Goal: Task Accomplishment & Management: Manage account settings

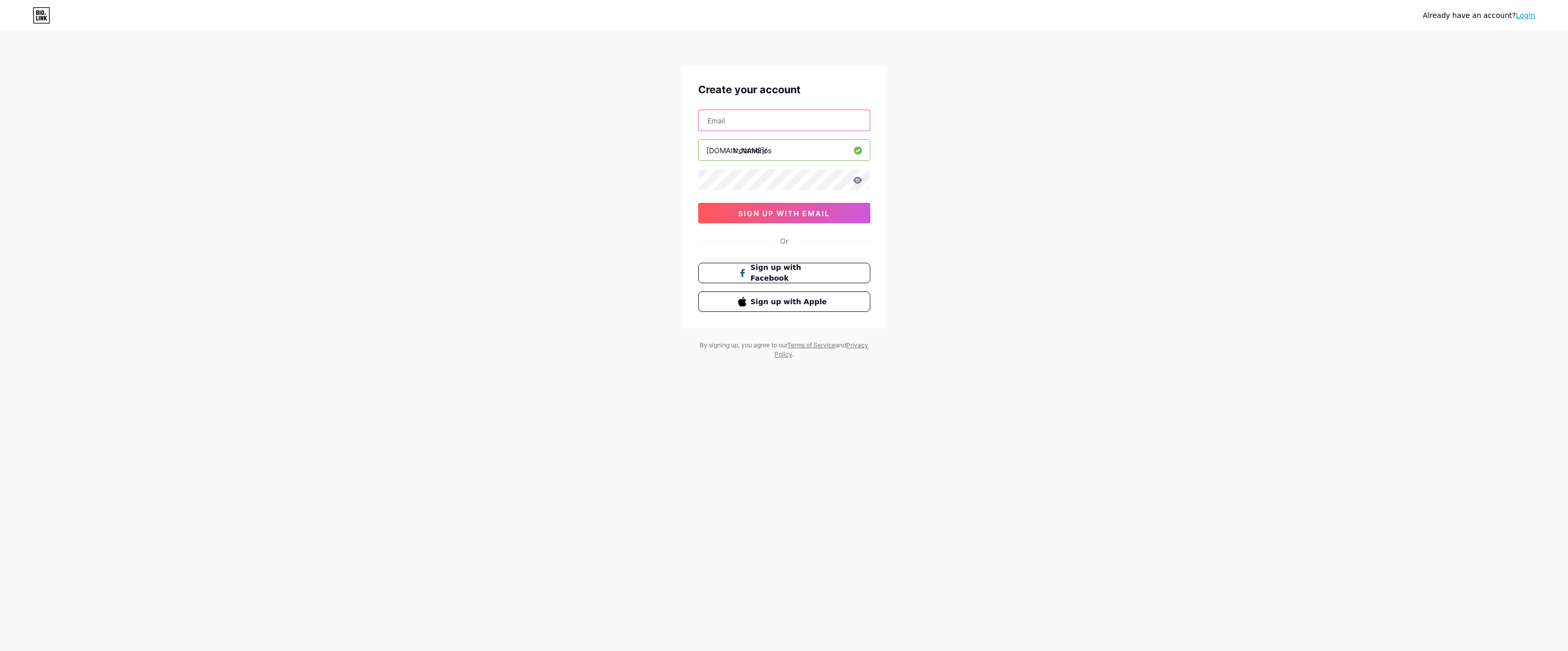
click at [753, 126] on input "text" at bounding box center [784, 120] width 171 height 21
type input "[EMAIL_ADDRESS][DOMAIN_NAME]"
click at [778, 213] on span "sign up with email" at bounding box center [783, 213] width 91 height 9
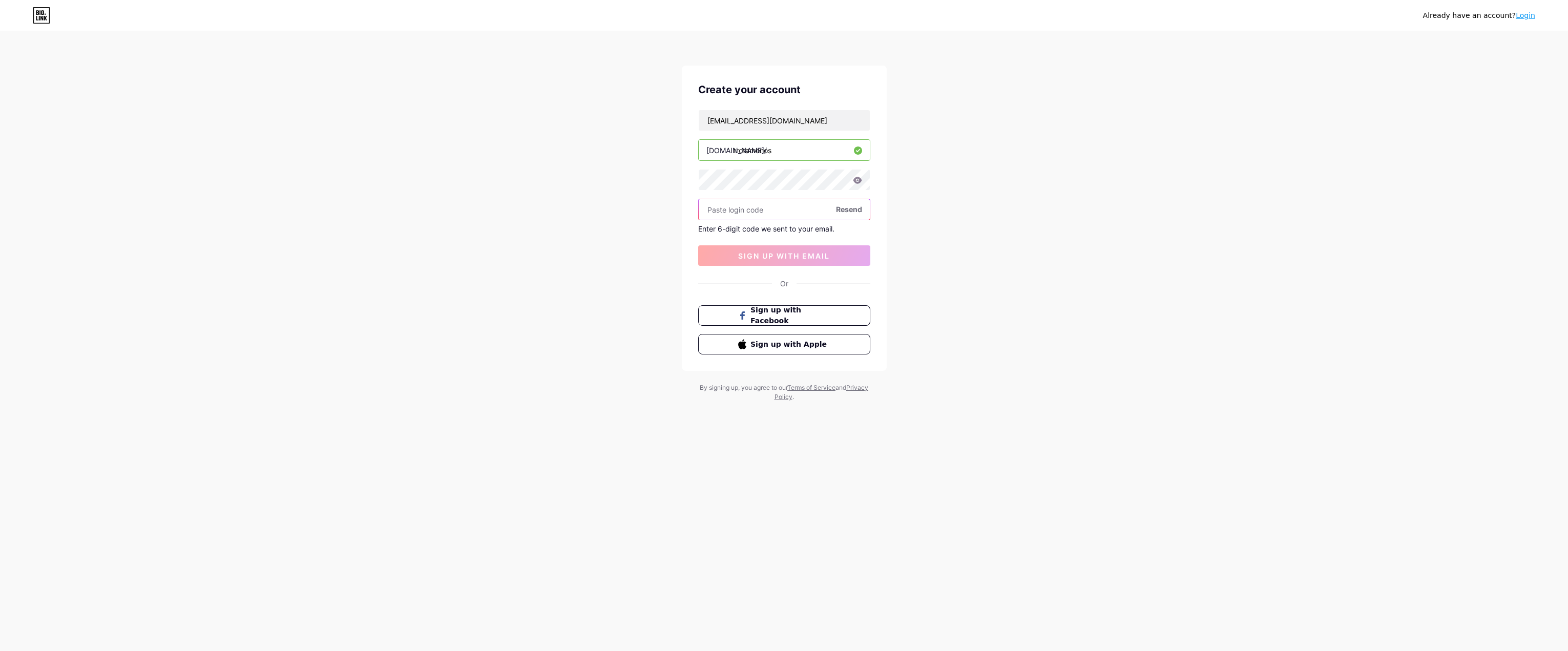
paste input "819234"
type input "819234"
click at [775, 250] on button "sign up with email" at bounding box center [784, 256] width 172 height 21
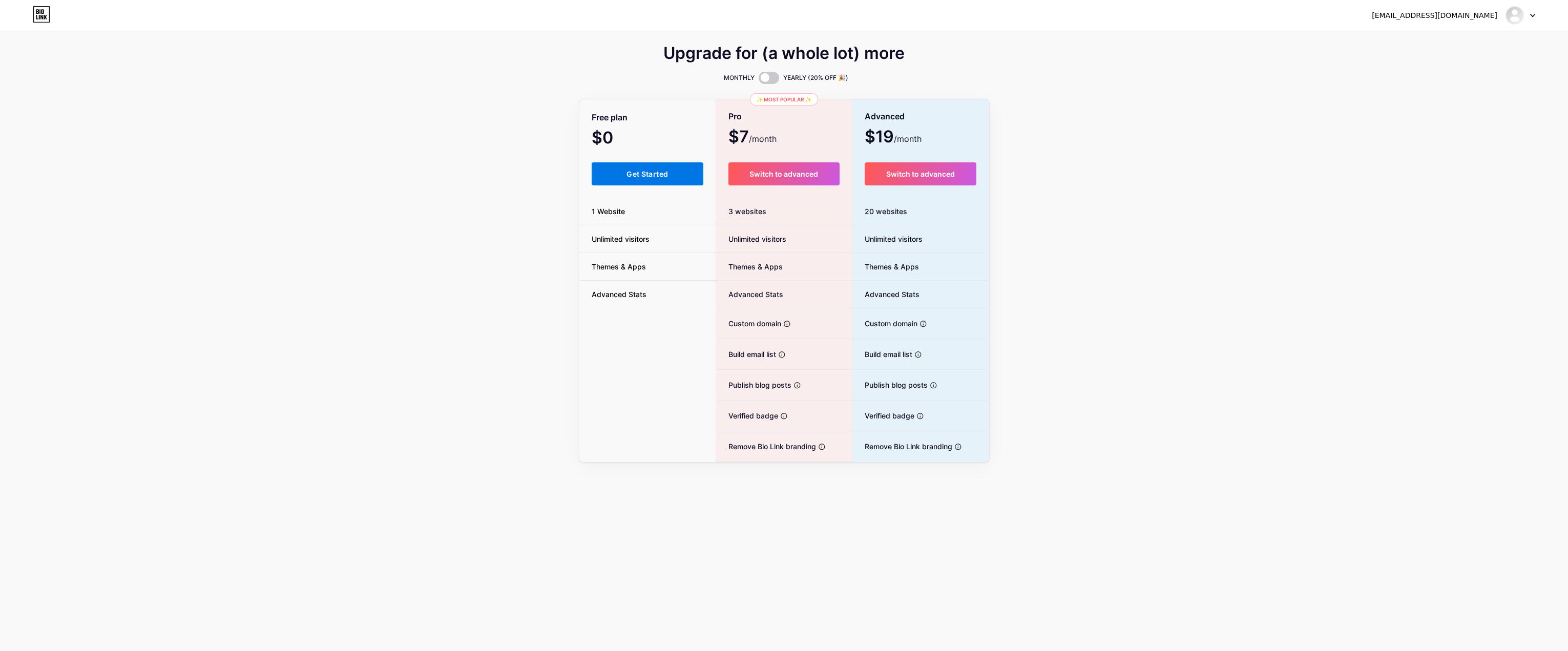
click at [650, 175] on span "Get Started" at bounding box center [647, 174] width 42 height 9
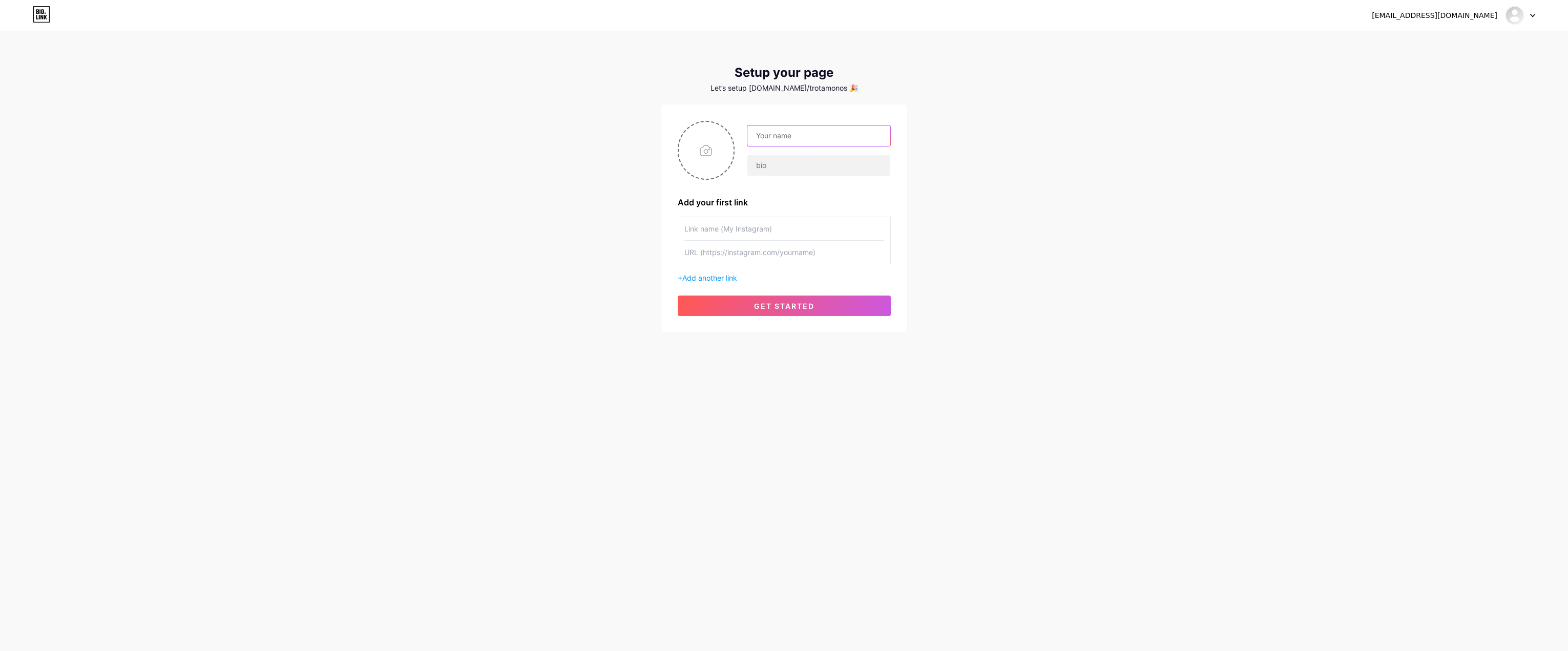
click at [790, 129] on input "text" at bounding box center [818, 136] width 142 height 21
type input "Trotamonos"
click at [705, 159] on input "file" at bounding box center [706, 150] width 55 height 57
type input "C:\fakepath\Trotamonos log negro.png"
click at [717, 227] on input "text" at bounding box center [784, 228] width 200 height 23
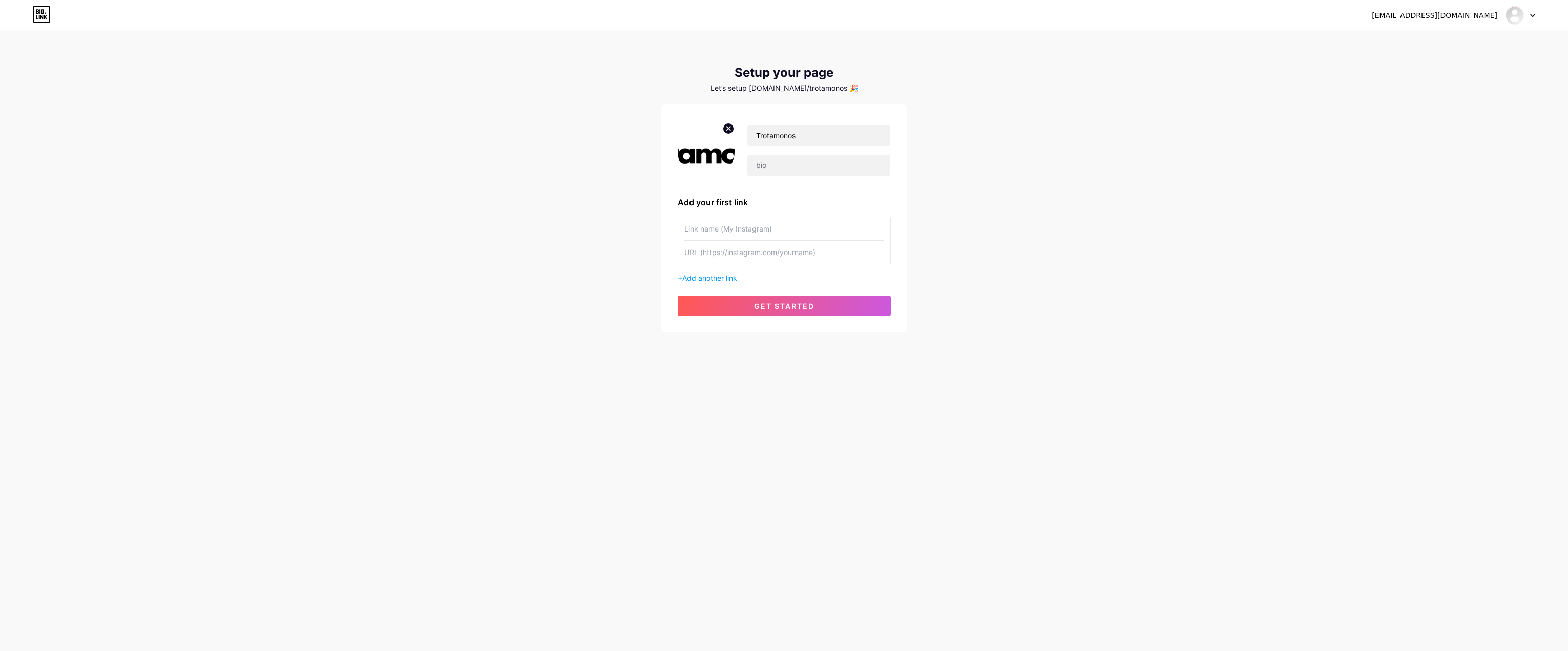
click at [746, 255] on input "text" at bounding box center [784, 252] width 200 height 23
click at [727, 223] on input "text" at bounding box center [784, 228] width 200 height 23
paste input "[URL][DOMAIN_NAME][DOMAIN_NAME]"
type input "[URL][DOMAIN_NAME][DOMAIN_NAME]"
click at [726, 127] on circle at bounding box center [729, 129] width 11 height 11
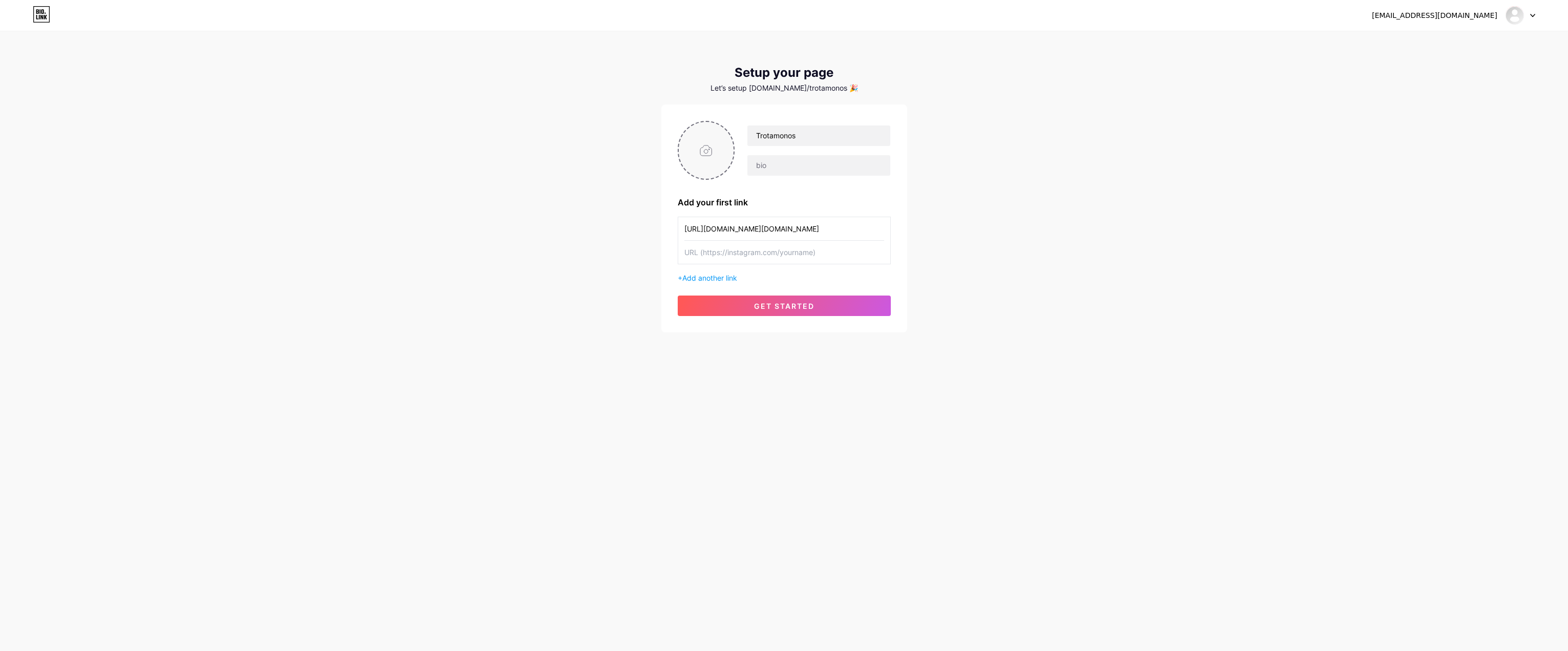
click at [717, 155] on input "file" at bounding box center [706, 150] width 55 height 57
type input "C:\fakepath\Trotamonos Logotipos (1).png"
click at [754, 310] on button "get started" at bounding box center [784, 305] width 213 height 21
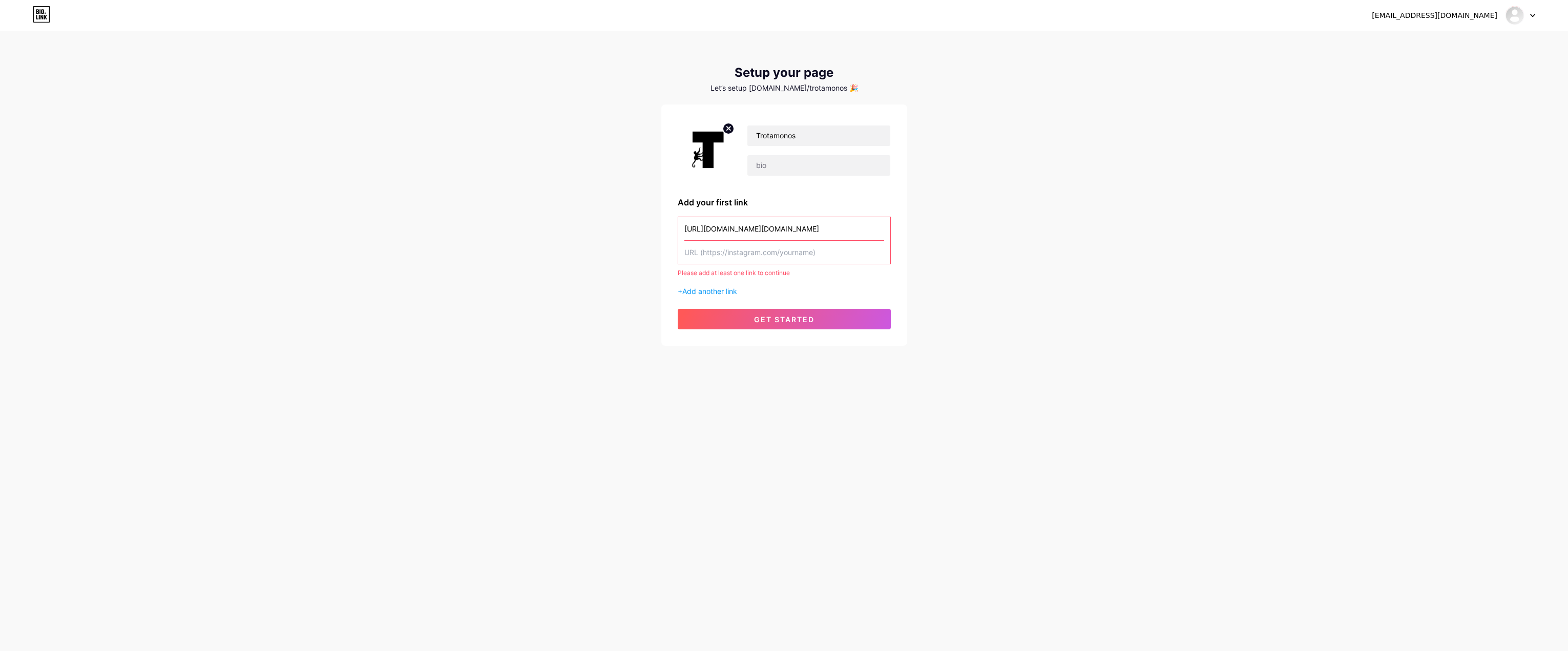
click at [737, 259] on input "text" at bounding box center [784, 252] width 200 height 23
click at [877, 234] on input "[URL][DOMAIN_NAME][DOMAIN_NAME]" at bounding box center [784, 228] width 200 height 23
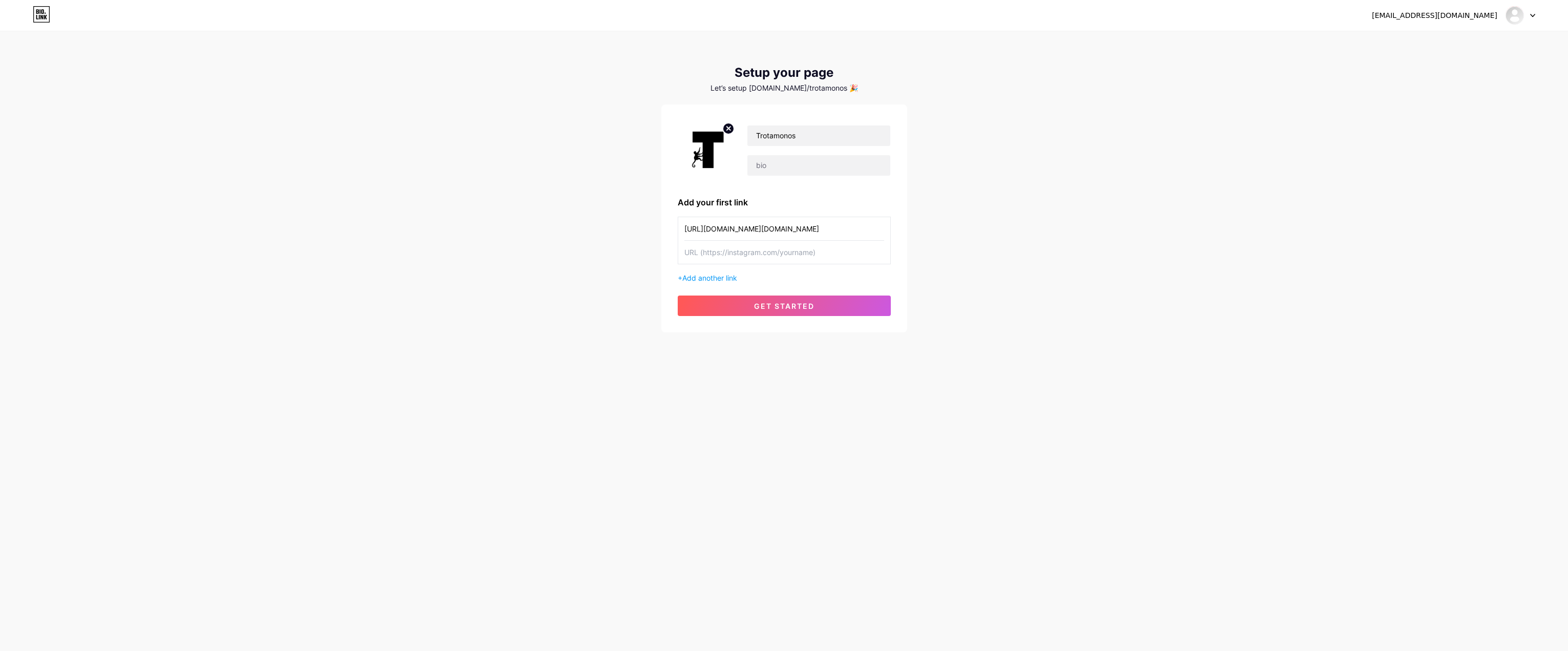
type input "[URL][DOMAIN_NAME][DOMAIN_NAME]"
drag, startPoint x: 807, startPoint y: 226, endPoint x: 488, endPoint y: 226, distance: 319.0
click at [488, 226] on div "[EMAIL_ADDRESS][DOMAIN_NAME] Dashboard Logout Setup your page Let’s setup [DOMA…" at bounding box center [784, 182] width 1568 height 365
drag, startPoint x: 861, startPoint y: 229, endPoint x: 627, endPoint y: 228, distance: 234.0
click at [627, 228] on div "[EMAIL_ADDRESS][DOMAIN_NAME] Dashboard Logout Setup your page Let’s setup [DOMA…" at bounding box center [784, 182] width 1568 height 365
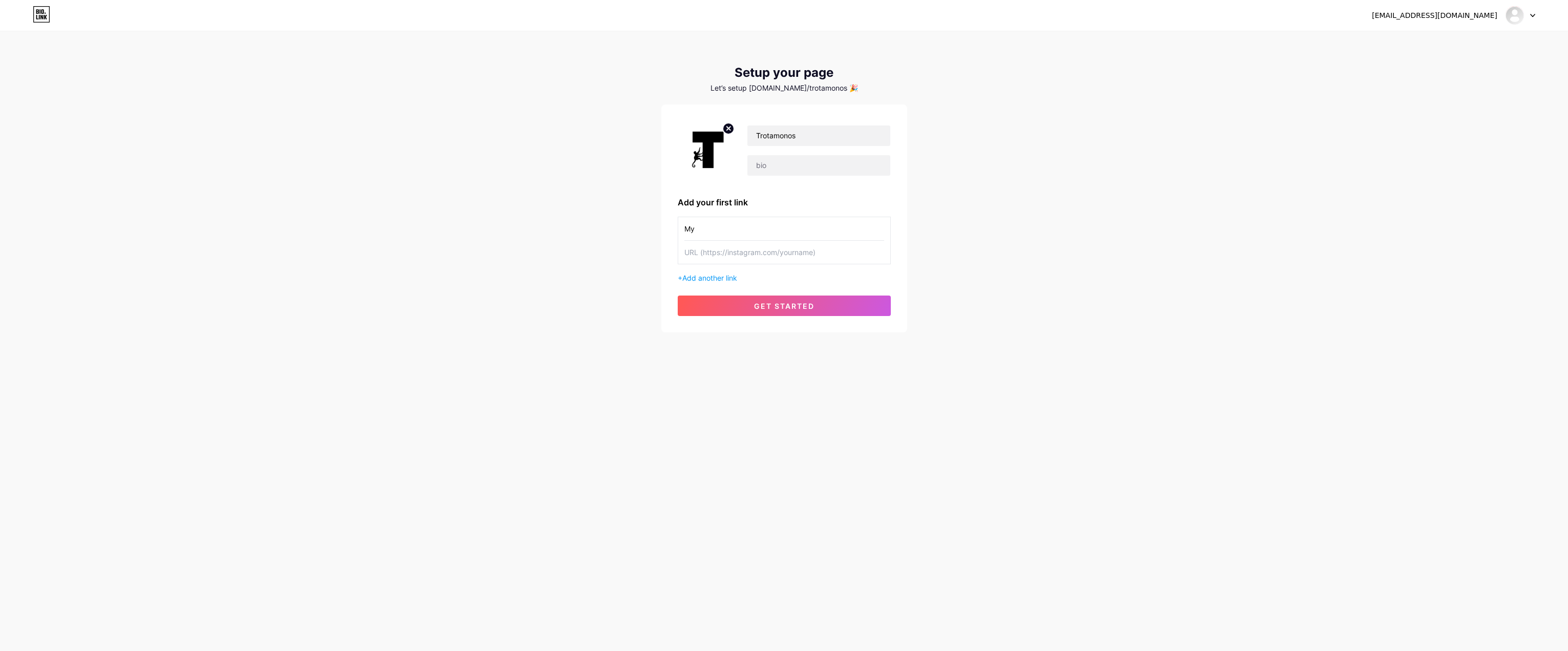
type input "M"
type input "Nuestro Instagram"
paste input "[URL][DOMAIN_NAME][DOMAIN_NAME]"
drag, startPoint x: 727, startPoint y: 253, endPoint x: 617, endPoint y: 252, distance: 110.0
click at [617, 252] on div "[EMAIL_ADDRESS][DOMAIN_NAME] Dashboard Logout Setup your page Let’s setup [DOMA…" at bounding box center [784, 182] width 1568 height 365
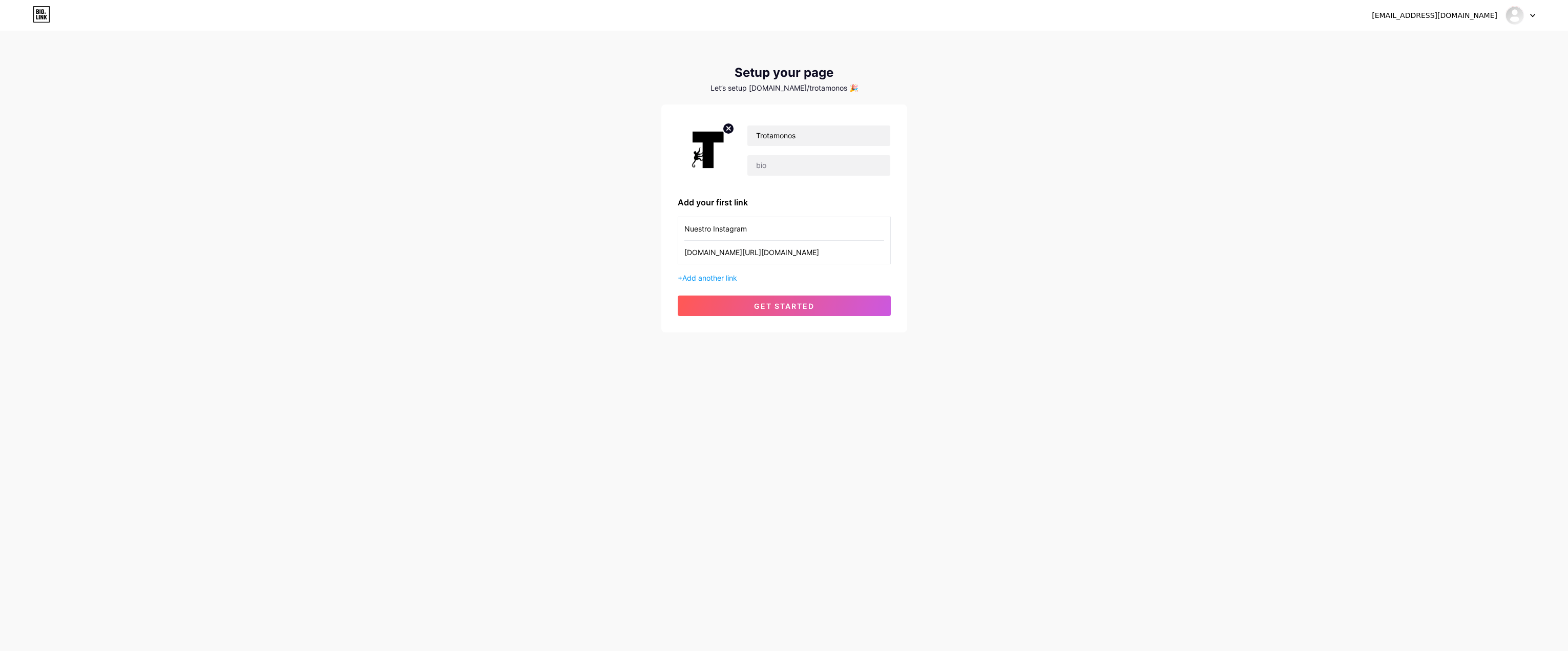
type input "[DOMAIN_NAME][URL][DOMAIN_NAME]"
drag, startPoint x: 711, startPoint y: 223, endPoint x: 590, endPoint y: 223, distance: 121.0
click at [594, 223] on div "[EMAIL_ADDRESS][DOMAIN_NAME] Dashboard Logout Setup your page Let’s setup [DOMA…" at bounding box center [784, 182] width 1568 height 365
type input "Instagram"
click at [729, 276] on span "Add another link" at bounding box center [709, 278] width 55 height 9
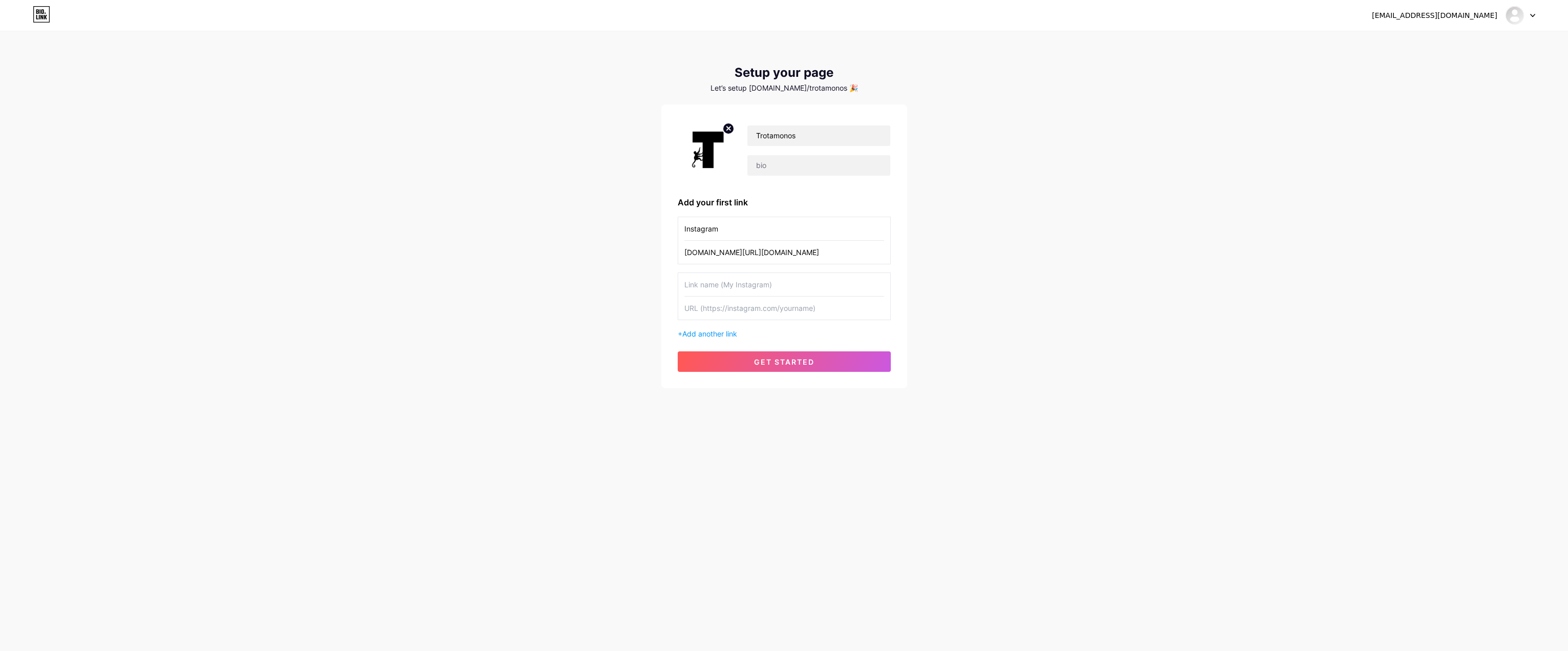
click at [729, 275] on input "text" at bounding box center [784, 284] width 200 height 23
type input "Página web"
click at [729, 306] on input "text" at bounding box center [784, 308] width 200 height 23
paste input "[URL][DOMAIN_NAME]"
type input "[URL][DOMAIN_NAME]"
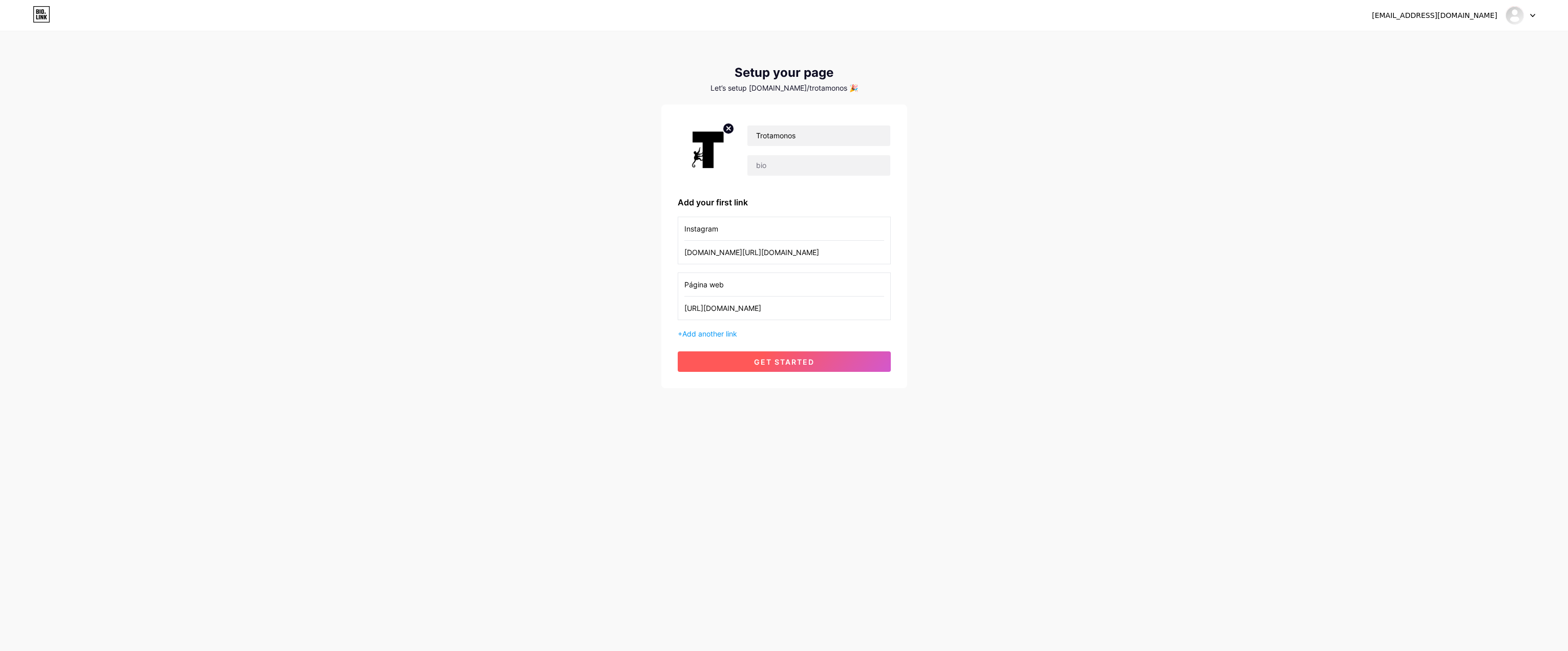
click at [764, 367] on button "get started" at bounding box center [784, 361] width 213 height 21
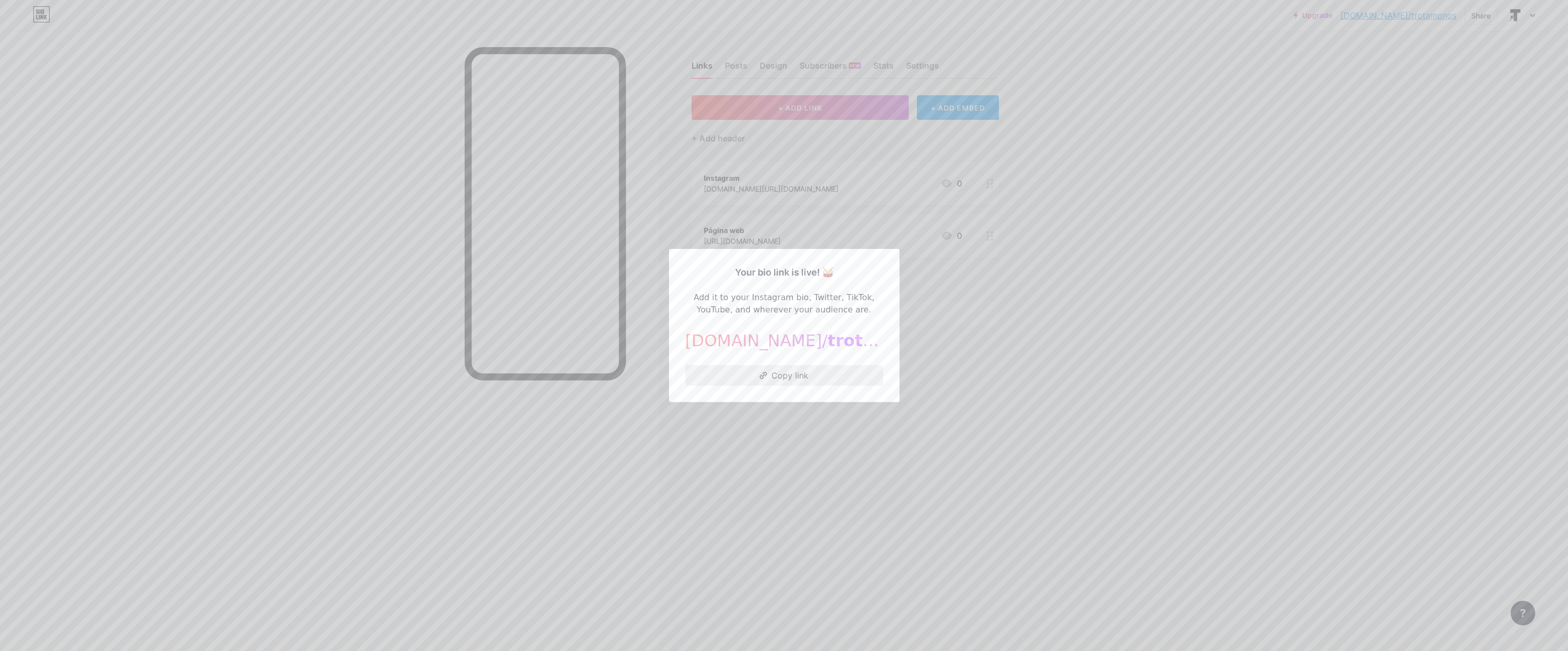
click at [808, 371] on button "Copy link" at bounding box center [784, 375] width 198 height 21
click at [1008, 289] on div at bounding box center [784, 325] width 1568 height 651
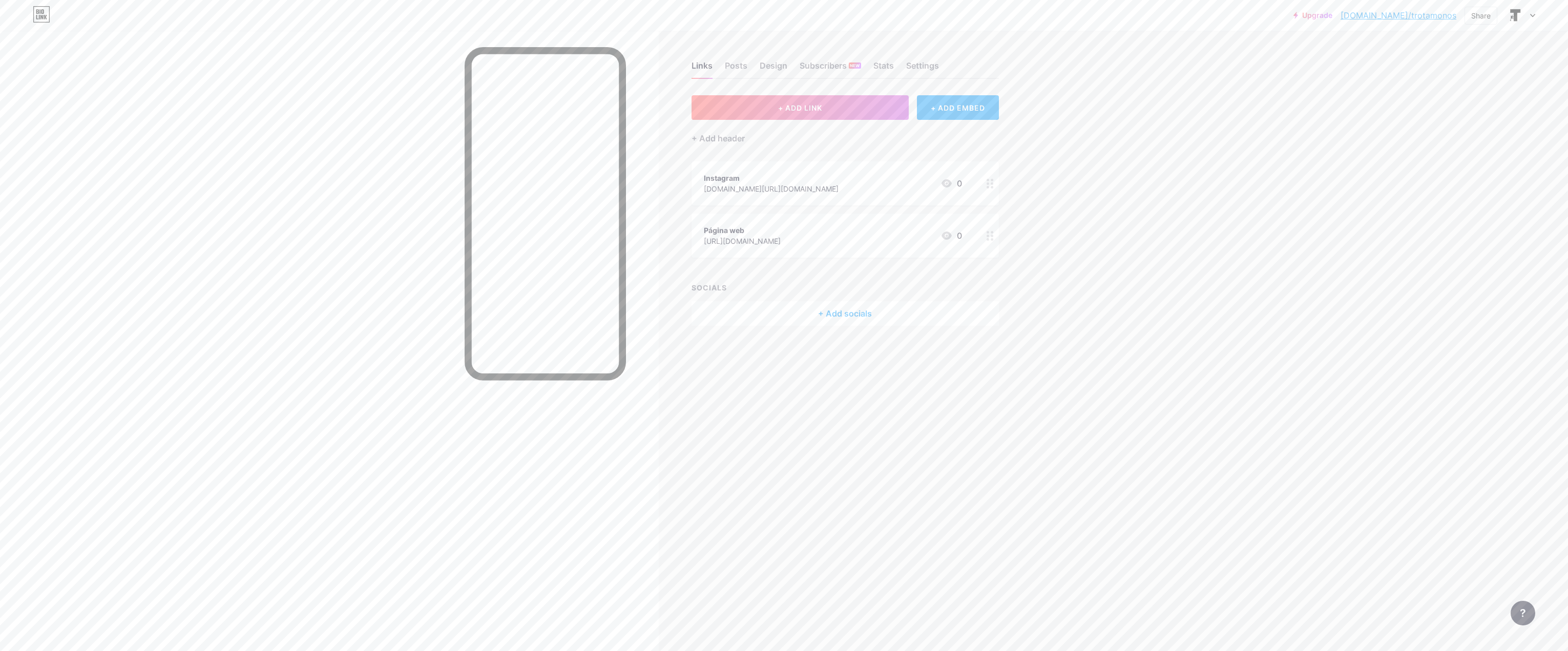
click at [1533, 16] on icon at bounding box center [1533, 16] width 4 height 2
click at [1468, 115] on link "Account settings" at bounding box center [1471, 116] width 127 height 27
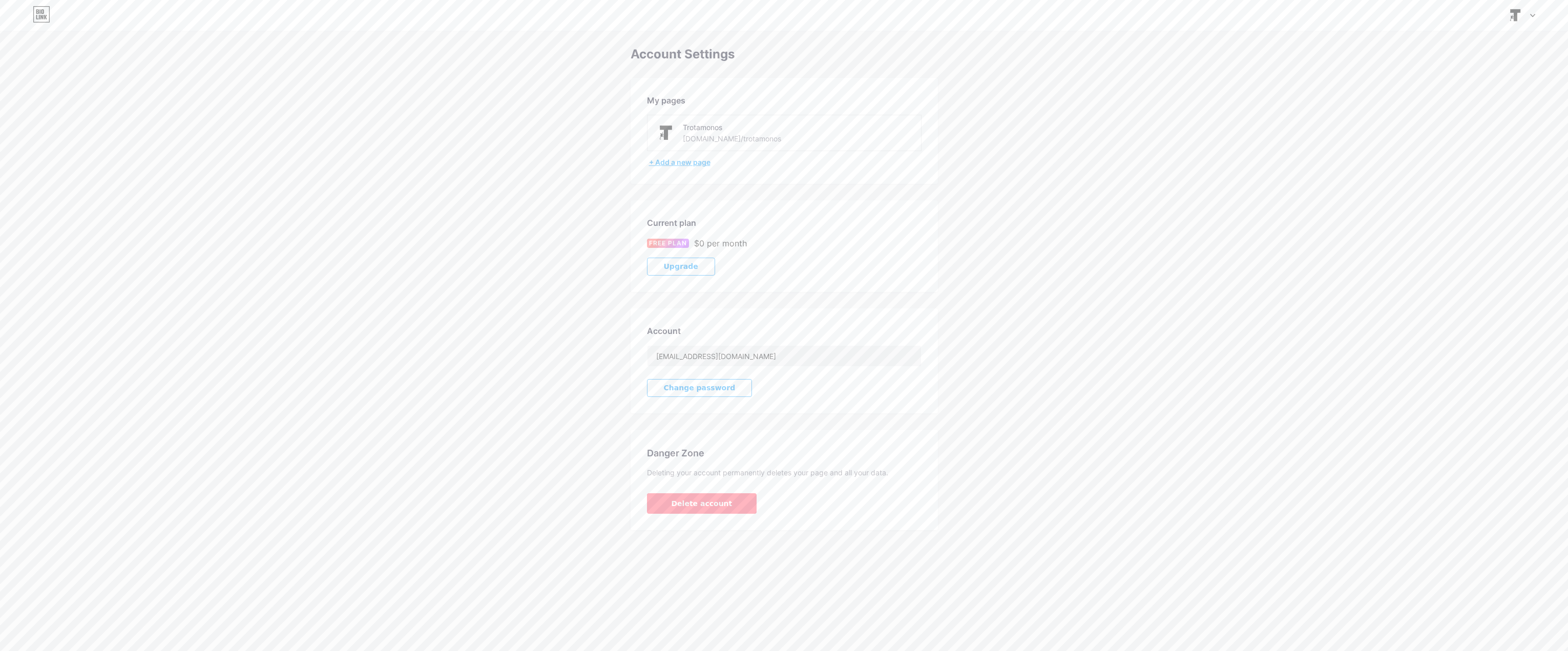
click at [699, 164] on div "+ Add a new page" at bounding box center [785, 162] width 272 height 10
click at [744, 132] on div "Trotamonos" at bounding box center [752, 127] width 138 height 11
click at [714, 136] on div "[DOMAIN_NAME]/trotamonos" at bounding box center [732, 138] width 98 height 11
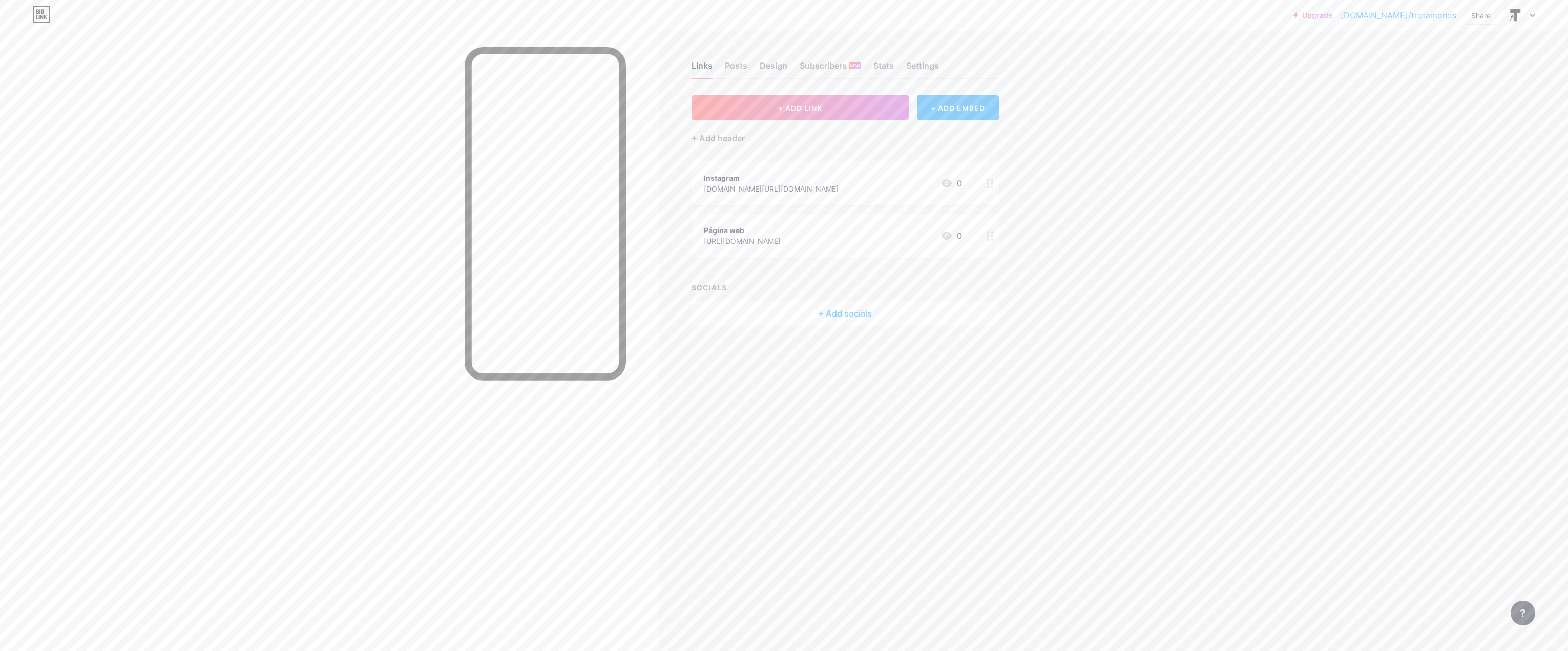
click at [849, 316] on div "+ Add socials" at bounding box center [845, 313] width 307 height 25
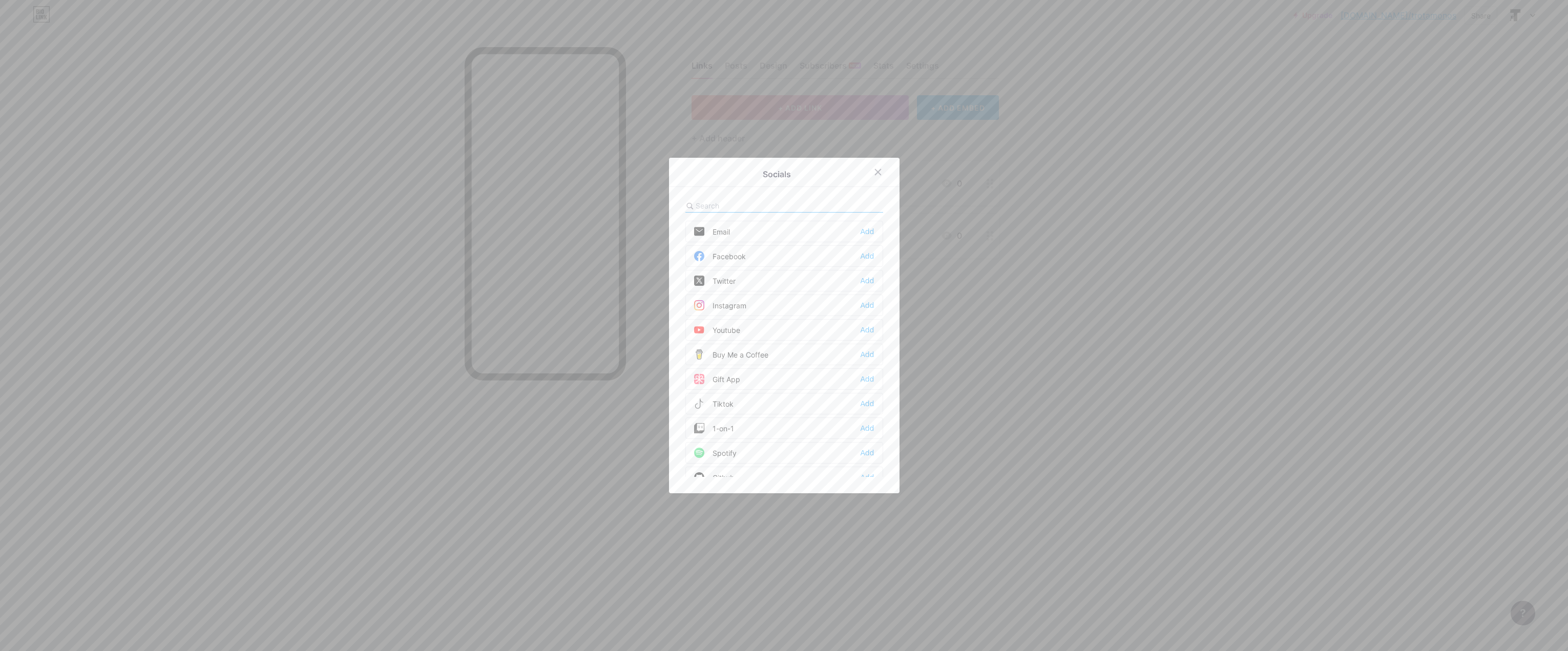
click at [713, 305] on div "Instagram" at bounding box center [720, 305] width 52 height 10
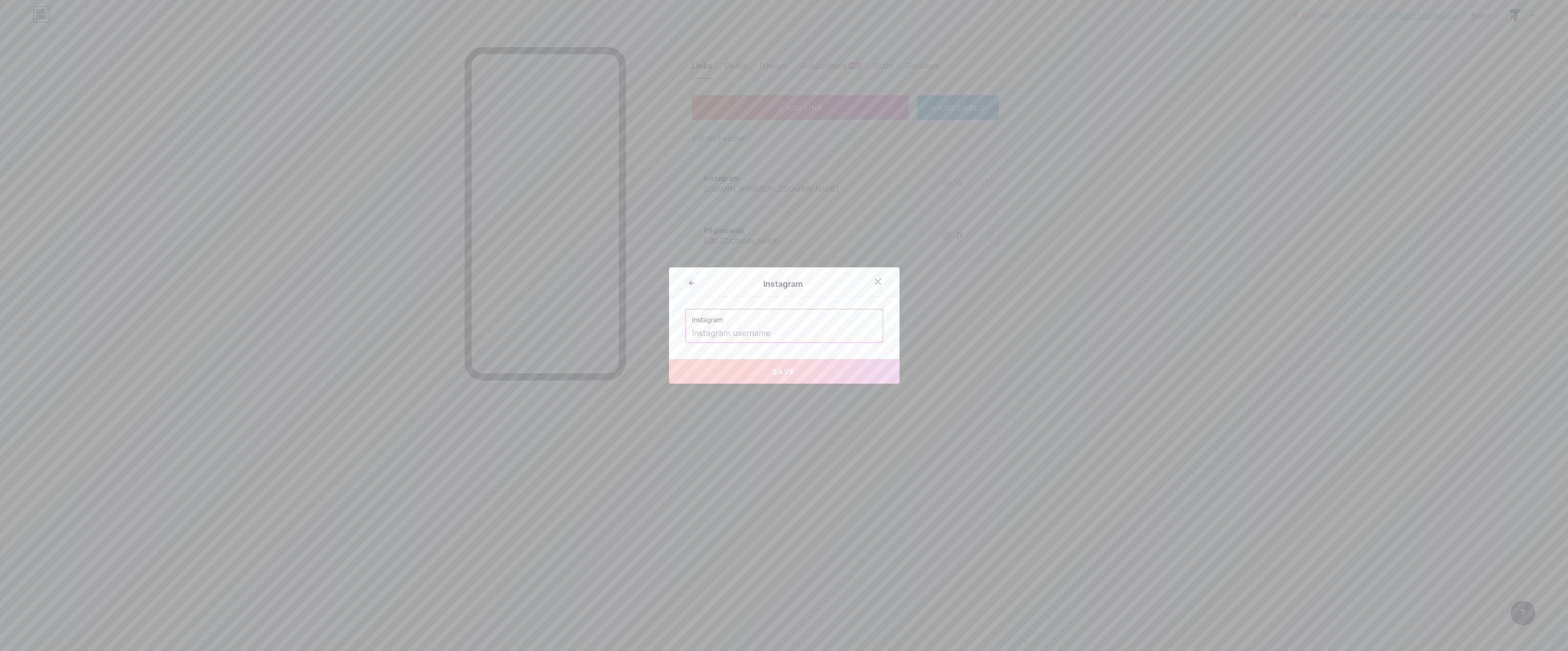
click at [761, 333] on input "text" at bounding box center [784, 333] width 185 height 17
click at [797, 361] on button "Save" at bounding box center [784, 372] width 231 height 25
type input "[URL][DOMAIN_NAME][DOMAIN_NAME]"
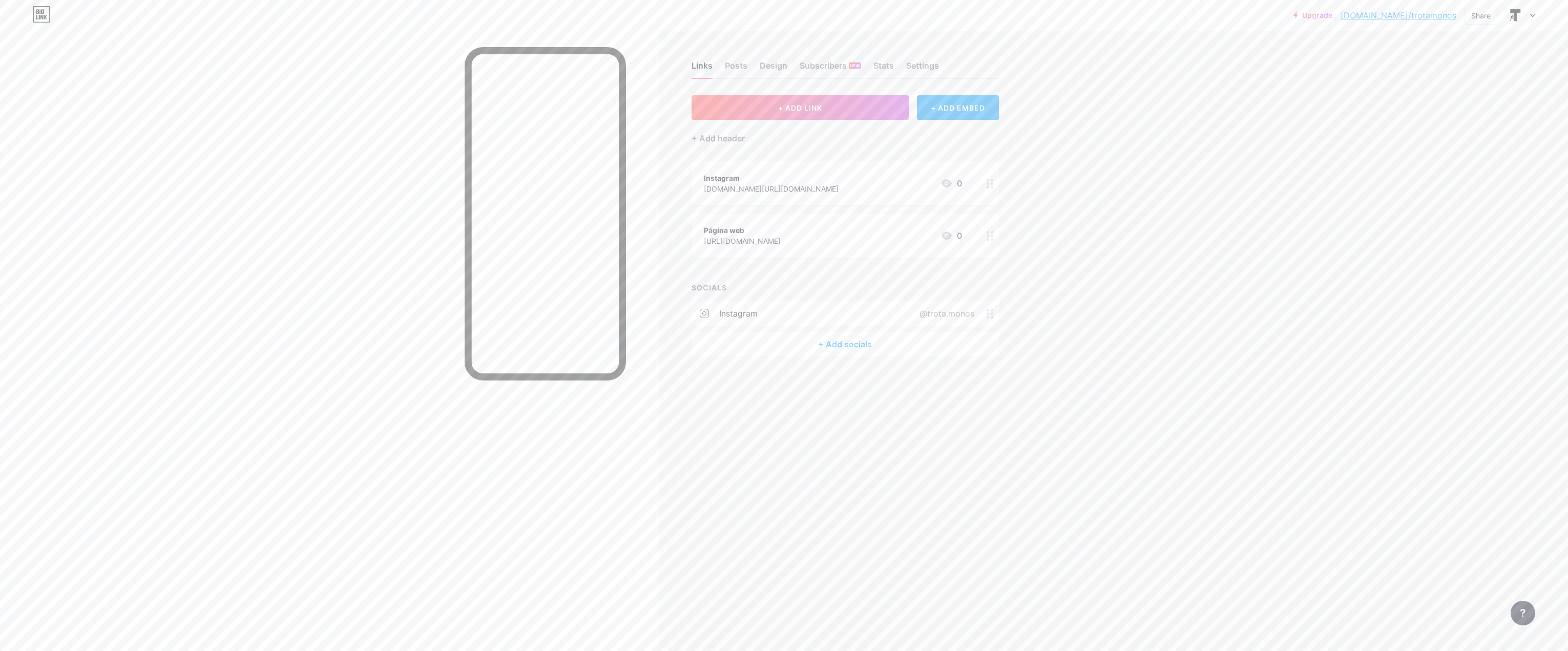
click at [984, 313] on div "@trota.monos" at bounding box center [945, 313] width 83 height 12
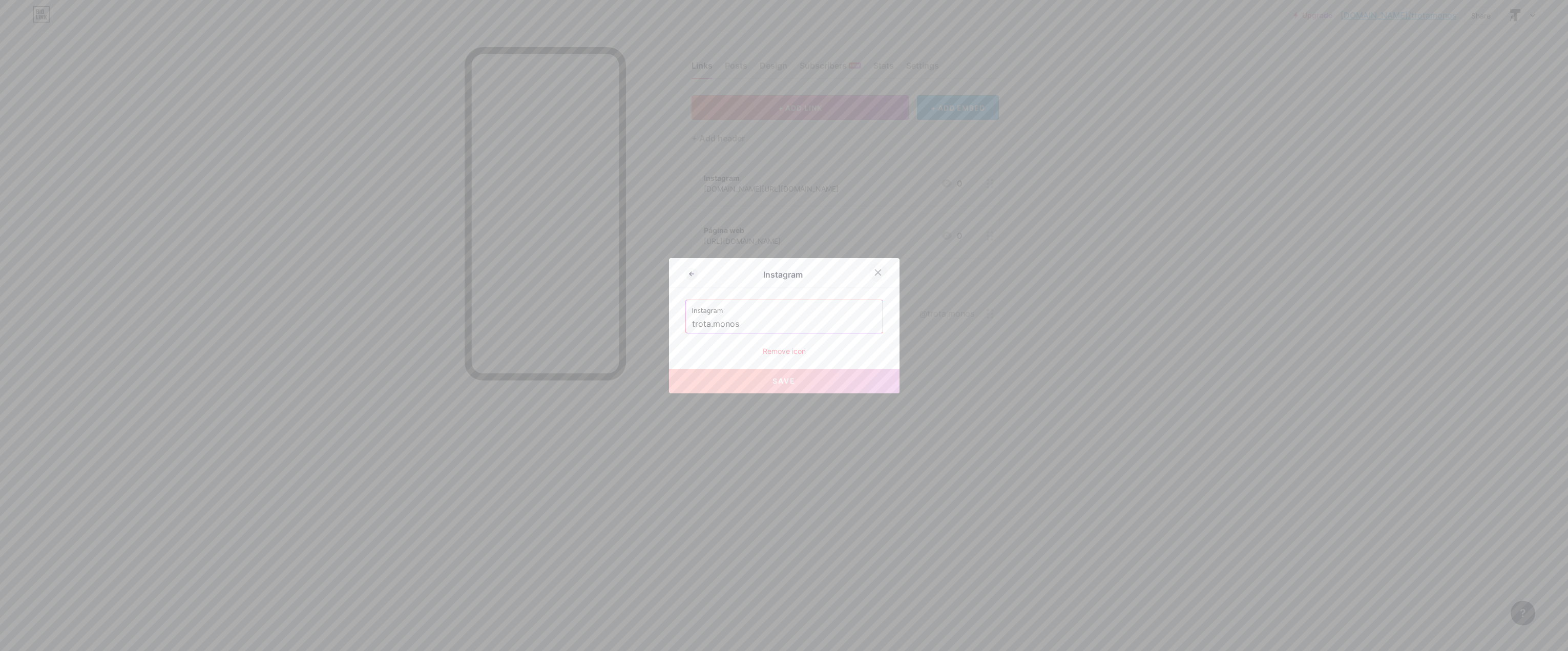
click at [877, 266] on div at bounding box center [878, 272] width 19 height 19
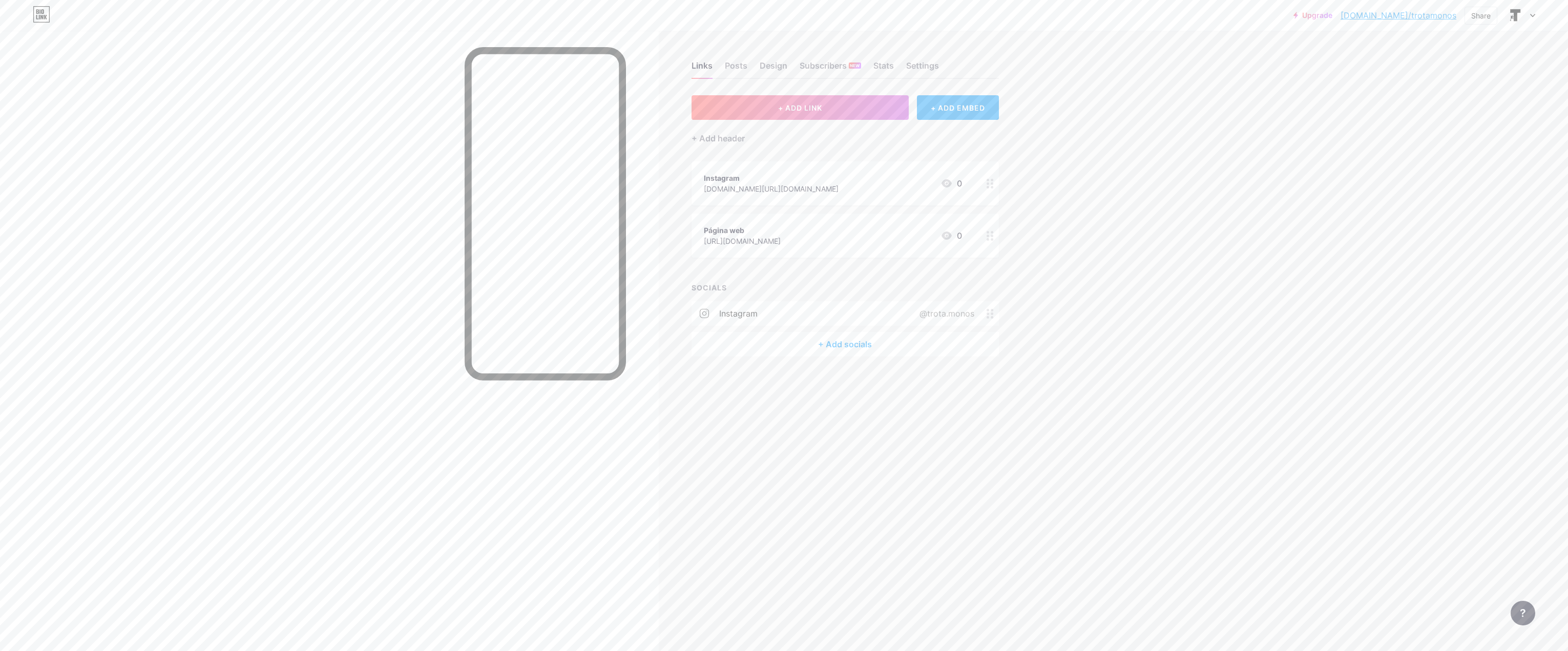
click at [760, 312] on div "instagram @trota.monos" at bounding box center [845, 313] width 307 height 25
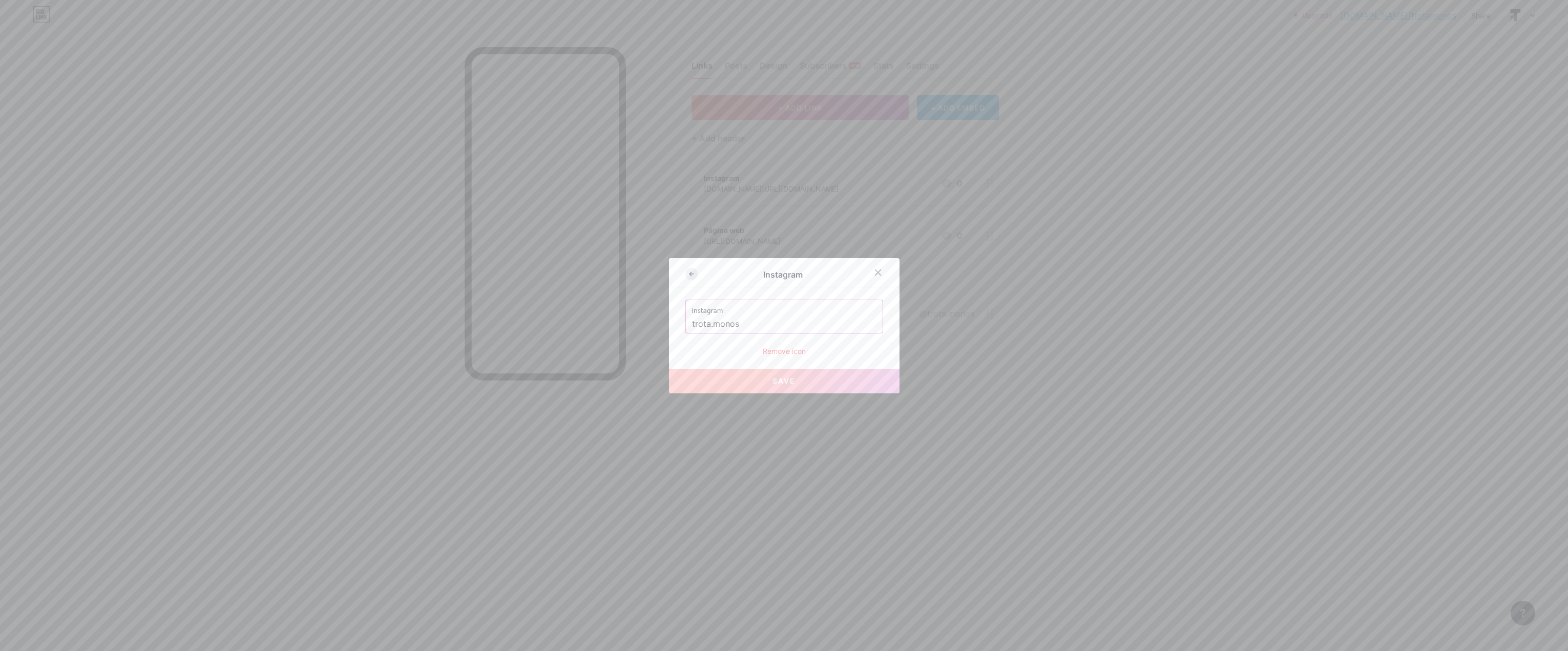
click at [689, 277] on icon at bounding box center [691, 274] width 12 height 12
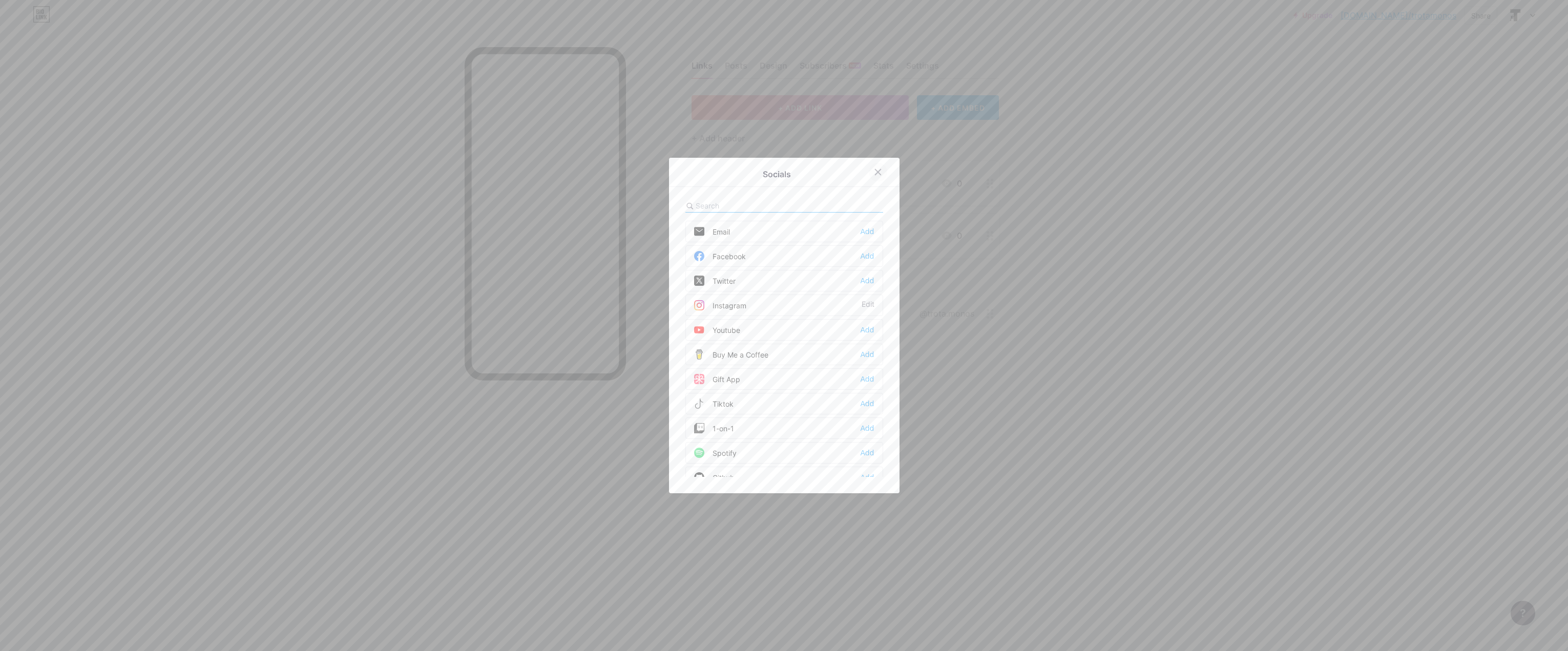
click at [881, 174] on div at bounding box center [878, 172] width 19 height 19
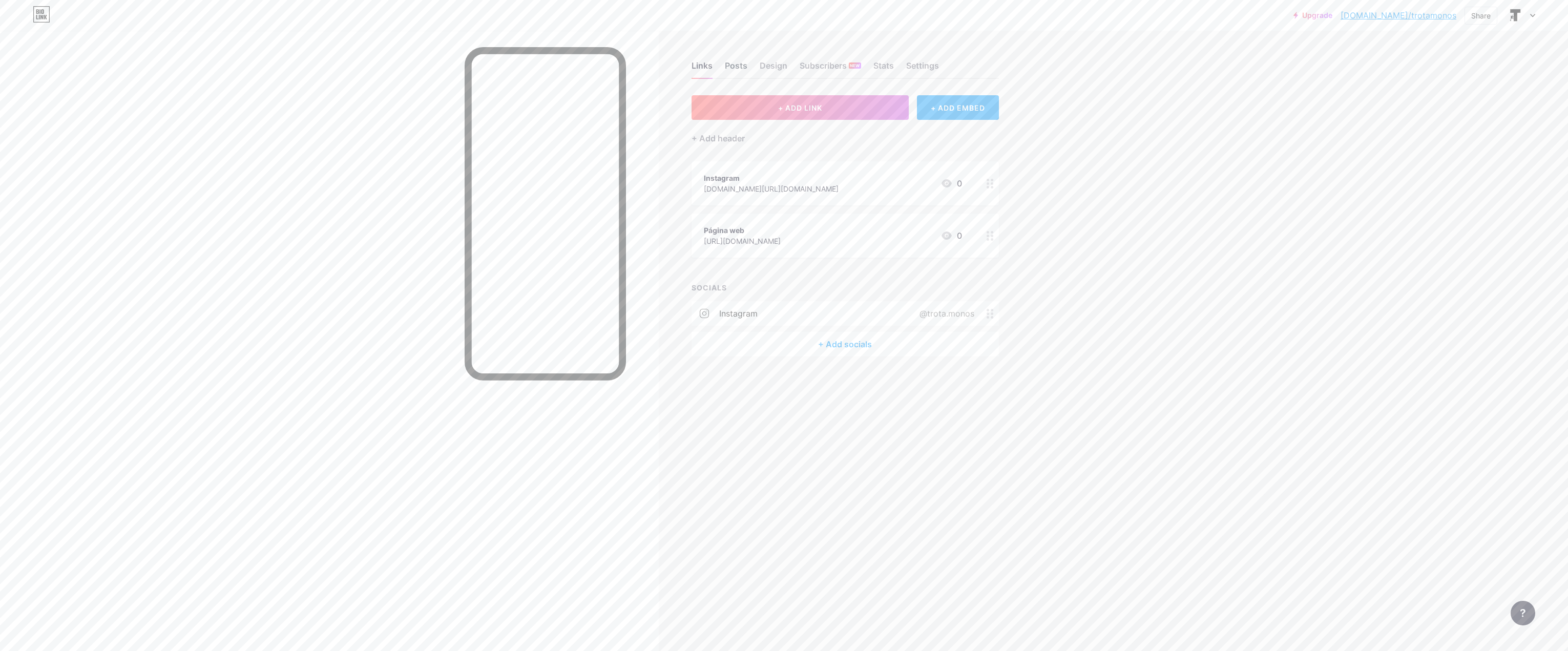
click at [727, 62] on div "Posts" at bounding box center [736, 69] width 22 height 19
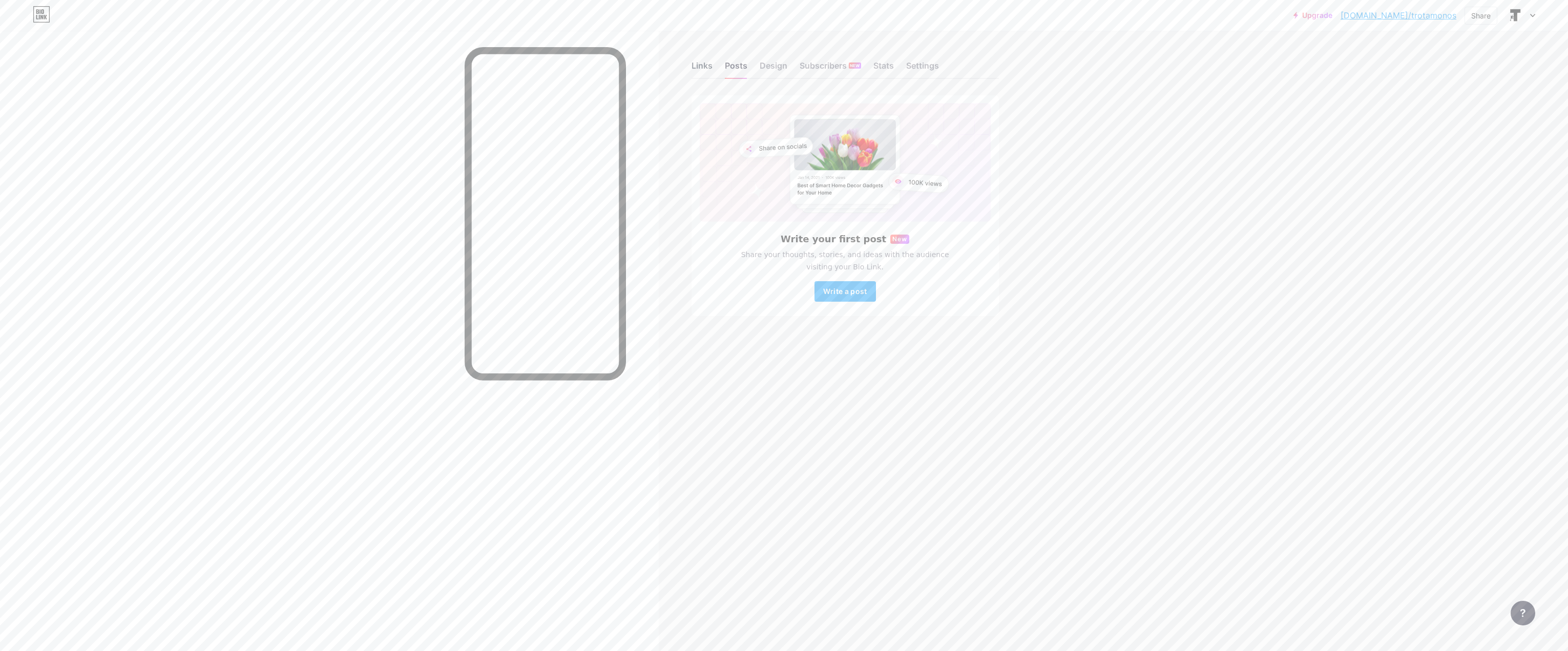
click at [694, 65] on div "Links" at bounding box center [702, 69] width 21 height 19
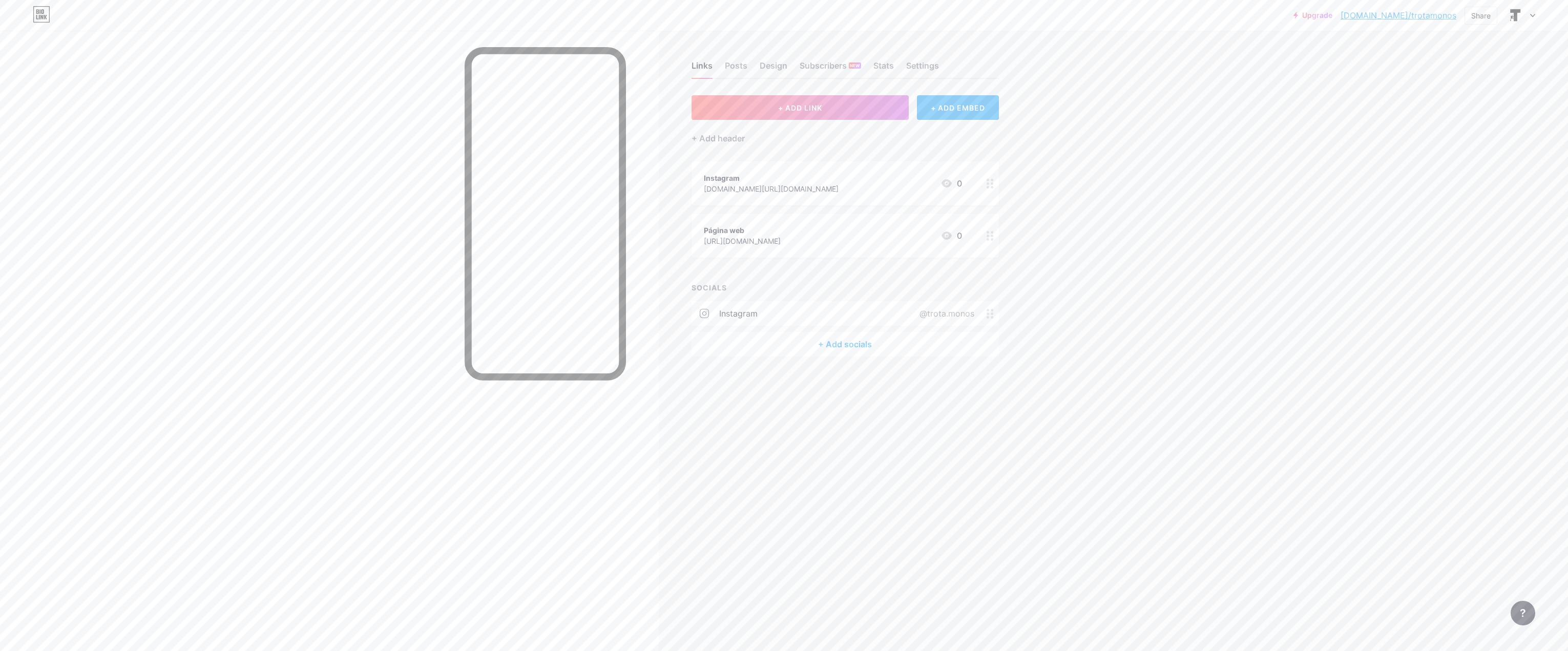
click at [992, 180] on circle at bounding box center [992, 180] width 2 height 2
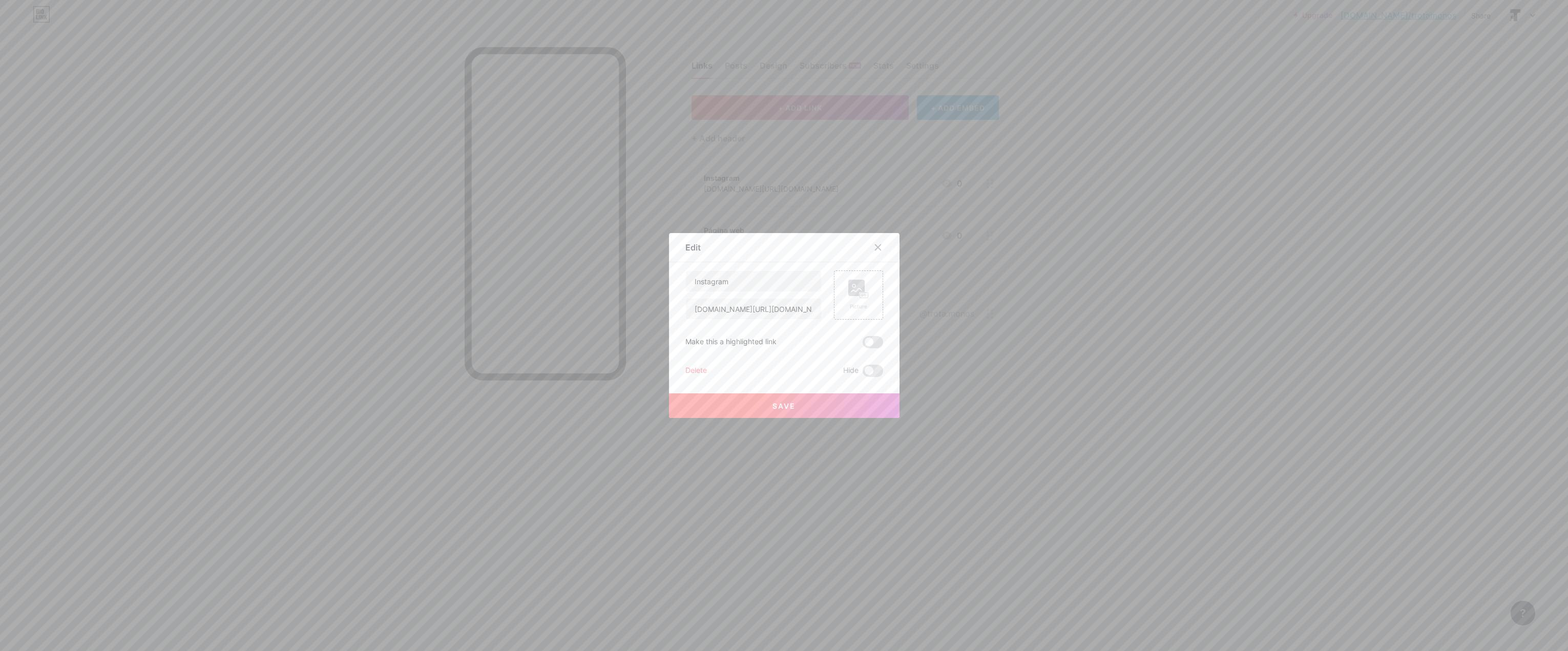
click at [694, 371] on div "Delete" at bounding box center [696, 371] width 22 height 12
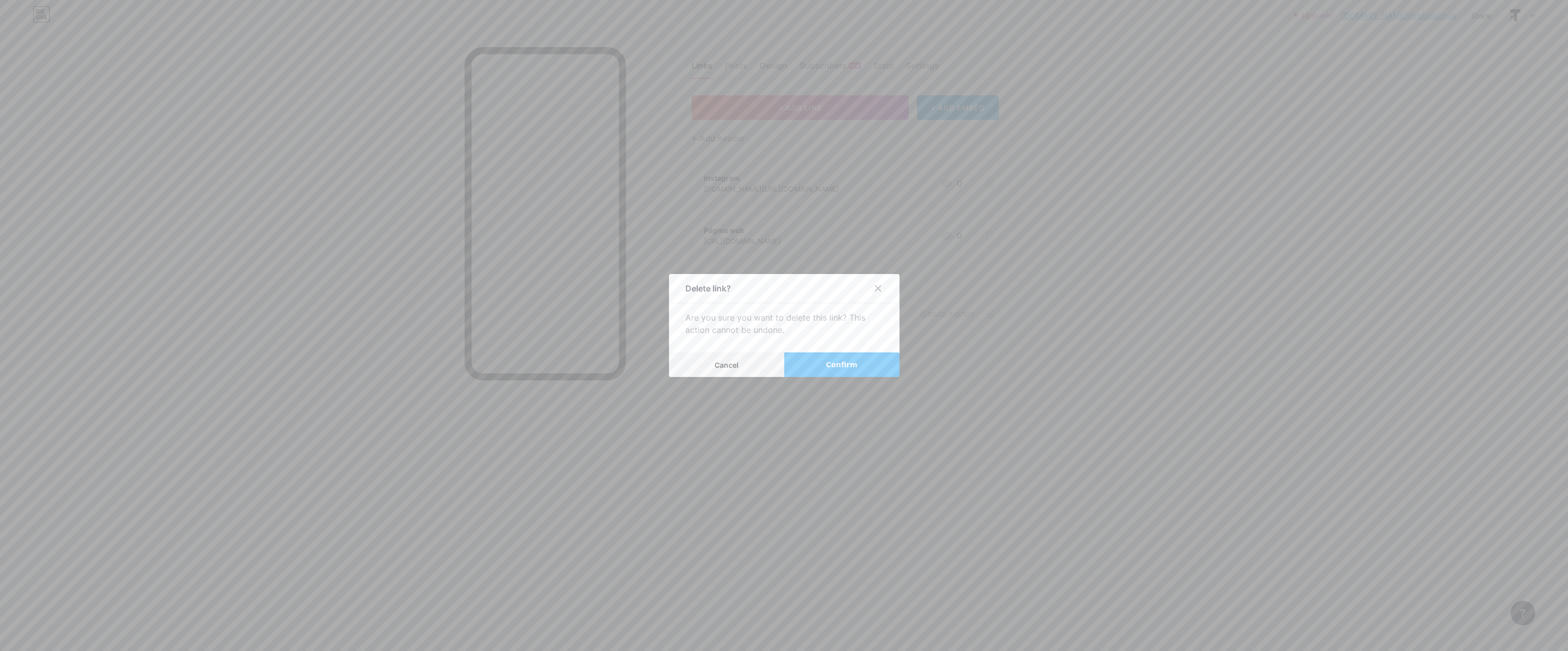
click at [841, 365] on span "Confirm" at bounding box center [841, 364] width 32 height 11
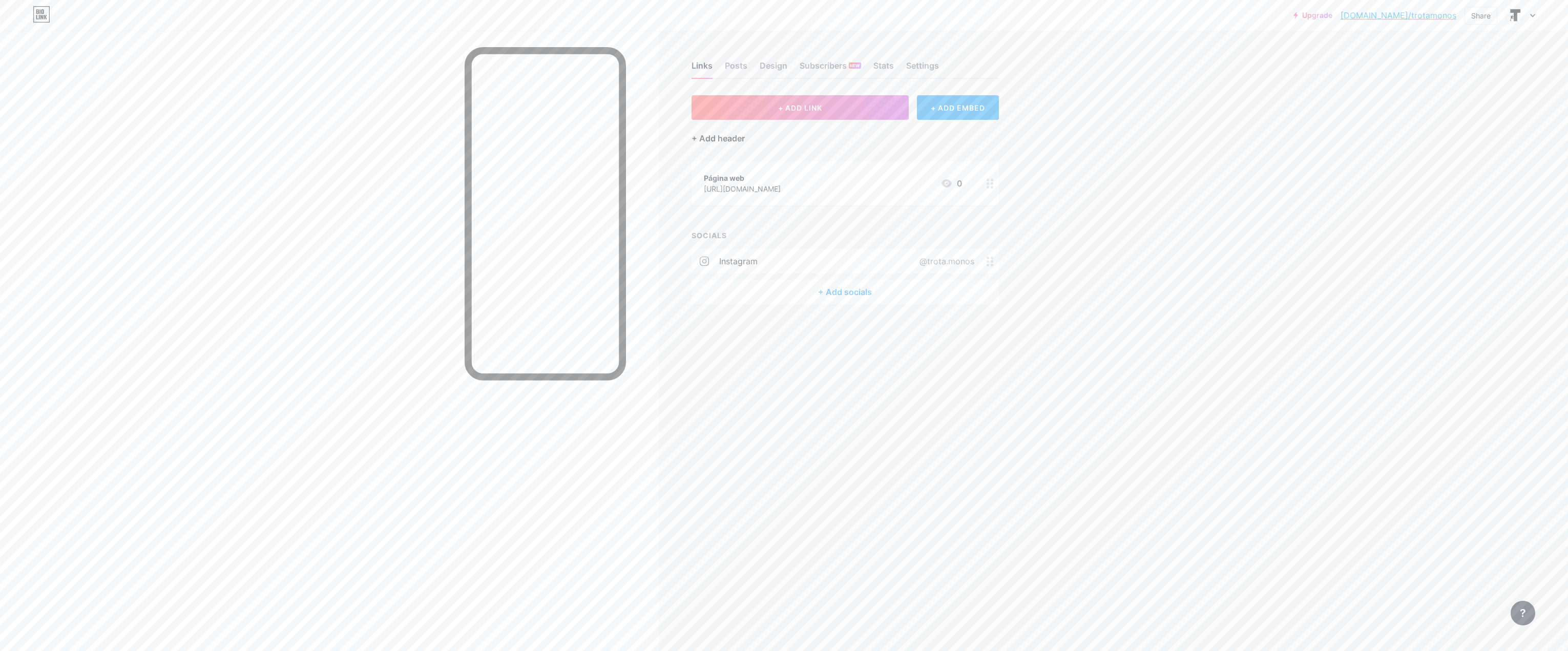
click at [711, 141] on div "+ Add header" at bounding box center [718, 139] width 53 height 12
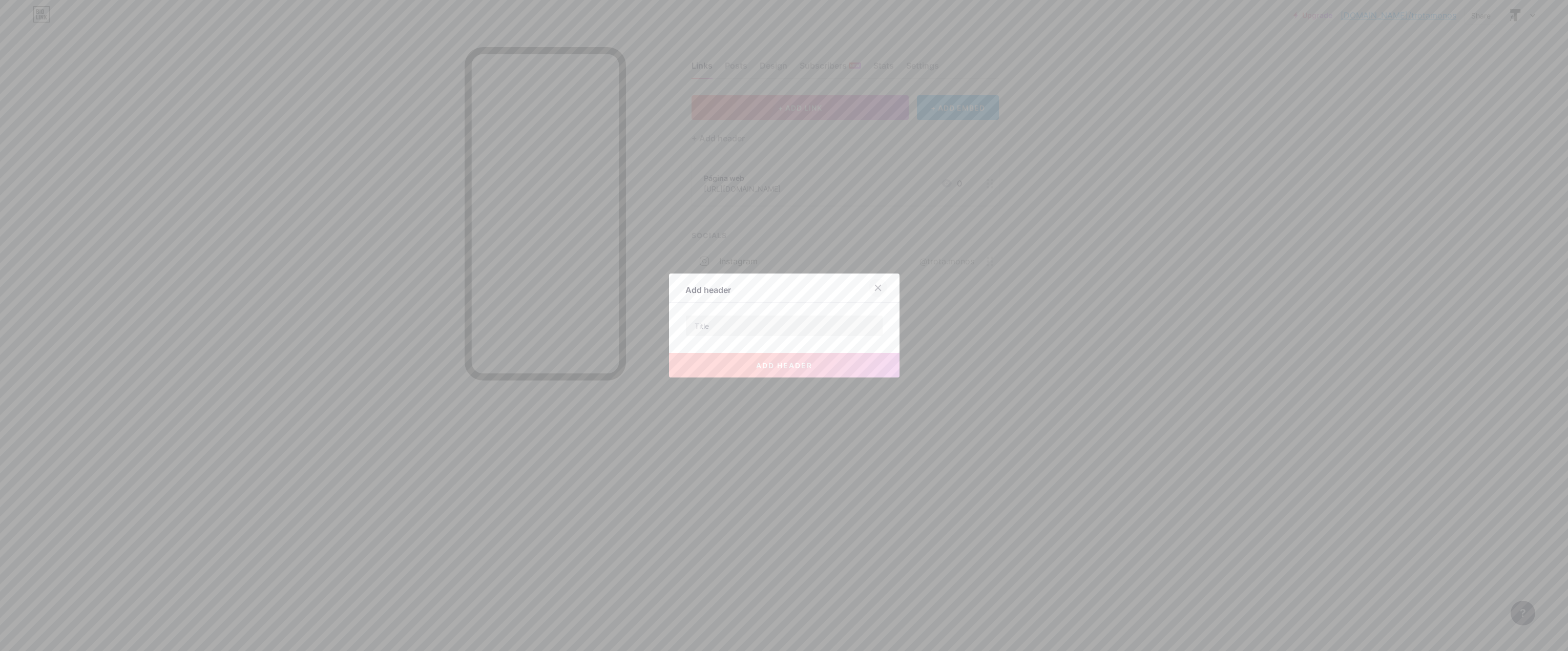
click at [874, 284] on icon at bounding box center [878, 287] width 8 height 8
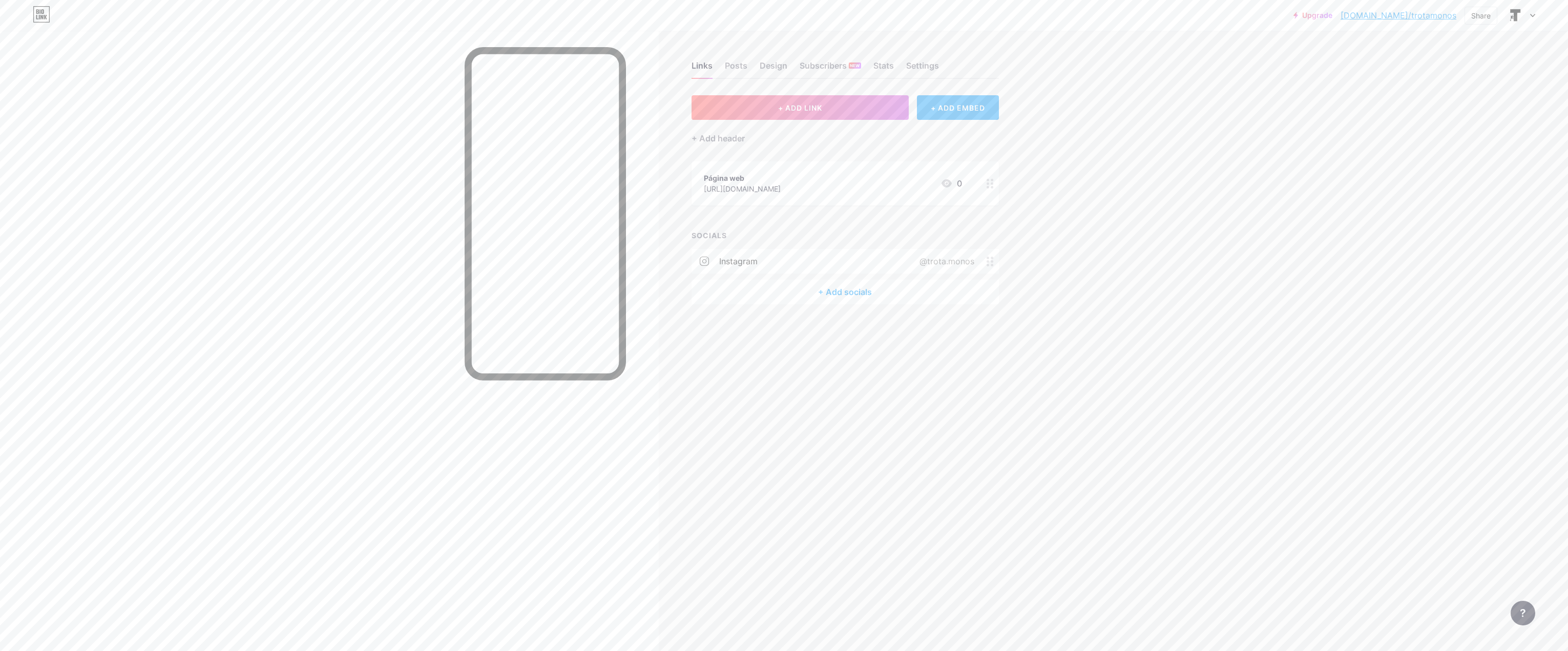
drag, startPoint x: 841, startPoint y: 109, endPoint x: 931, endPoint y: 111, distance: 90.0
click at [931, 111] on div "+ ADD LINK + ADD EMBED" at bounding box center [845, 108] width 307 height 25
click at [939, 108] on div "+ ADD EMBED" at bounding box center [957, 108] width 81 height 25
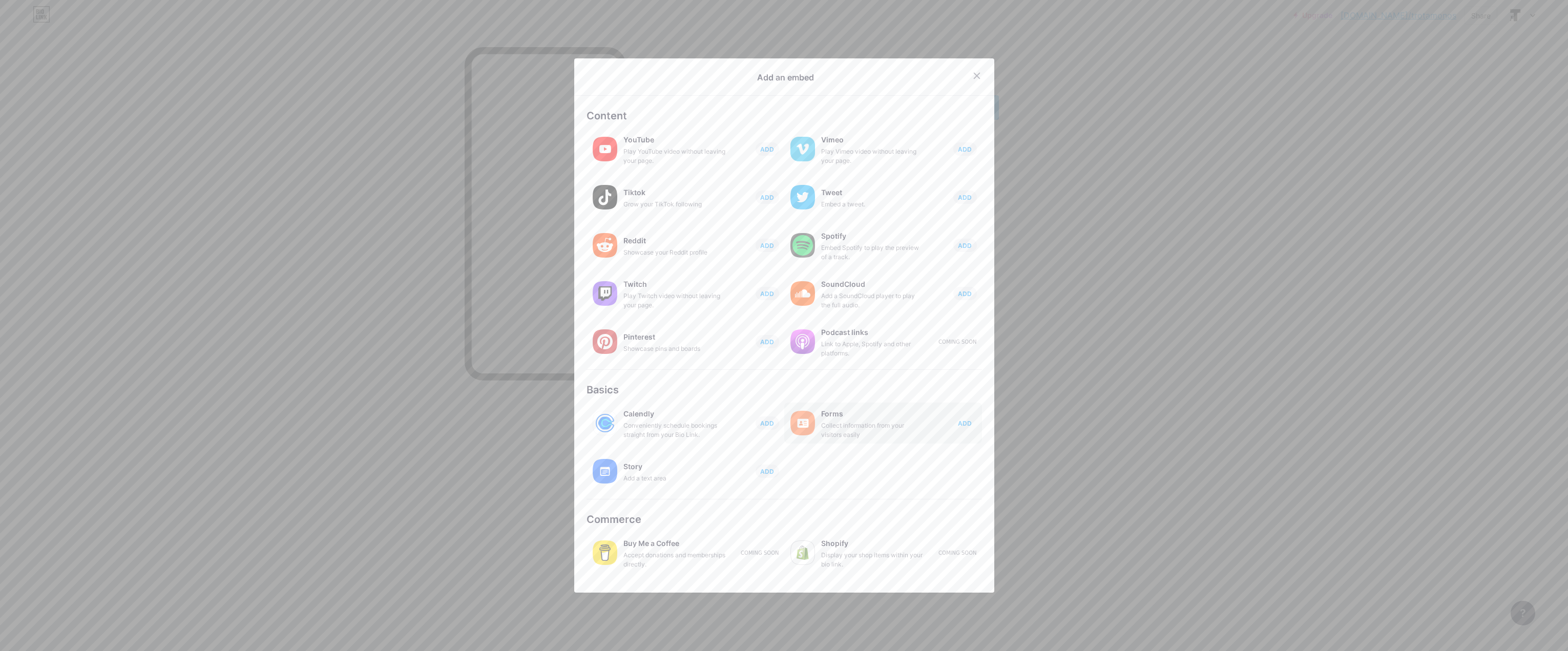
click at [958, 422] on span "ADD" at bounding box center [965, 423] width 14 height 9
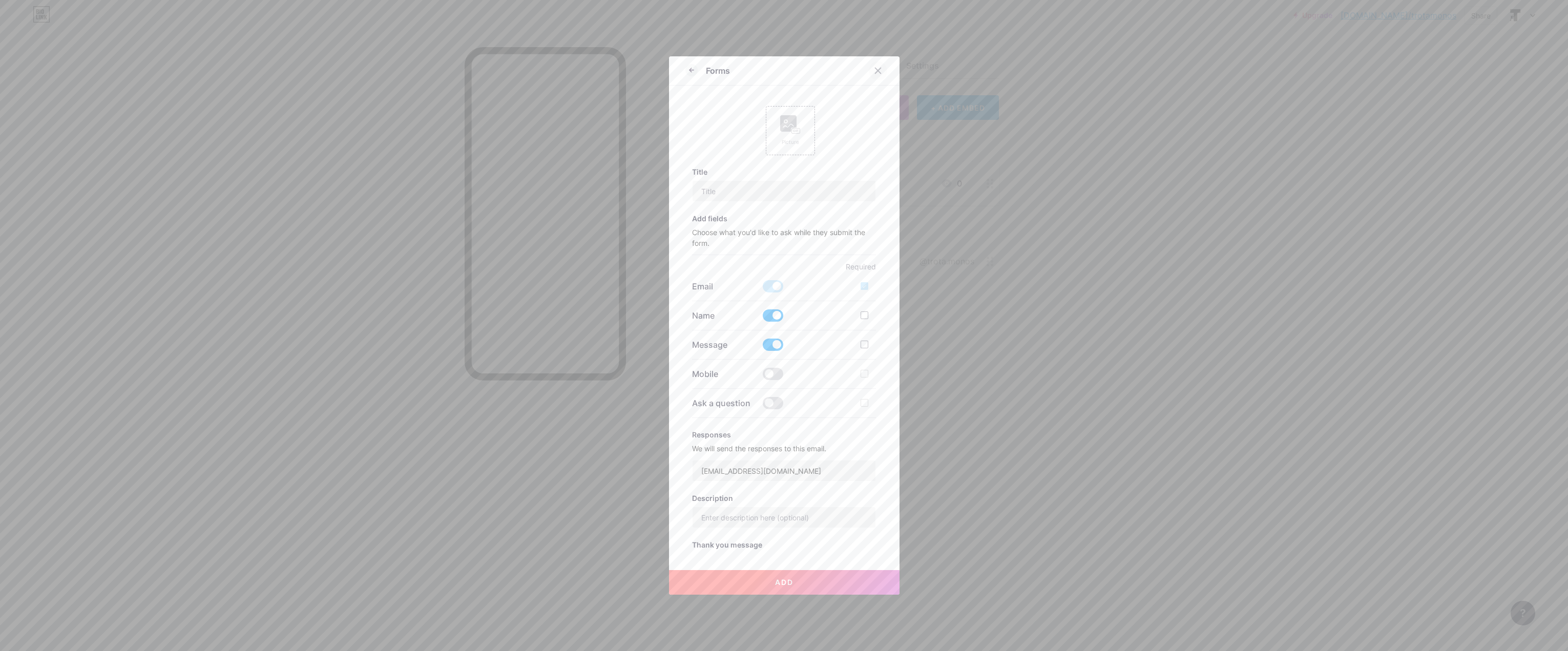
click at [875, 68] on icon at bounding box center [877, 71] width 6 height 6
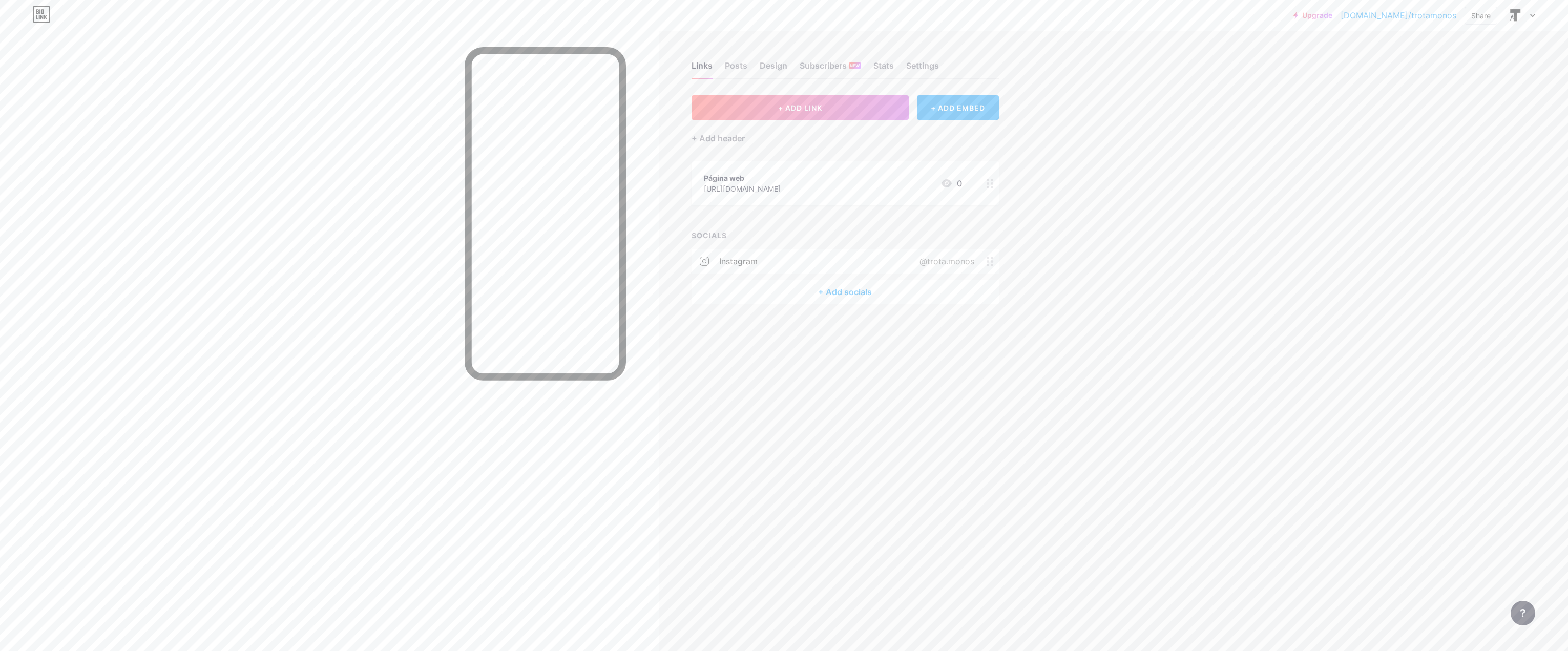
click at [873, 295] on div "+ Add socials" at bounding box center [845, 292] width 307 height 25
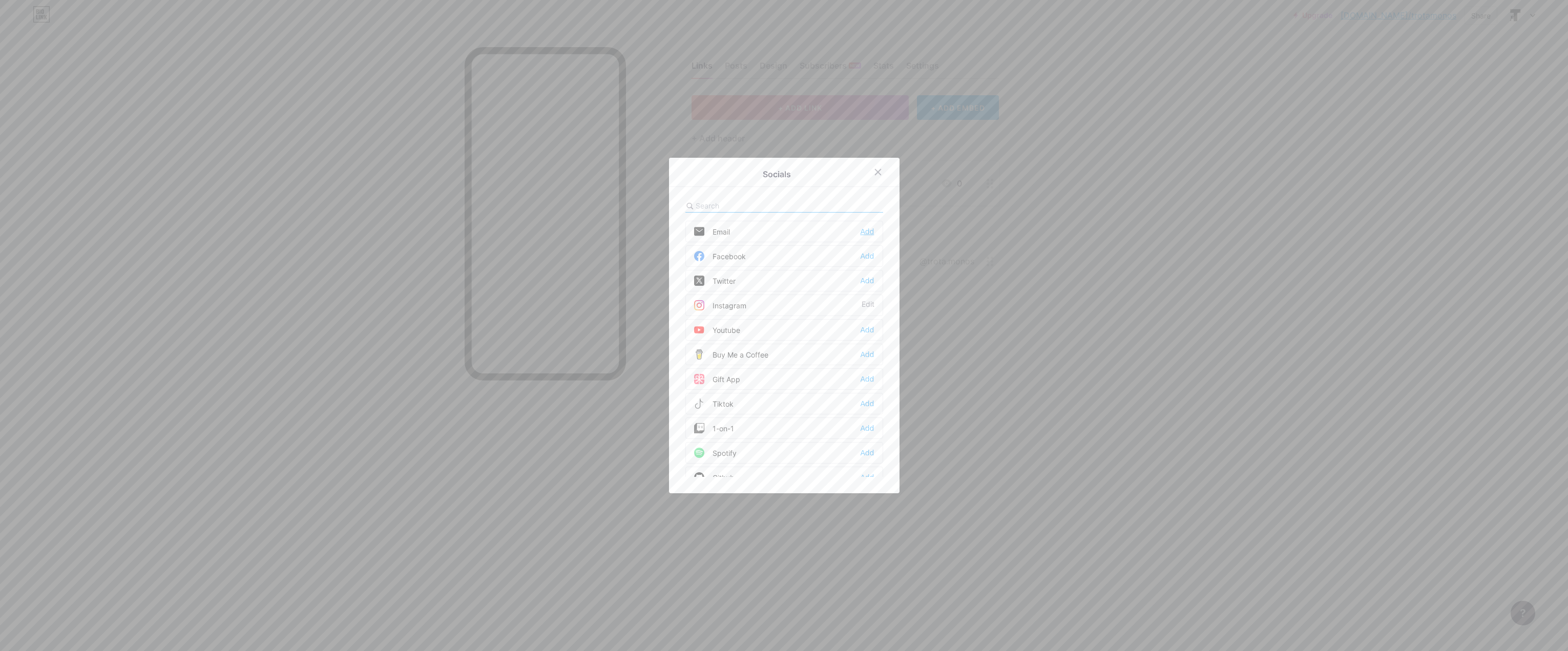
click at [867, 234] on div "Add" at bounding box center [867, 231] width 14 height 10
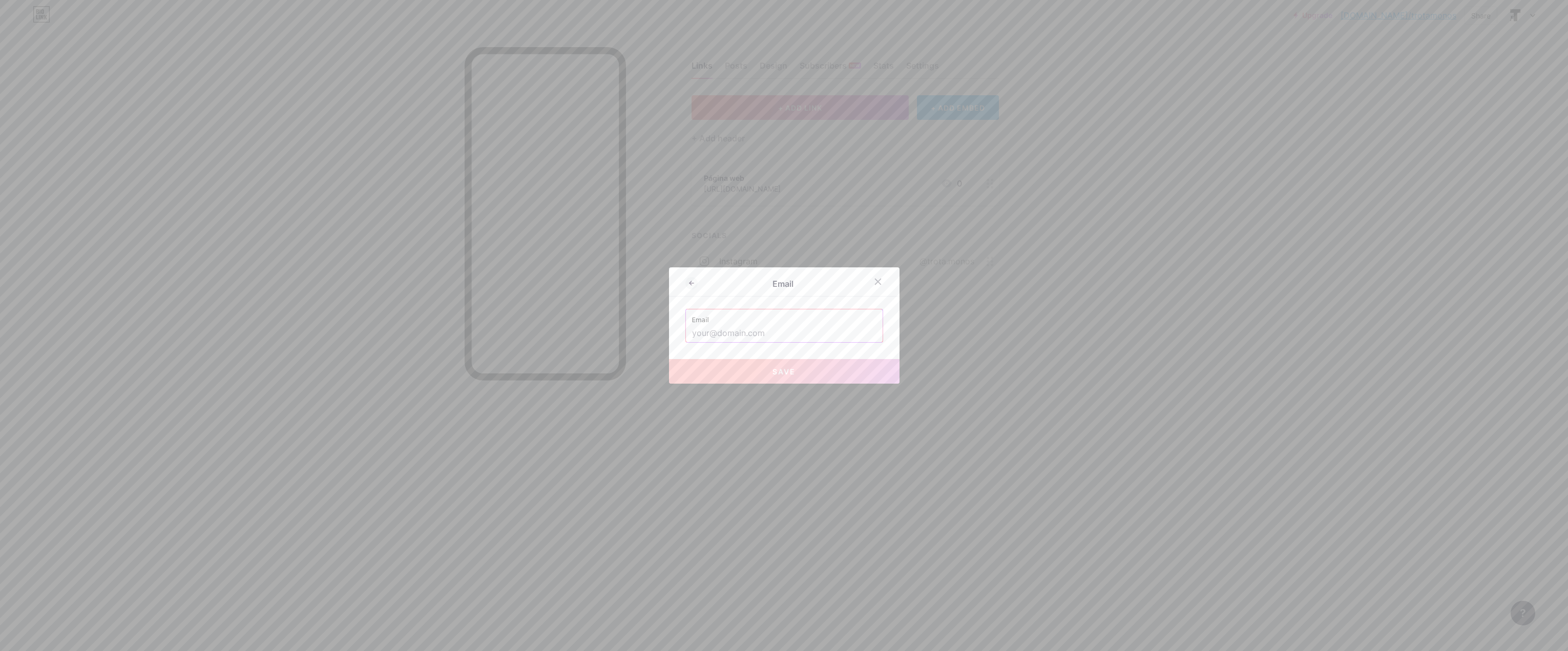
click at [736, 328] on input "text" at bounding box center [784, 333] width 185 height 17
paste input "[EMAIL_ADDRESS][DOMAIN_NAME]"
click at [762, 373] on button "Save" at bounding box center [784, 372] width 231 height 25
type input "mailto:[EMAIL_ADDRESS][DOMAIN_NAME]"
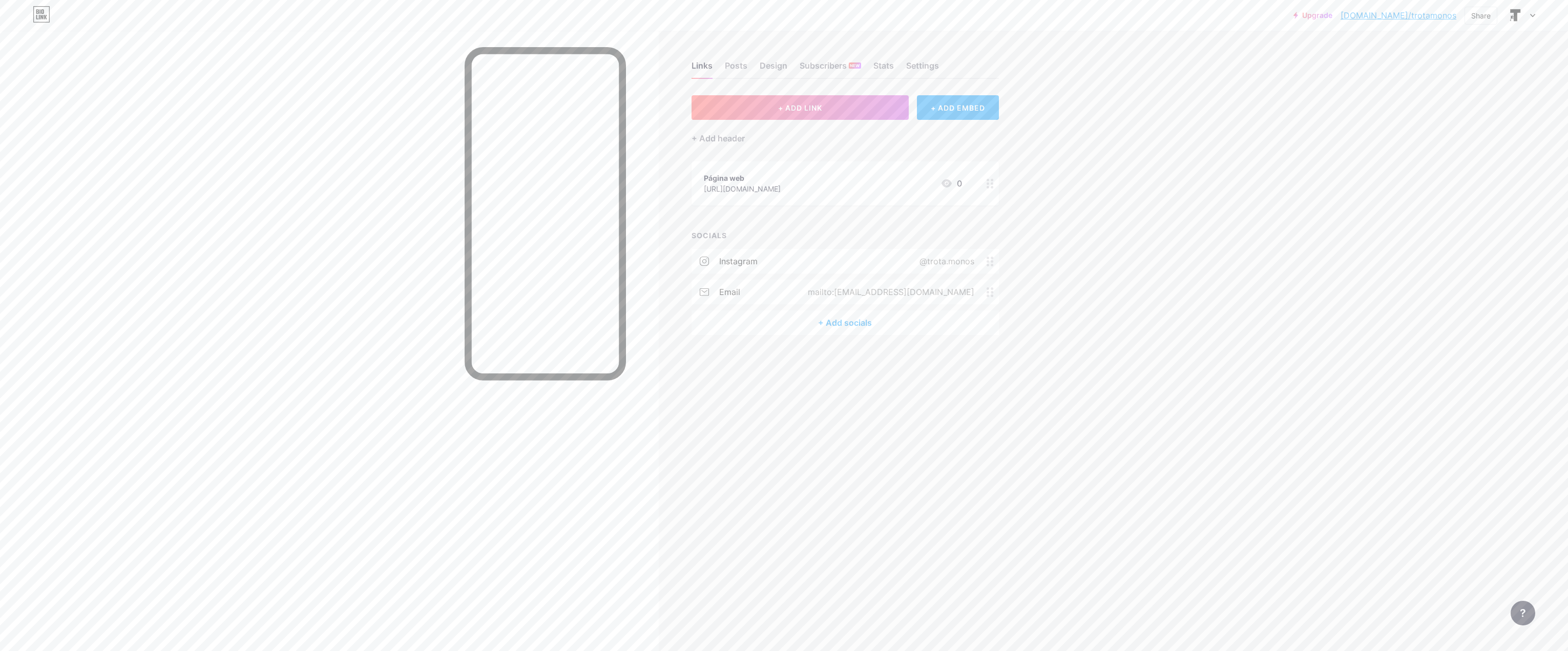
click at [819, 326] on div "+ Add socials" at bounding box center [845, 323] width 307 height 25
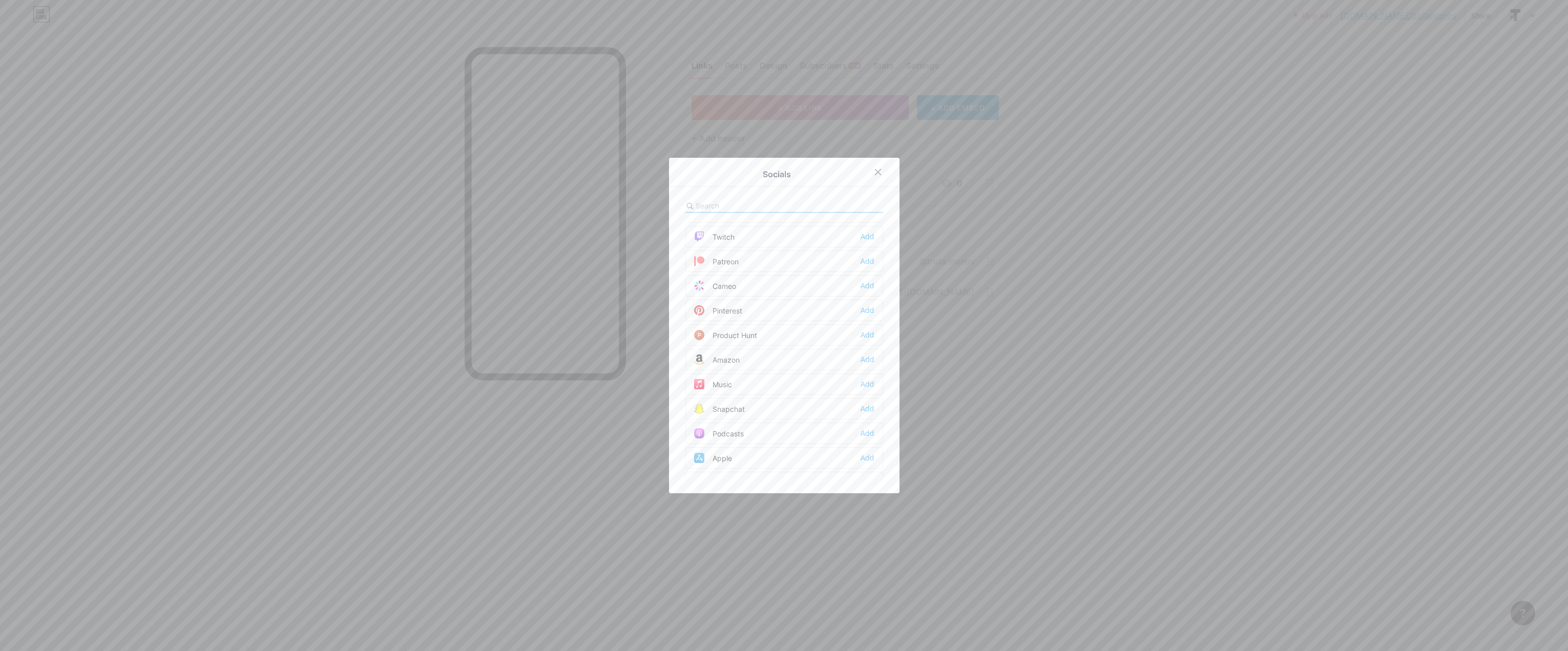
scroll to position [615, 0]
click at [732, 210] on input "text" at bounding box center [752, 205] width 113 height 11
type input "m"
type input "g"
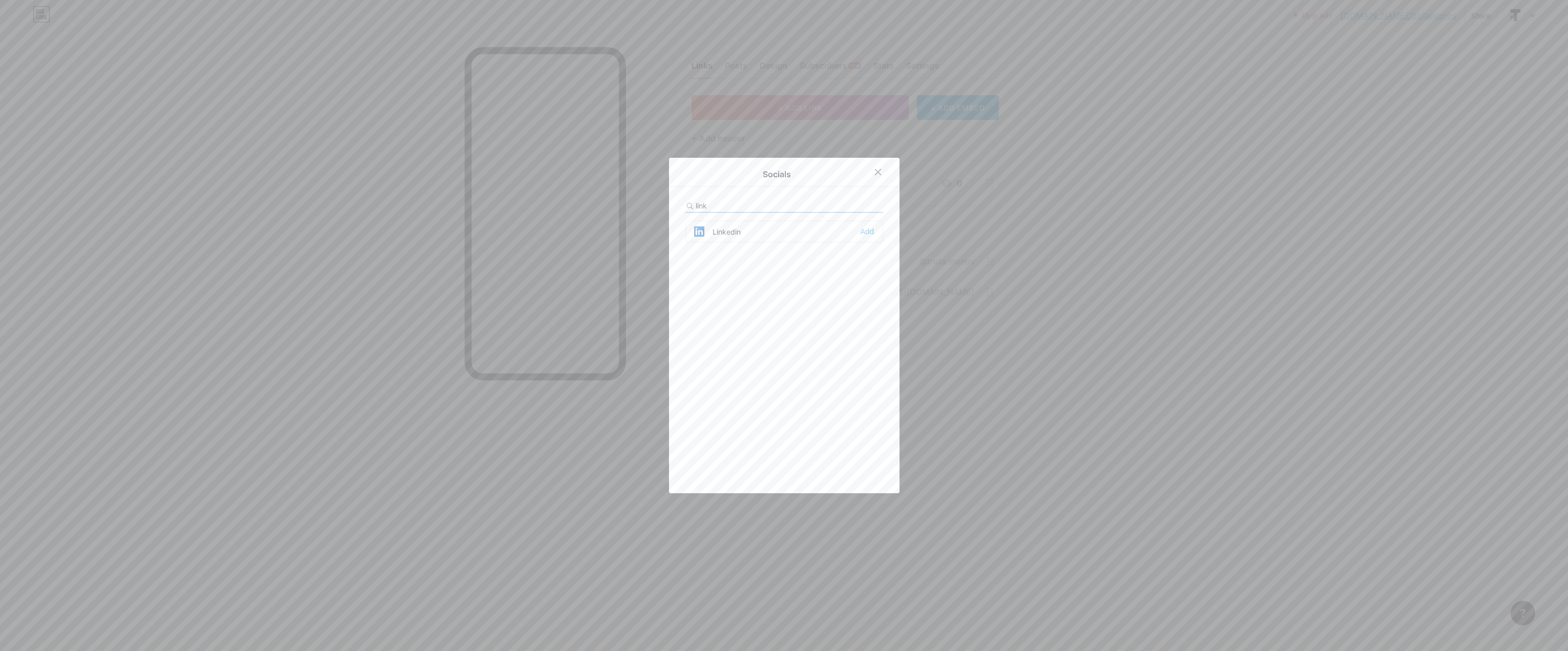
type input "link"
click at [868, 235] on div "Add" at bounding box center [867, 231] width 14 height 10
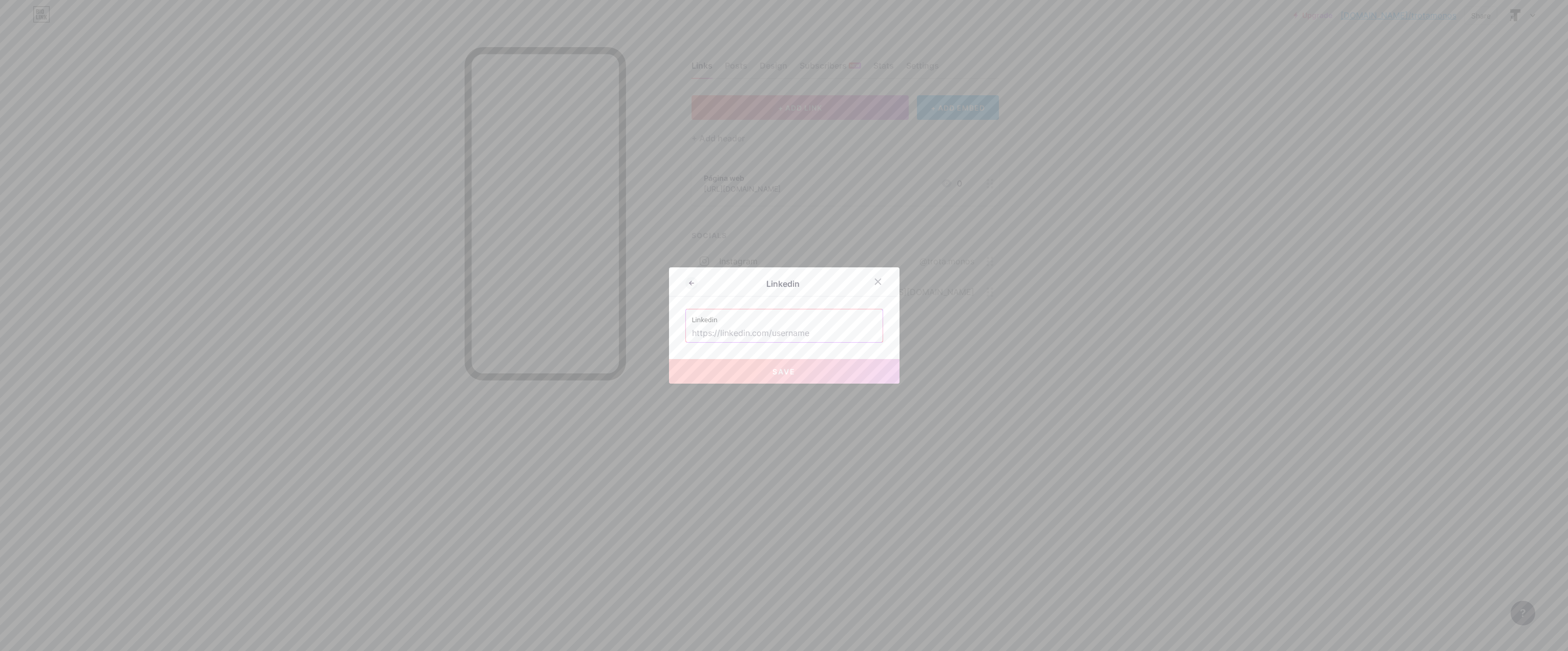
click at [714, 316] on label "Linkedin" at bounding box center [784, 317] width 185 height 16
click at [715, 331] on input "text" at bounding box center [784, 333] width 185 height 17
paste input "[URL][DOMAIN_NAME]"
type input "[URL][DOMAIN_NAME]"
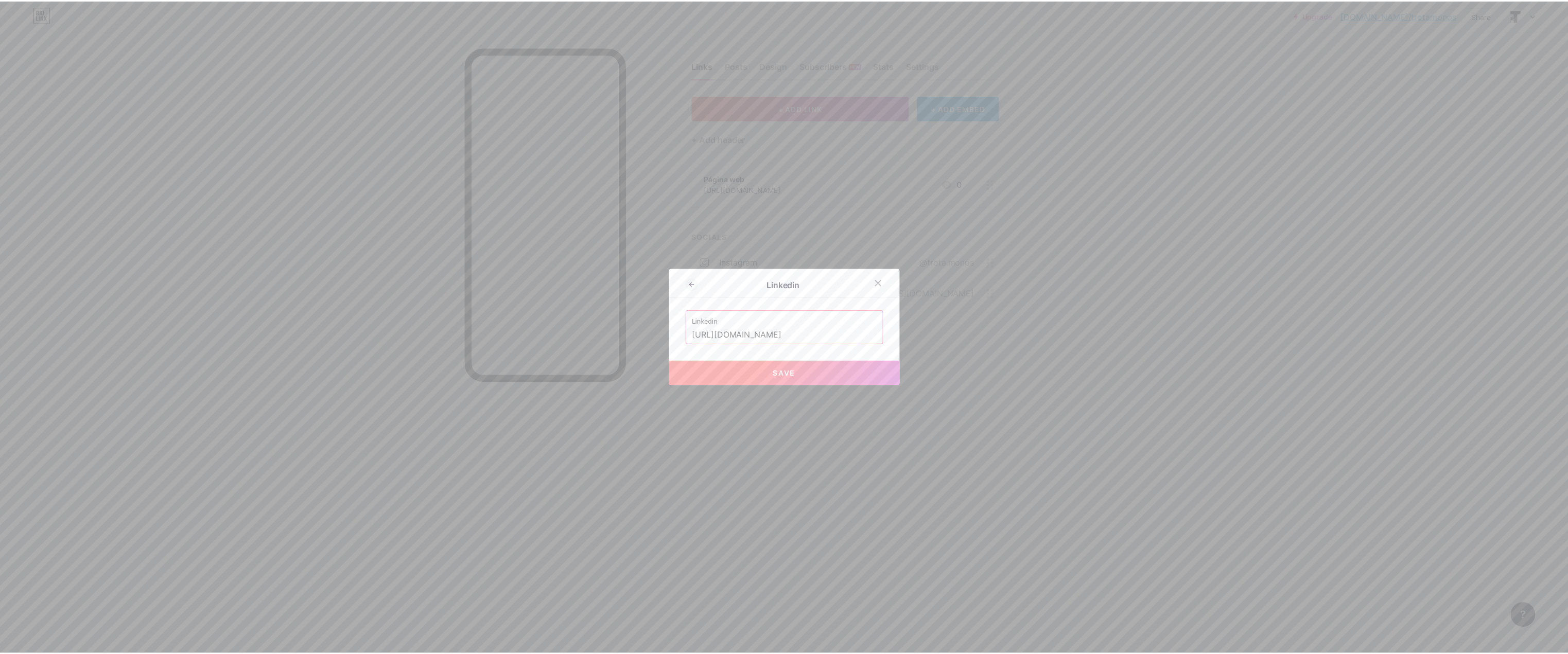
scroll to position [0, 0]
click at [758, 367] on button "Save" at bounding box center [788, 374] width 232 height 25
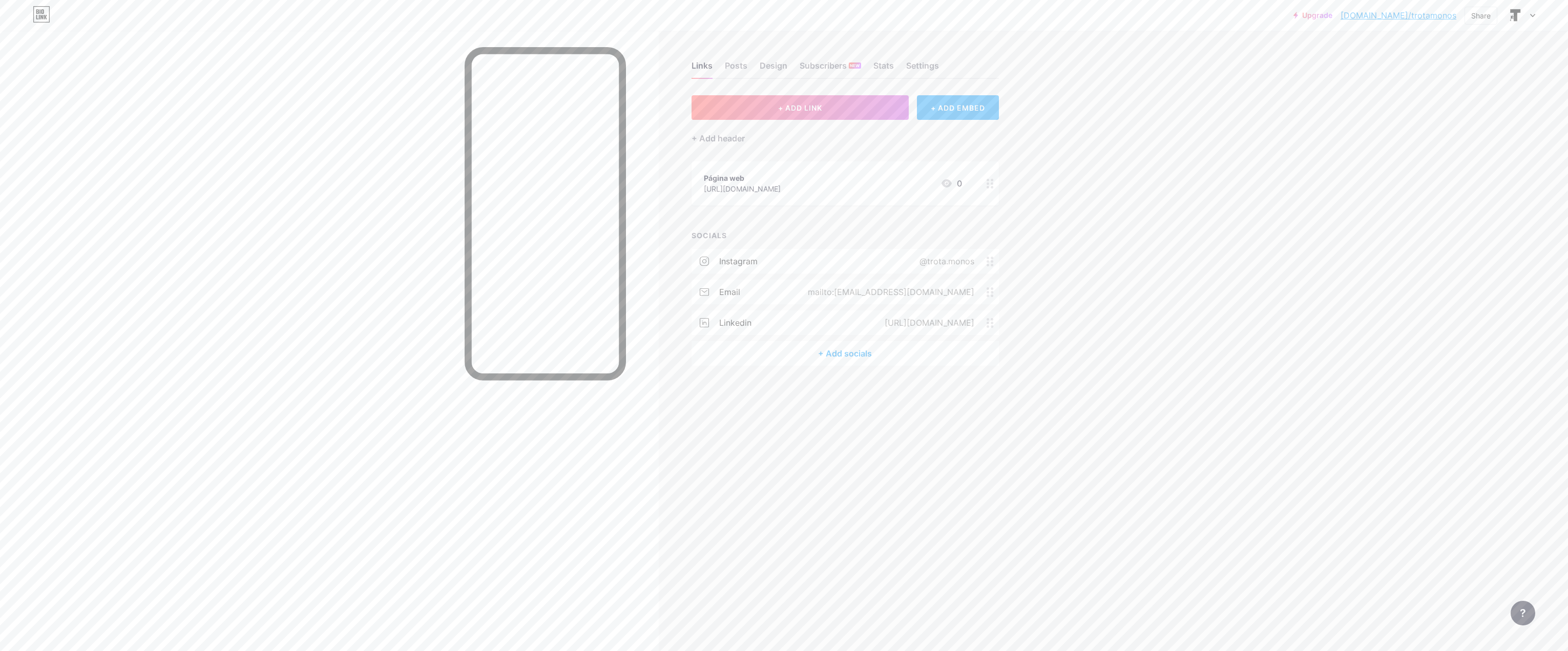
click at [957, 109] on div "+ ADD EMBED" at bounding box center [957, 108] width 81 height 25
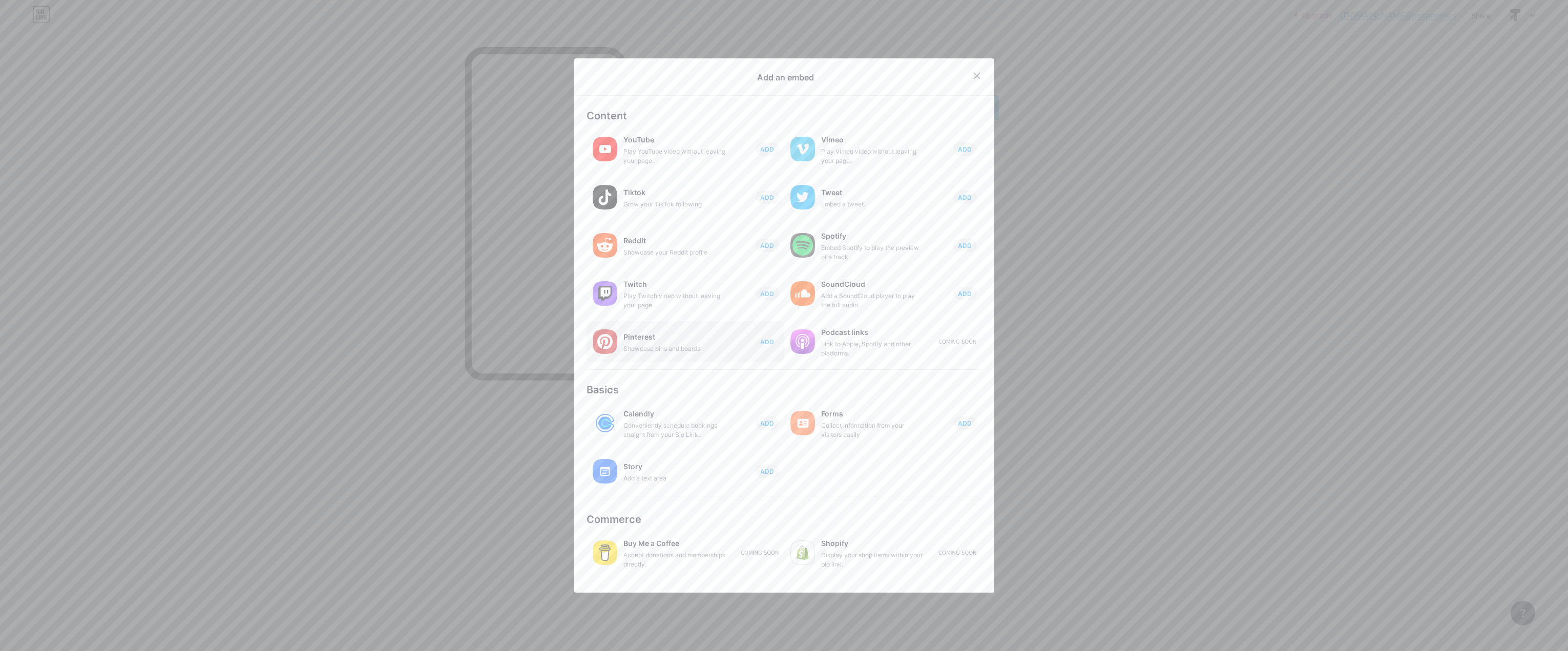
click at [760, 343] on span "ADD" at bounding box center [767, 342] width 14 height 9
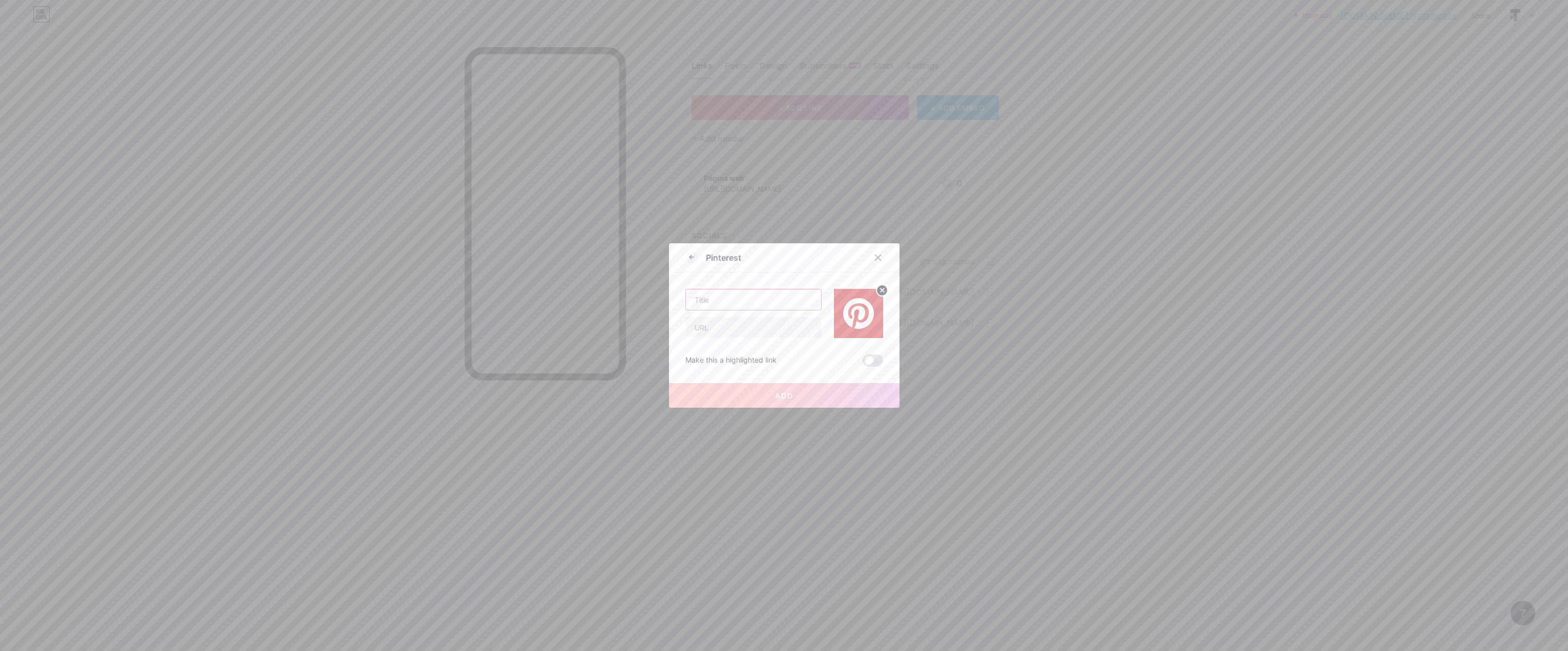
click at [752, 302] on input "text" at bounding box center [754, 299] width 136 height 21
type input "Viajes"
type input "t"
click at [723, 326] on input "text" at bounding box center [754, 327] width 136 height 21
paste input "[URL][DOMAIN_NAME]"
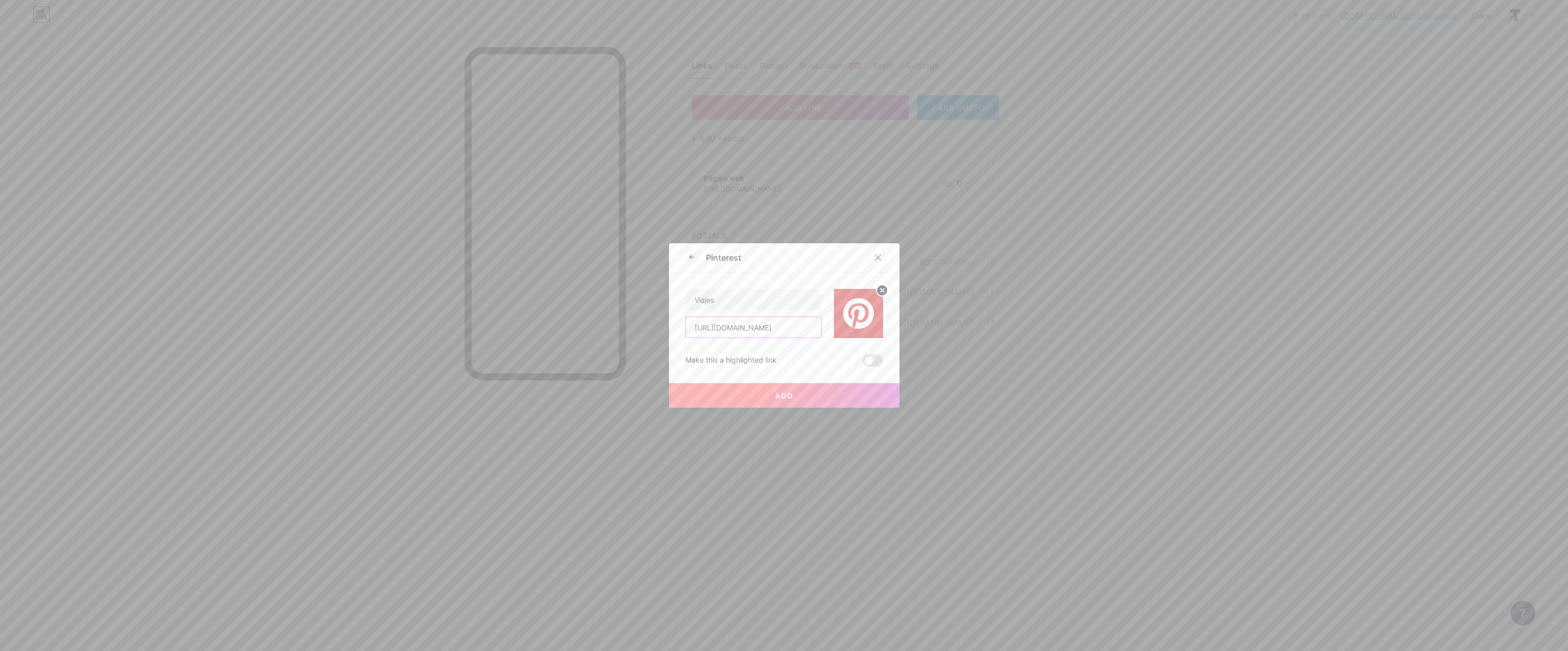
type input "[URL][DOMAIN_NAME]"
click at [813, 396] on button "Add" at bounding box center [784, 395] width 231 height 25
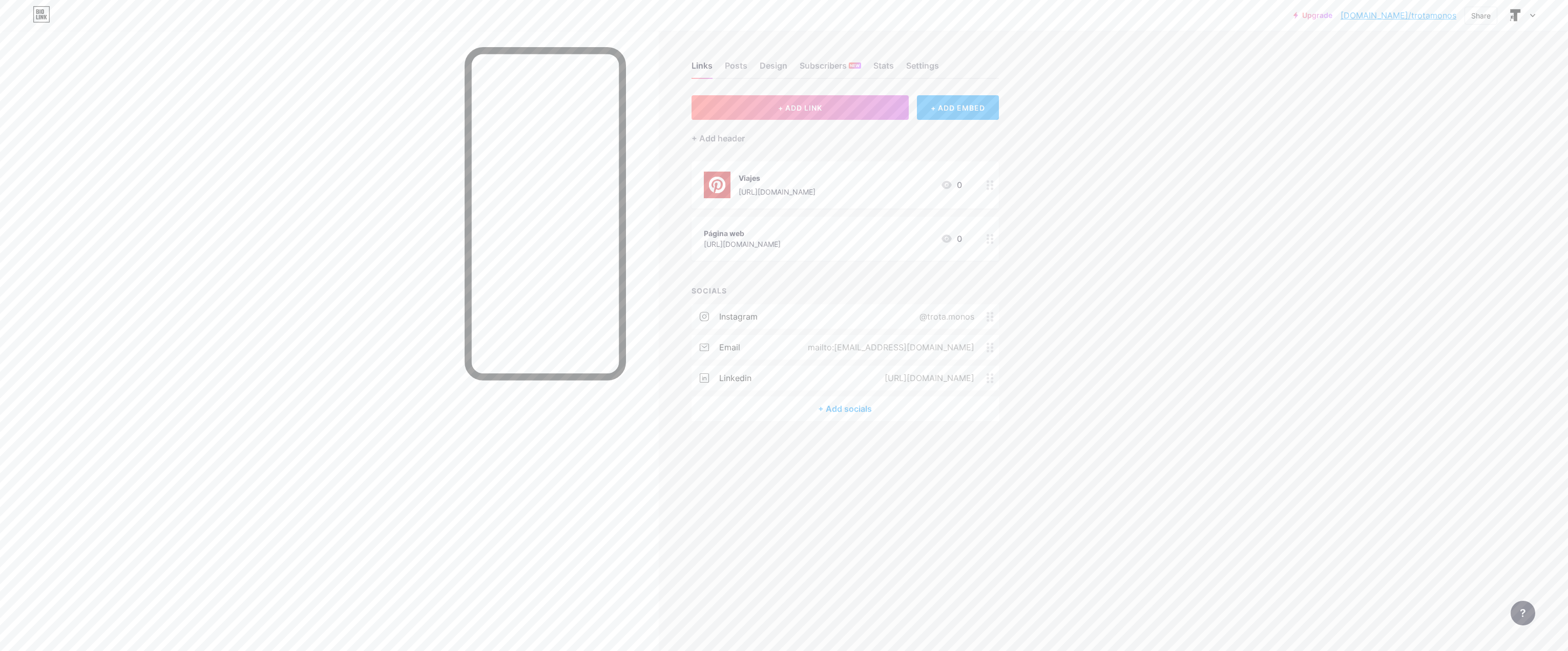
click at [961, 111] on div "+ ADD EMBED" at bounding box center [957, 108] width 81 height 25
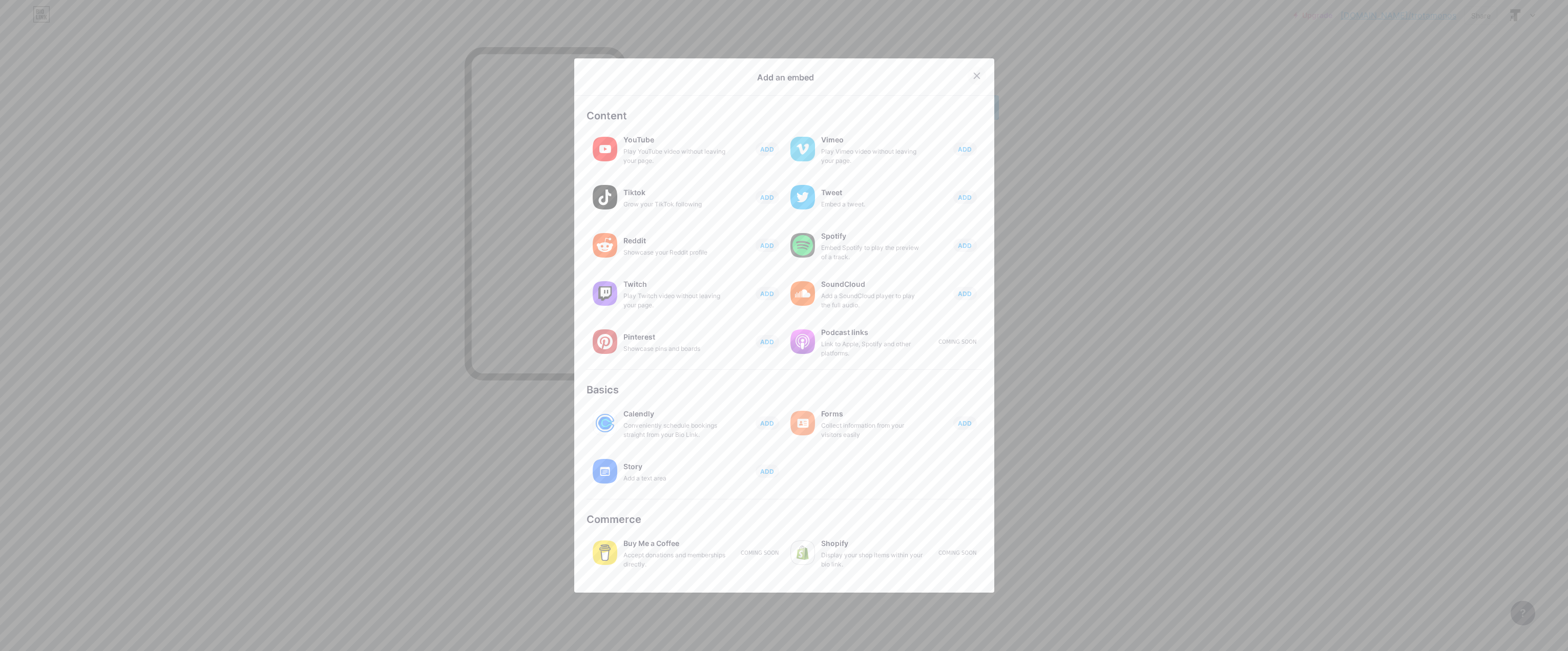
click at [973, 73] on icon at bounding box center [977, 75] width 8 height 8
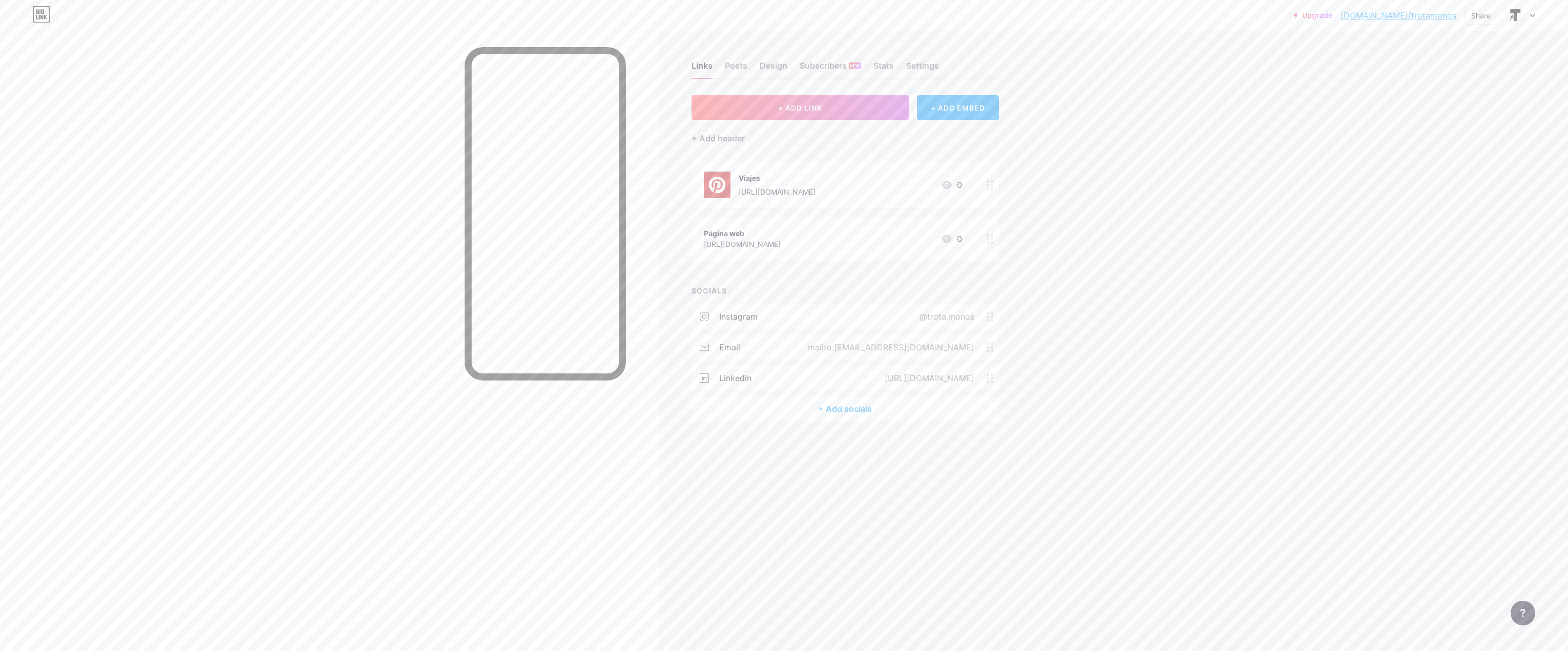
click at [744, 185] on div "Viajes [URL][DOMAIN_NAME]" at bounding box center [777, 185] width 77 height 27
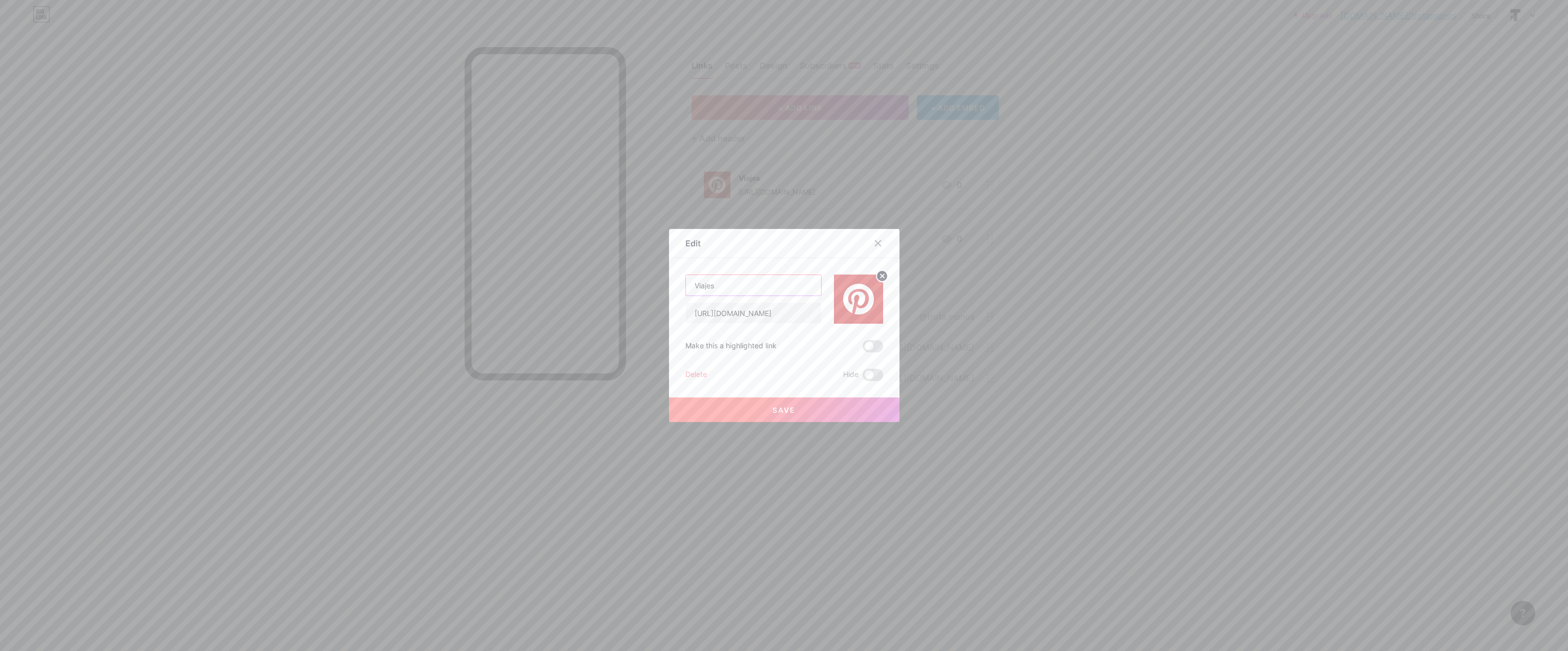
click at [695, 280] on input "Viajes" at bounding box center [754, 285] width 136 height 21
click at [727, 282] on input "Viajes" at bounding box center [754, 285] width 136 height 21
type input "Viajes - [GEOGRAPHIC_DATA]"
click at [868, 348] on span at bounding box center [872, 346] width 21 height 12
click at [862, 349] on input "checkbox" at bounding box center [862, 349] width 0 height 0
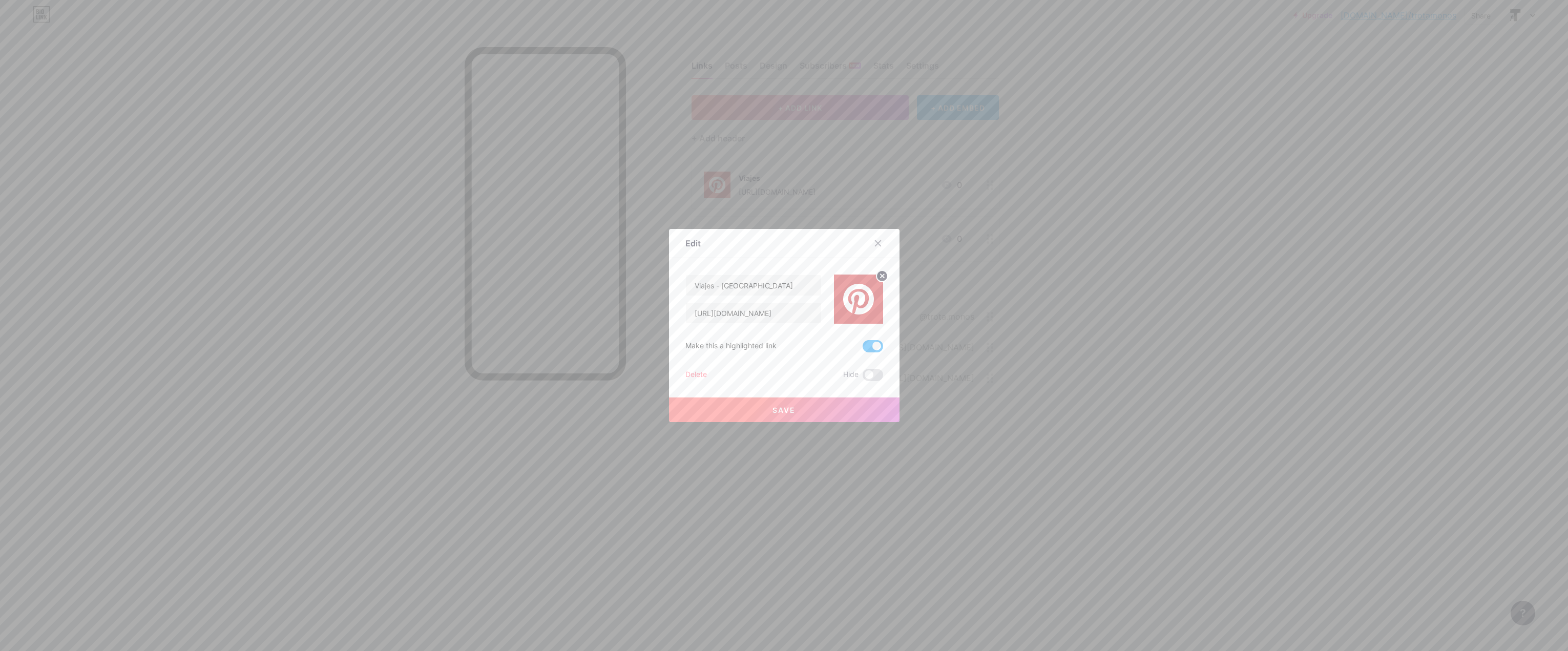
click at [795, 414] on button "Save" at bounding box center [784, 410] width 231 height 25
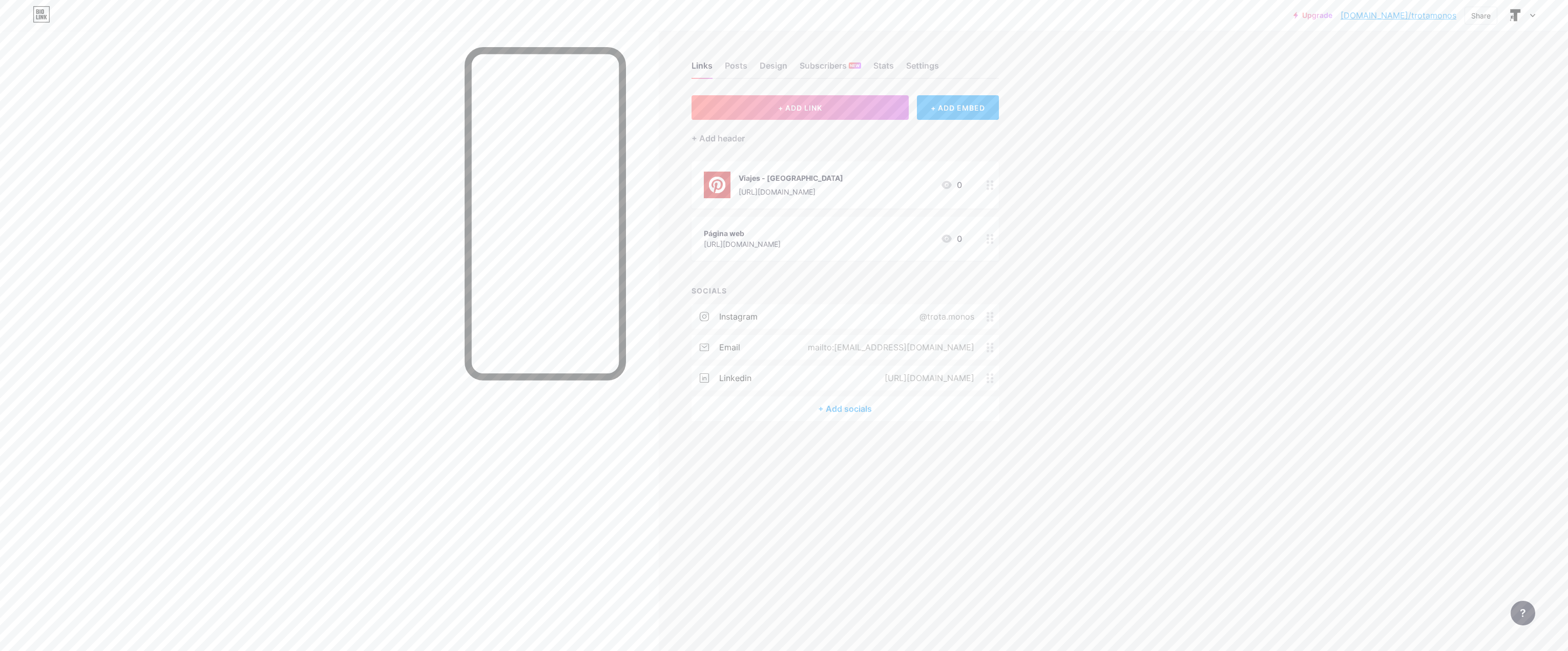
click at [858, 185] on div "Viajes - [GEOGRAPHIC_DATA] [URL][DOMAIN_NAME] 0" at bounding box center [832, 185] width 258 height 27
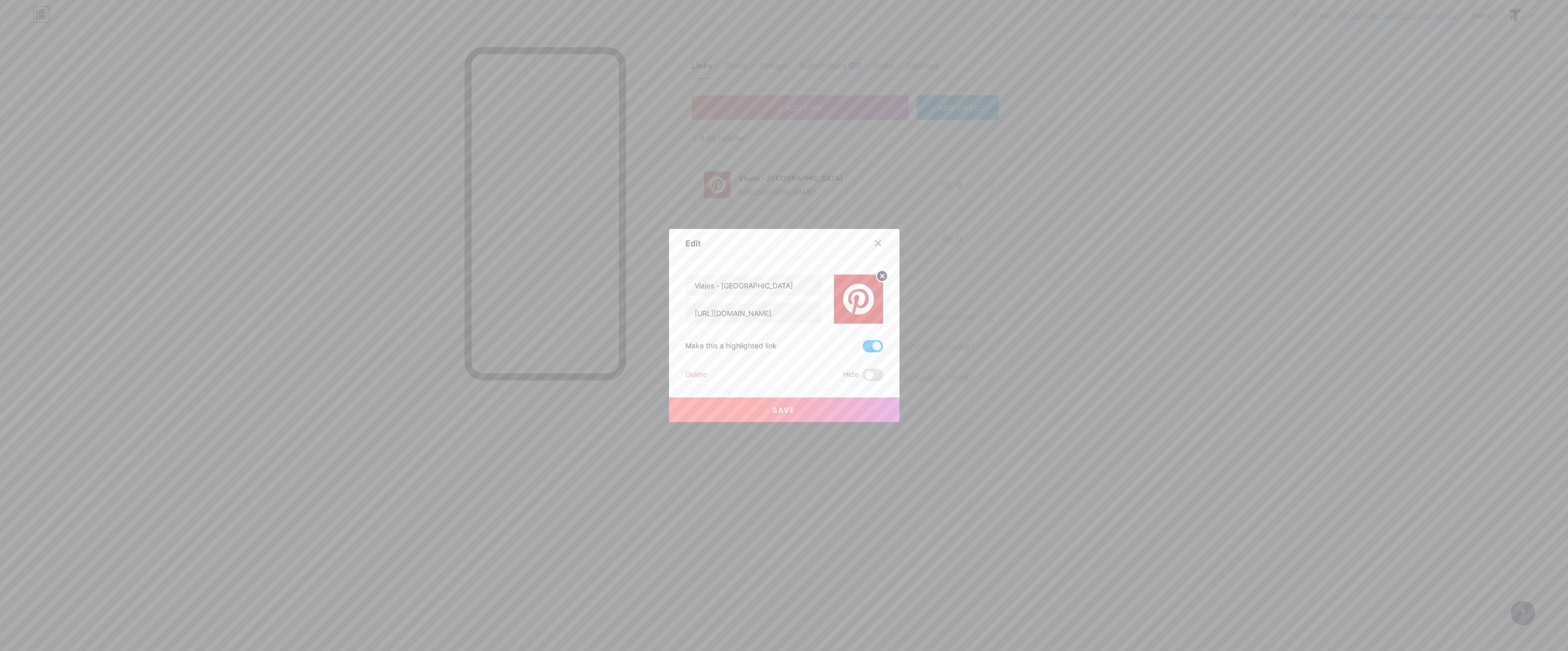
click at [872, 348] on span at bounding box center [872, 346] width 21 height 12
click at [862, 349] on input "checkbox" at bounding box center [862, 349] width 0 height 0
click at [787, 408] on span "Save" at bounding box center [783, 410] width 23 height 9
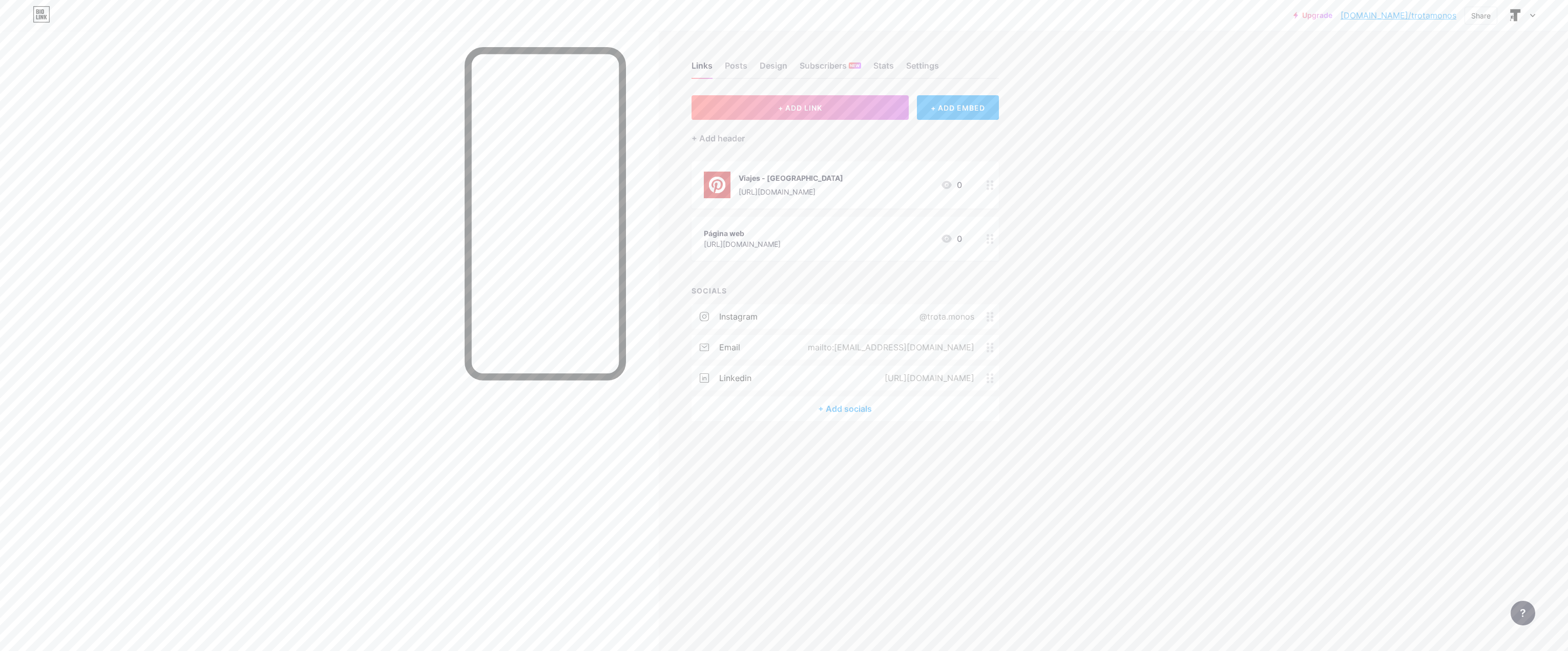
drag, startPoint x: 871, startPoint y: 241, endPoint x: 805, endPoint y: 265, distance: 70.2
click at [805, 263] on div "+ ADD LINK + ADD EMBED + Add header Viajes - [GEOGRAPHIC_DATA] [URL][DOMAIN_NAM…" at bounding box center [845, 258] width 307 height 326
click at [805, 265] on div "+ ADD LINK + ADD EMBED + Add header Viajes - [GEOGRAPHIC_DATA] [URL][DOMAIN_NAM…" at bounding box center [845, 258] width 307 height 326
click at [736, 62] on div "Posts" at bounding box center [736, 69] width 22 height 19
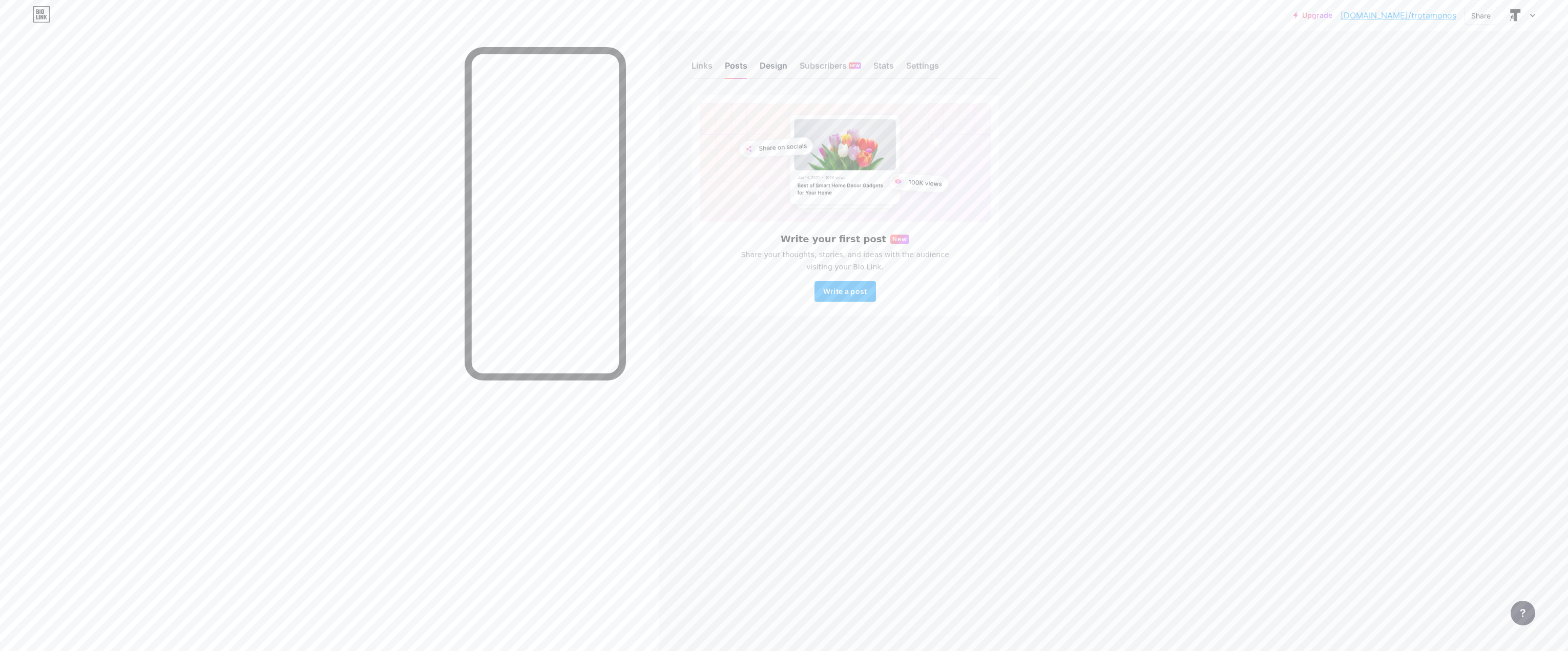
click at [768, 65] on div "Design" at bounding box center [773, 69] width 27 height 19
click at [820, 63] on div "Subscribers NEW" at bounding box center [830, 69] width 62 height 19
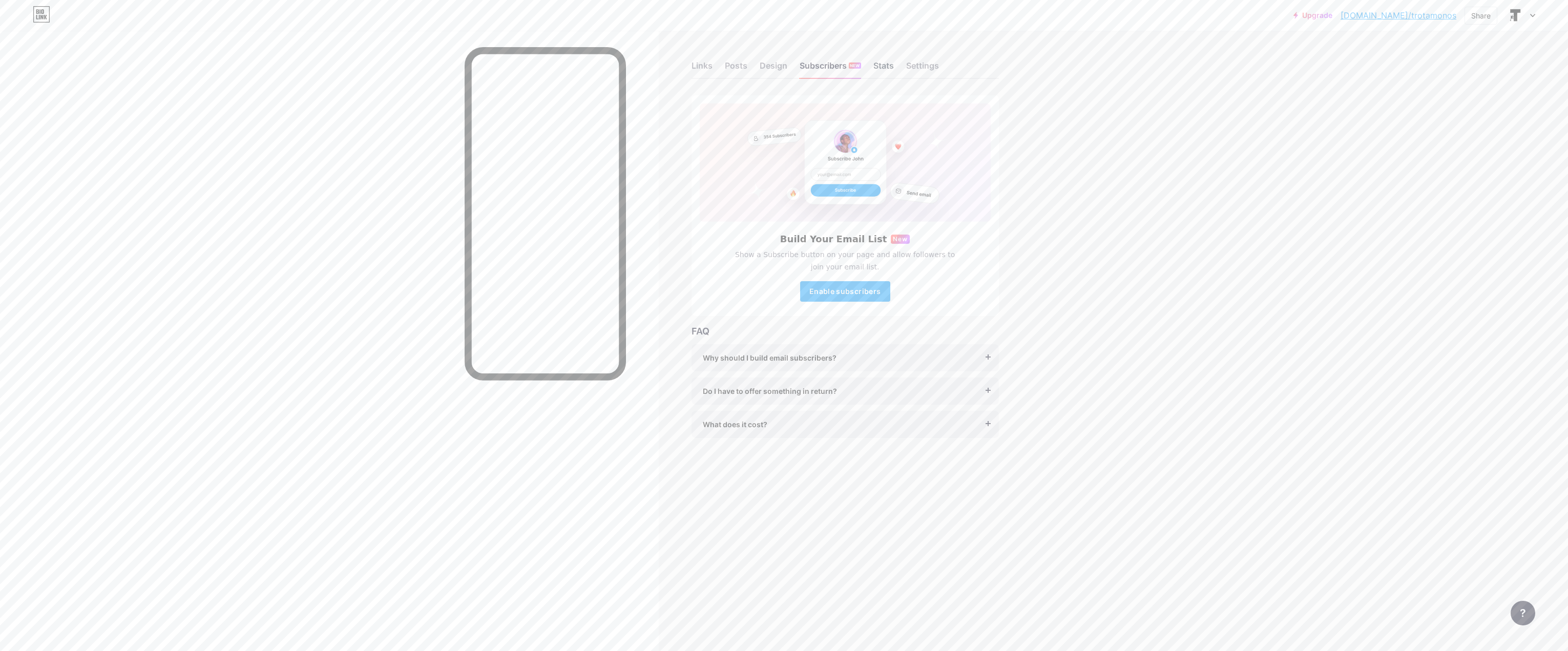
click at [894, 71] on div "Stats" at bounding box center [883, 69] width 21 height 19
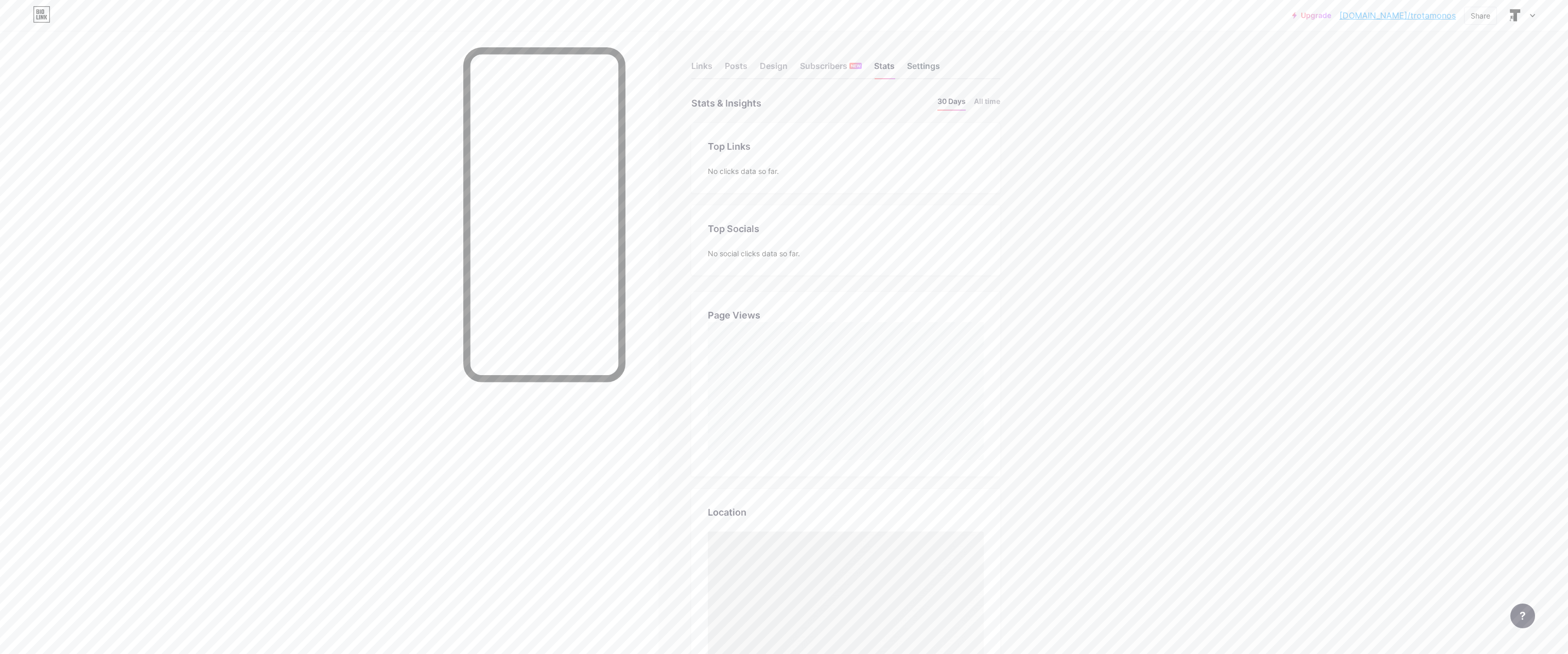
scroll to position [654, 1568]
click at [924, 72] on div "Settings" at bounding box center [923, 69] width 33 height 19
click at [718, 52] on div "Links Posts Design Subscribers NEW Stats Settings" at bounding box center [845, 61] width 309 height 36
click at [737, 71] on div "Posts" at bounding box center [736, 69] width 22 height 19
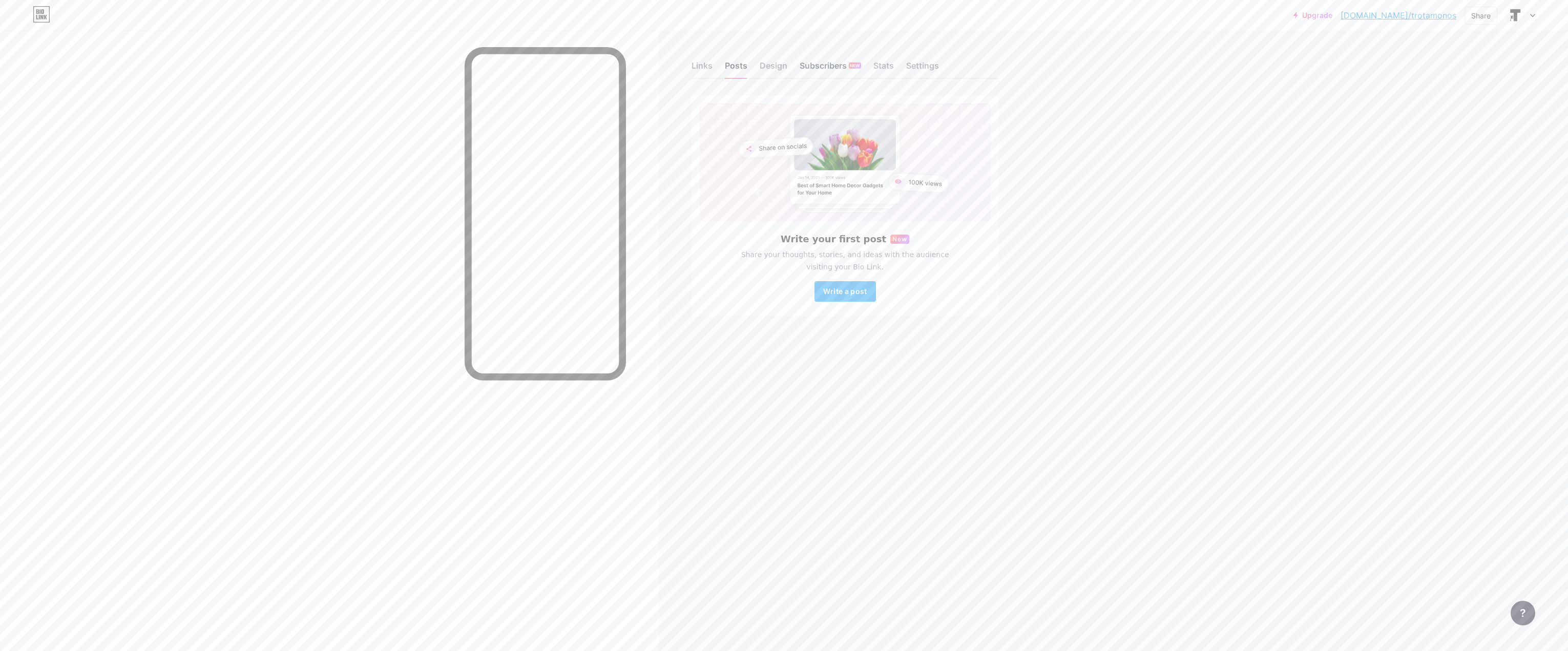
click at [832, 65] on div "Subscribers NEW" at bounding box center [830, 69] width 62 height 19
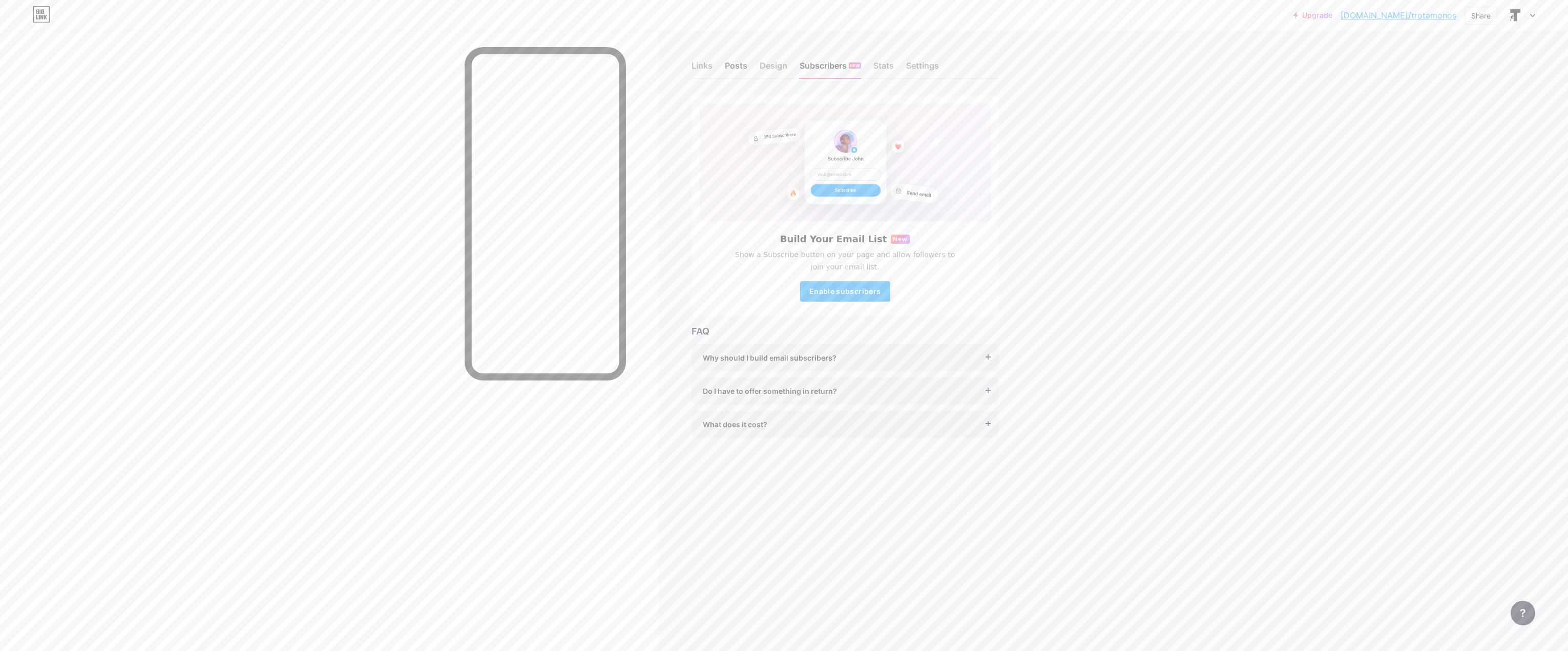
click at [727, 68] on div "Posts" at bounding box center [736, 69] width 22 height 19
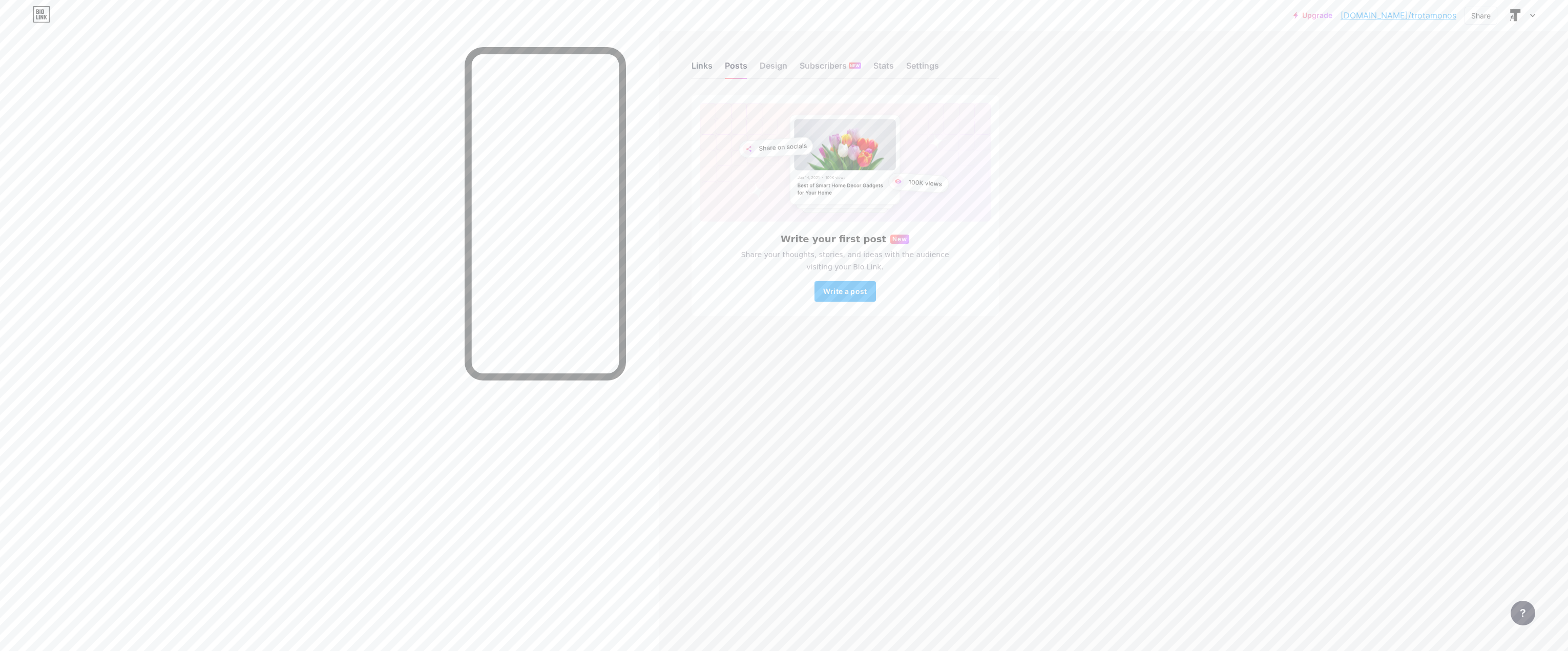
click at [704, 68] on div "Links" at bounding box center [702, 69] width 21 height 19
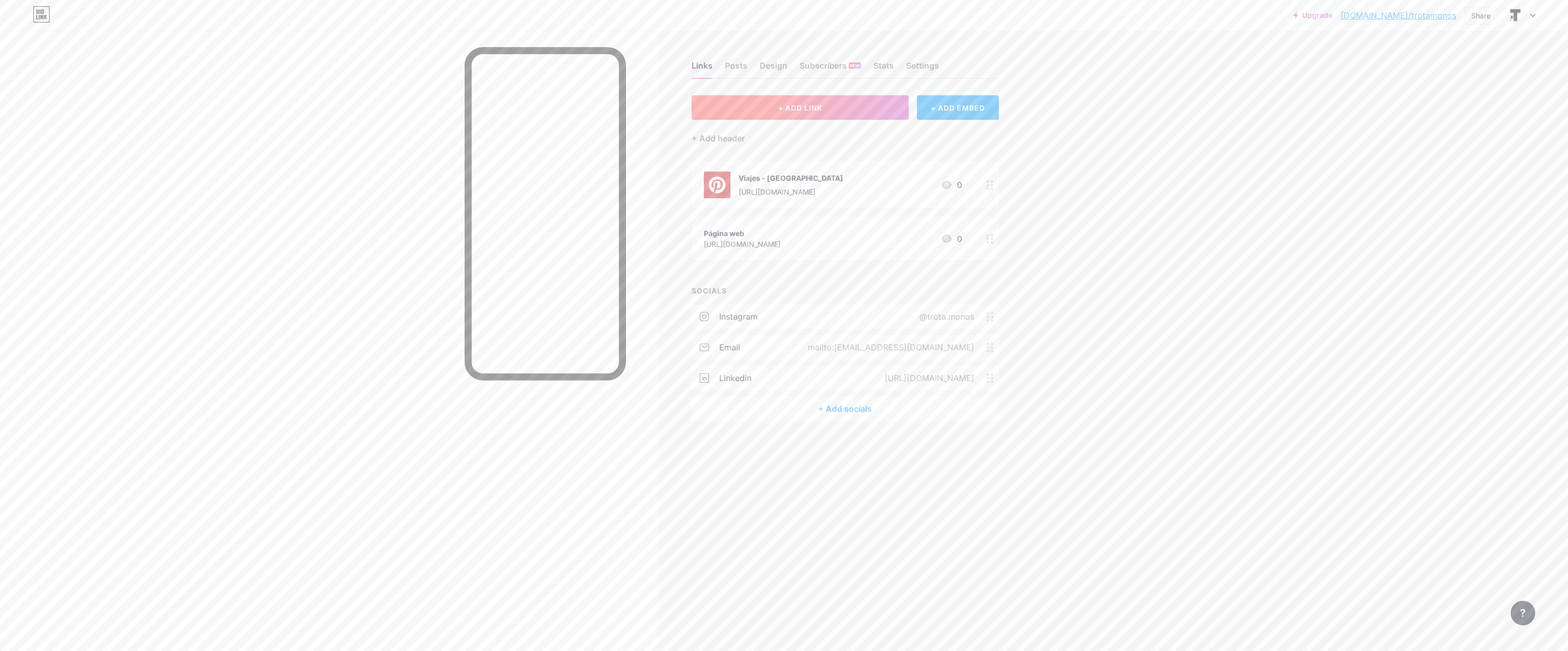
click at [836, 116] on button "+ ADD LINK" at bounding box center [800, 108] width 218 height 25
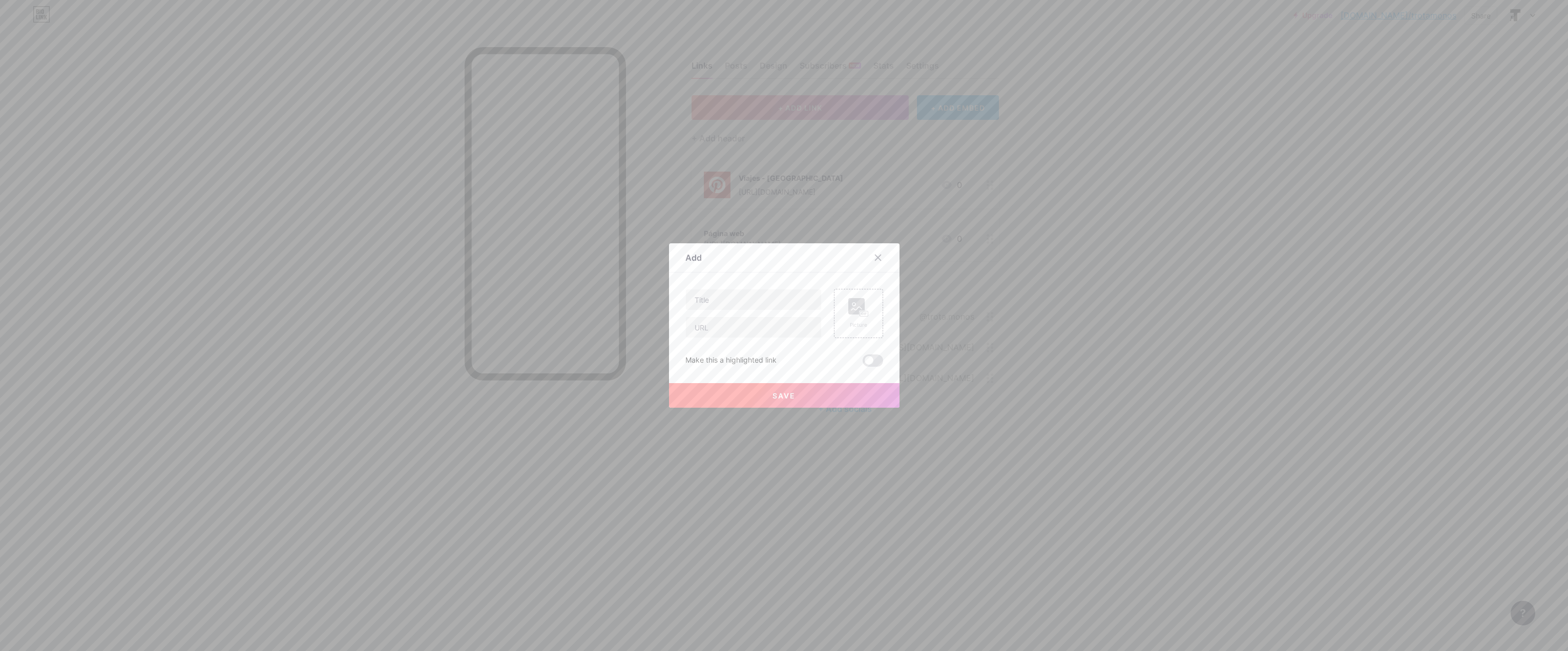
click at [742, 166] on div at bounding box center [784, 325] width 1568 height 651
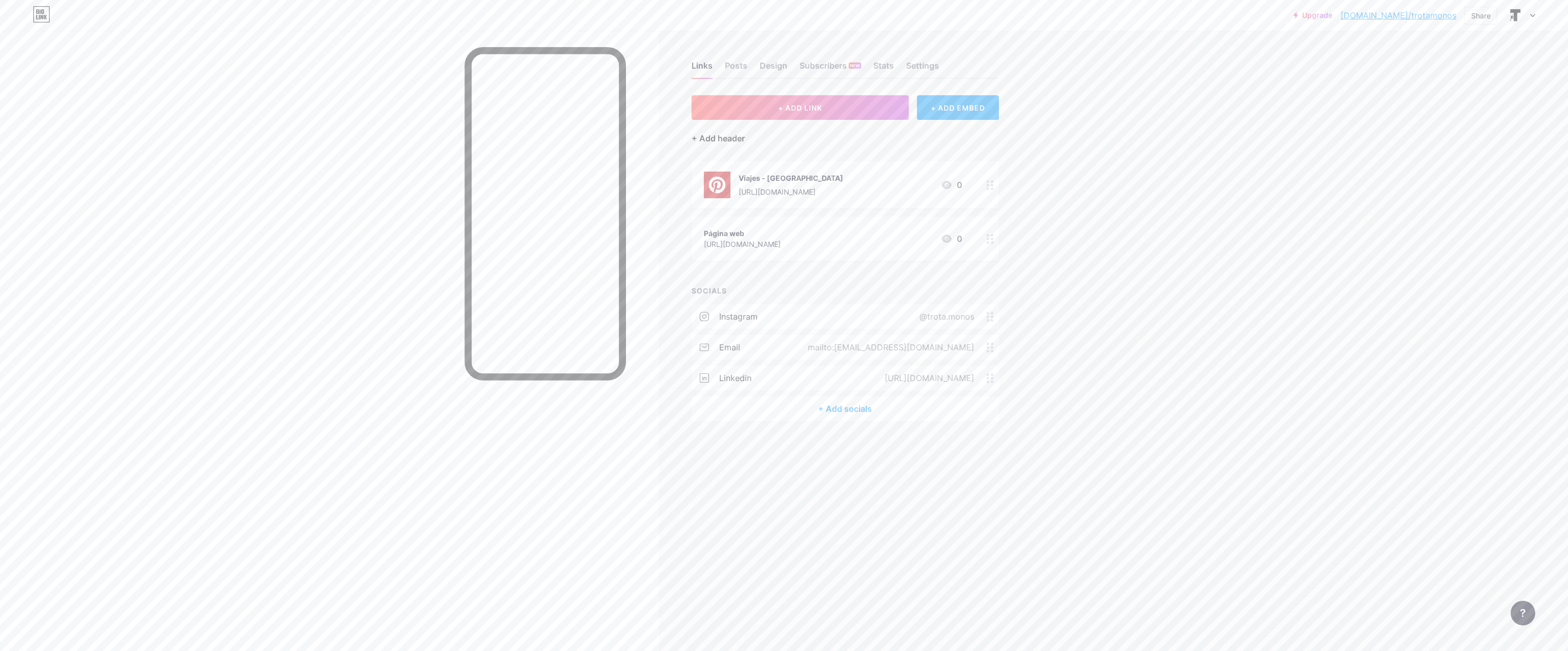
click at [701, 138] on div "+ Add header" at bounding box center [718, 139] width 53 height 12
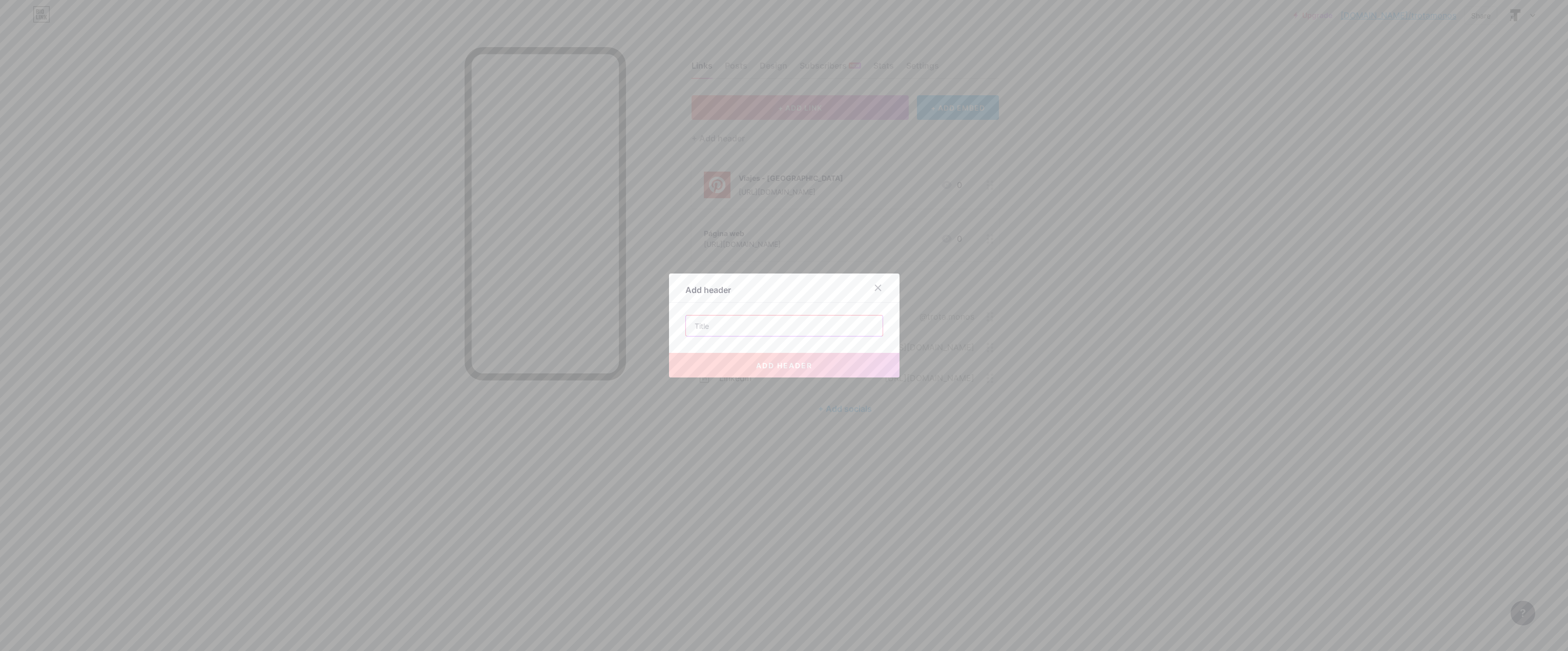
click at [735, 331] on input "text" at bounding box center [784, 326] width 196 height 21
type input "D"
type input "N"
type input "D"
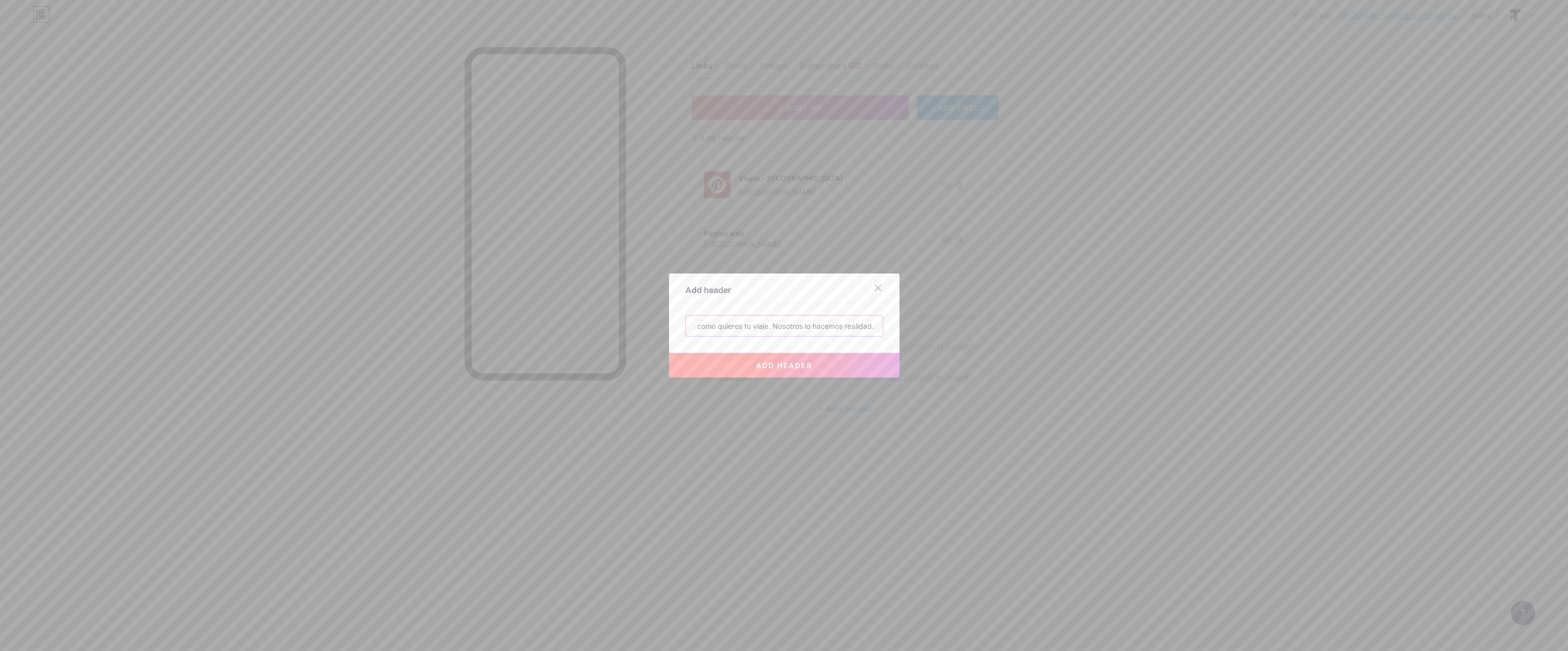
type input "Cuentanos como quieres tu viaje. Nosotros lo hacemos realidad."
click at [777, 367] on span "add header" at bounding box center [784, 366] width 57 height 9
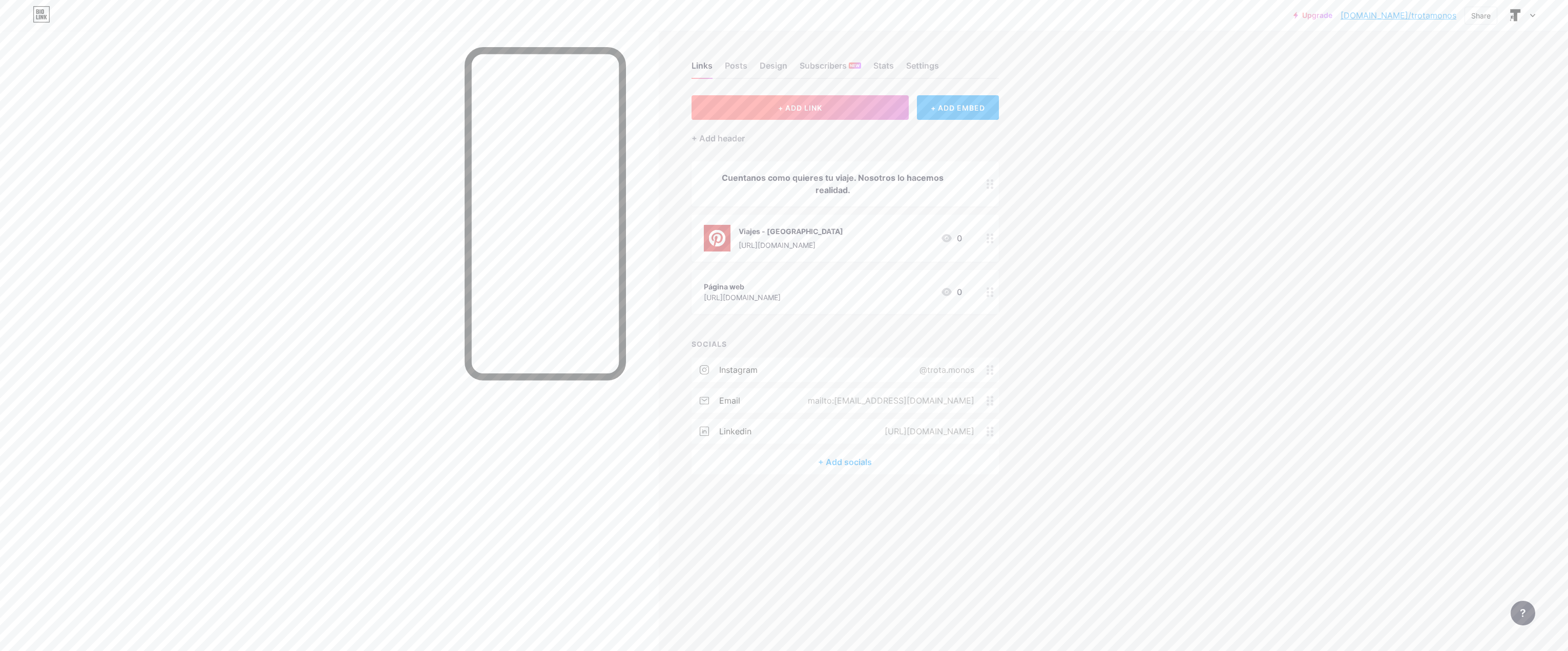
click at [880, 106] on button "+ ADD LINK" at bounding box center [800, 108] width 218 height 25
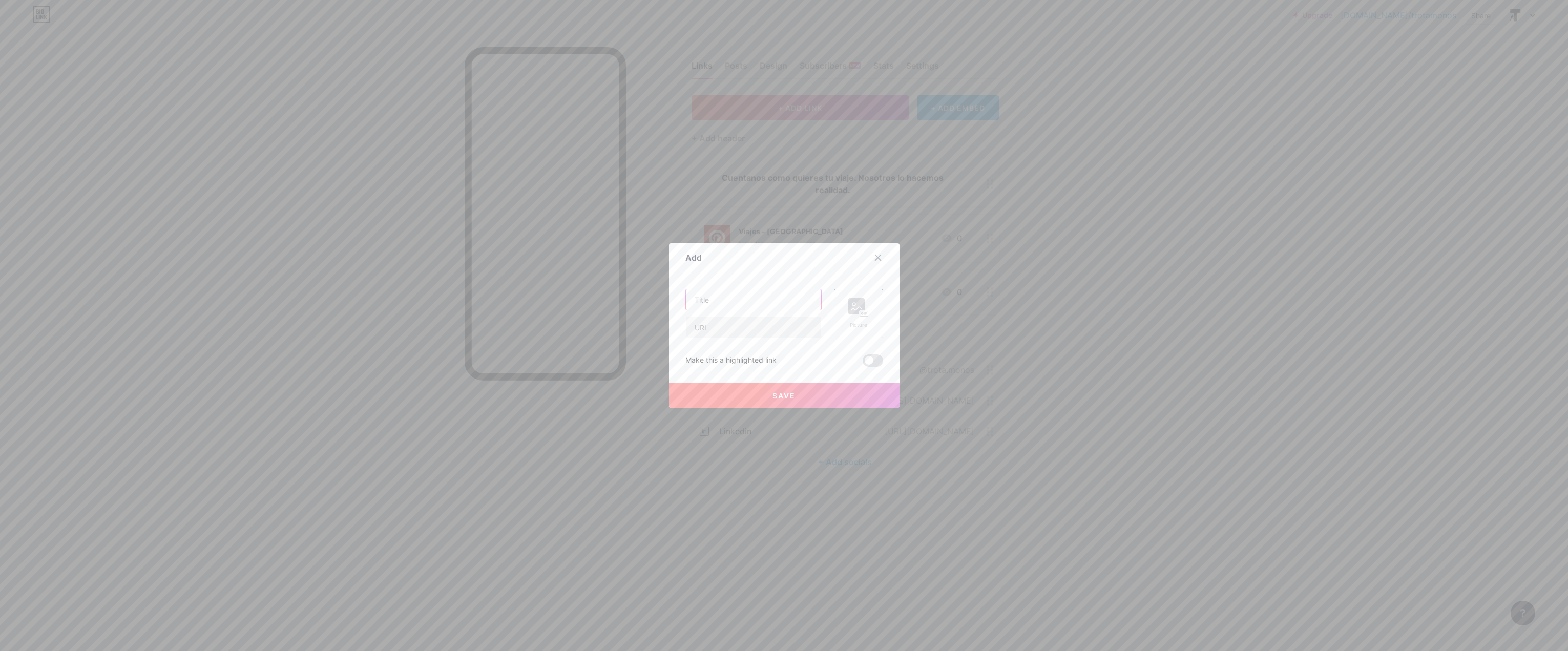
click at [742, 302] on input "text" at bounding box center [754, 299] width 136 height 21
type input "n"
type input "N"
type input "Subscribete a nuestro Newsletter"
click at [711, 333] on input "text" at bounding box center [754, 327] width 136 height 21
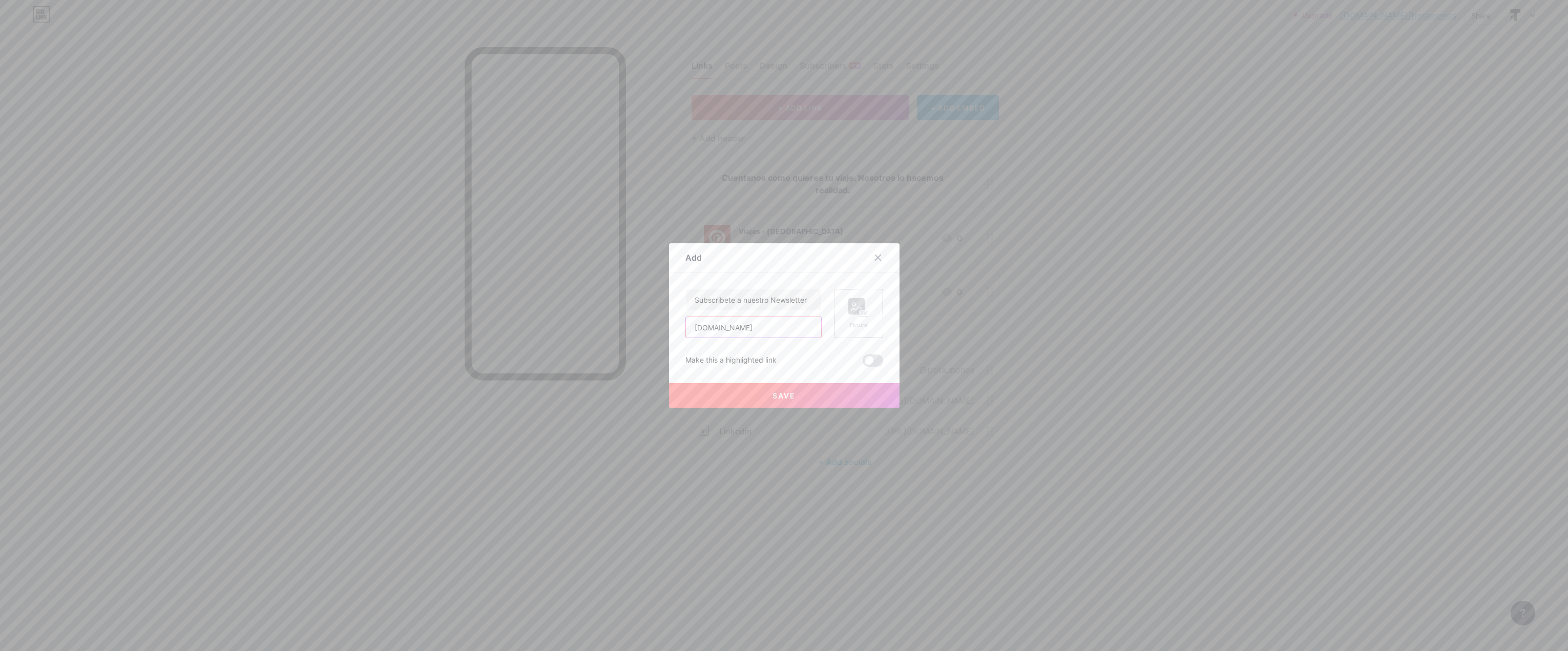
type input "[DOMAIN_NAME]"
click at [849, 318] on div "Picture" at bounding box center [858, 313] width 21 height 30
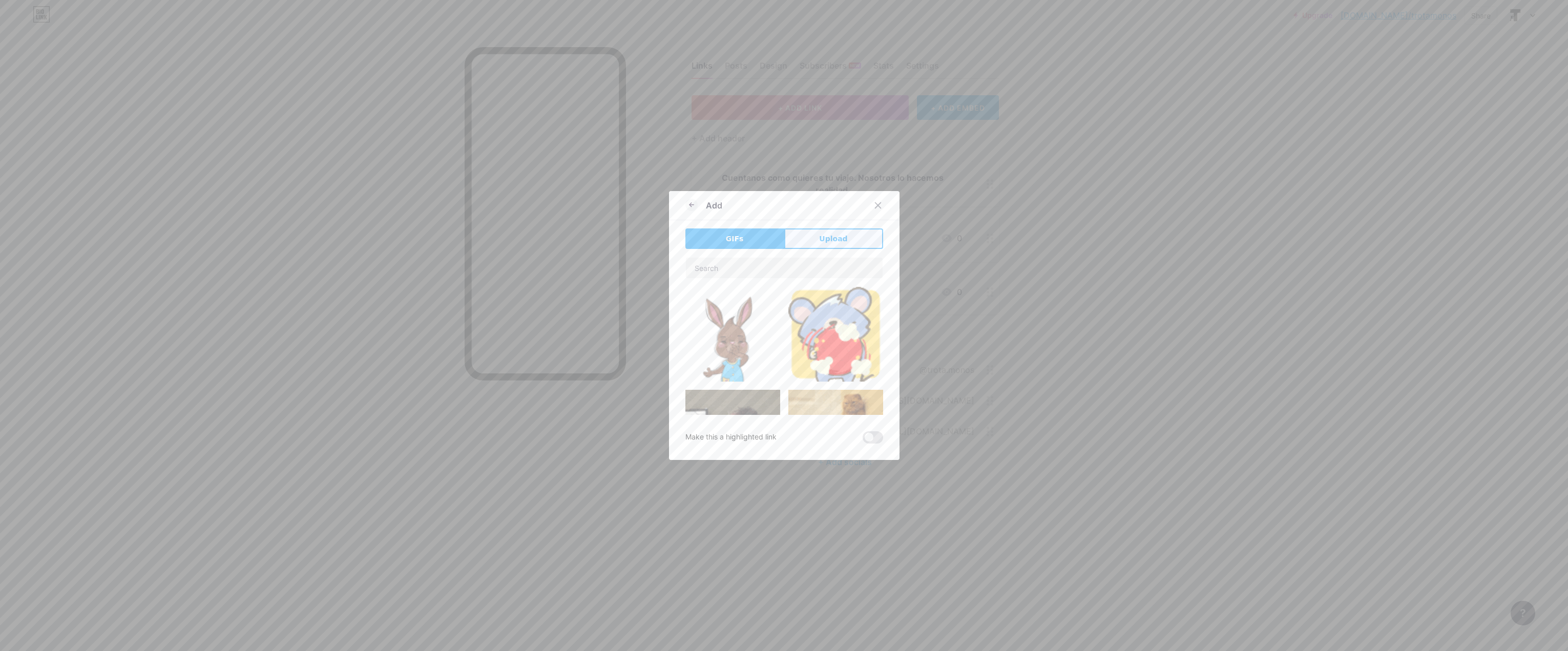
click at [804, 243] on button "Upload" at bounding box center [833, 238] width 99 height 21
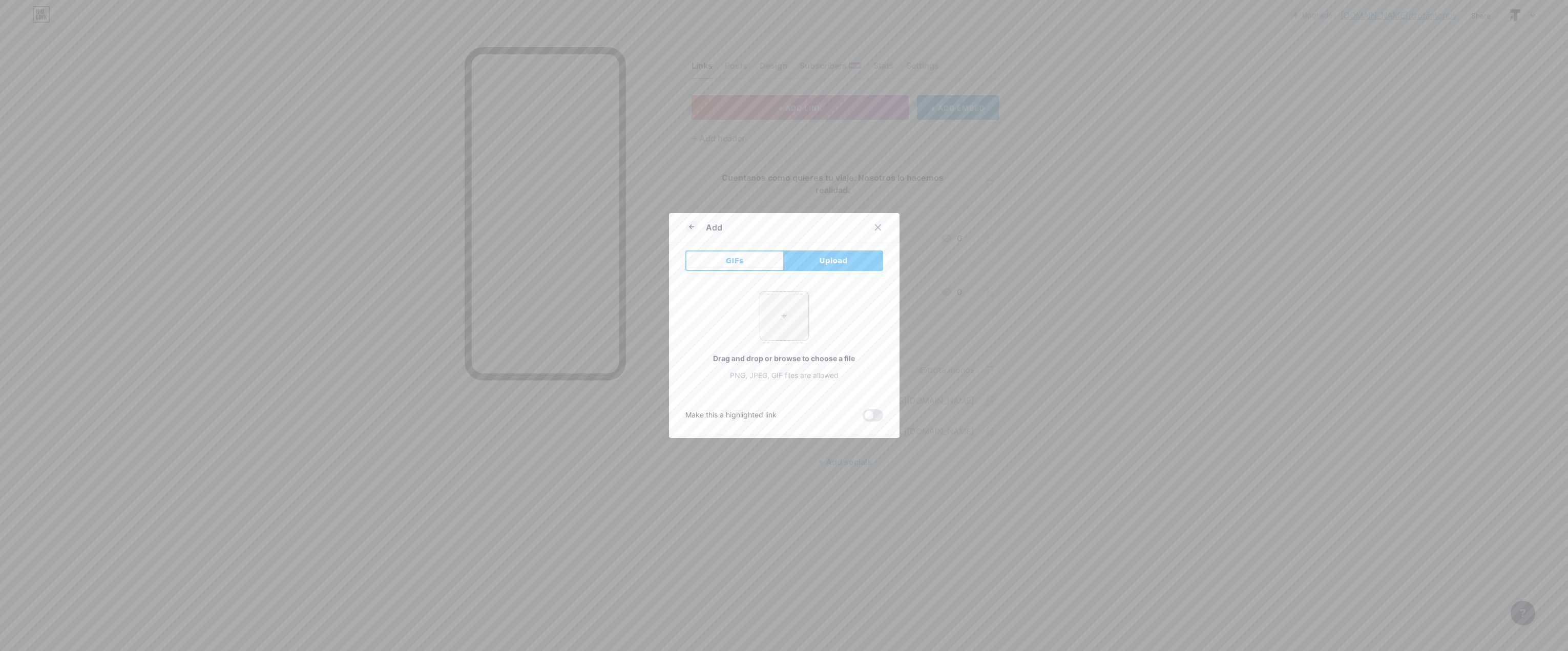
click at [793, 318] on input "file" at bounding box center [784, 316] width 48 height 48
click at [685, 226] on icon at bounding box center [691, 227] width 12 height 12
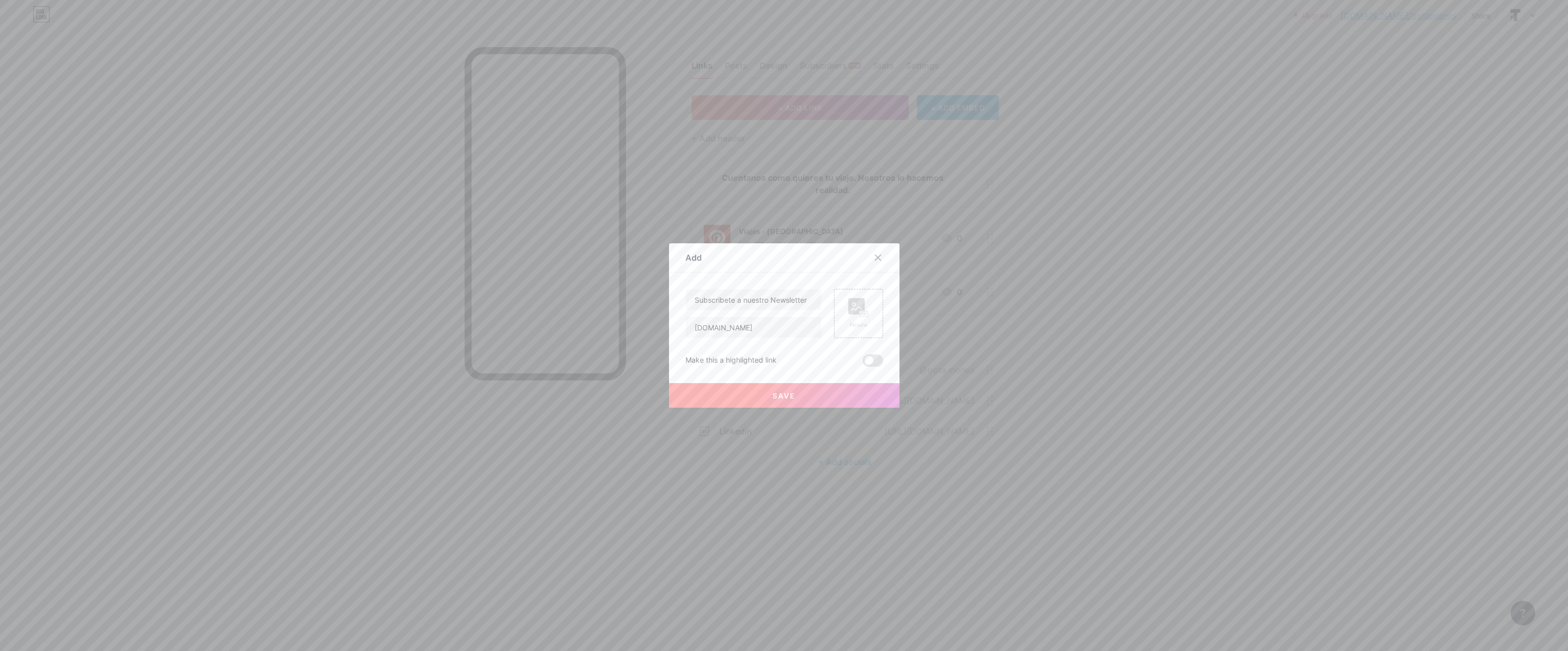
click at [809, 397] on button "Save" at bounding box center [784, 395] width 231 height 25
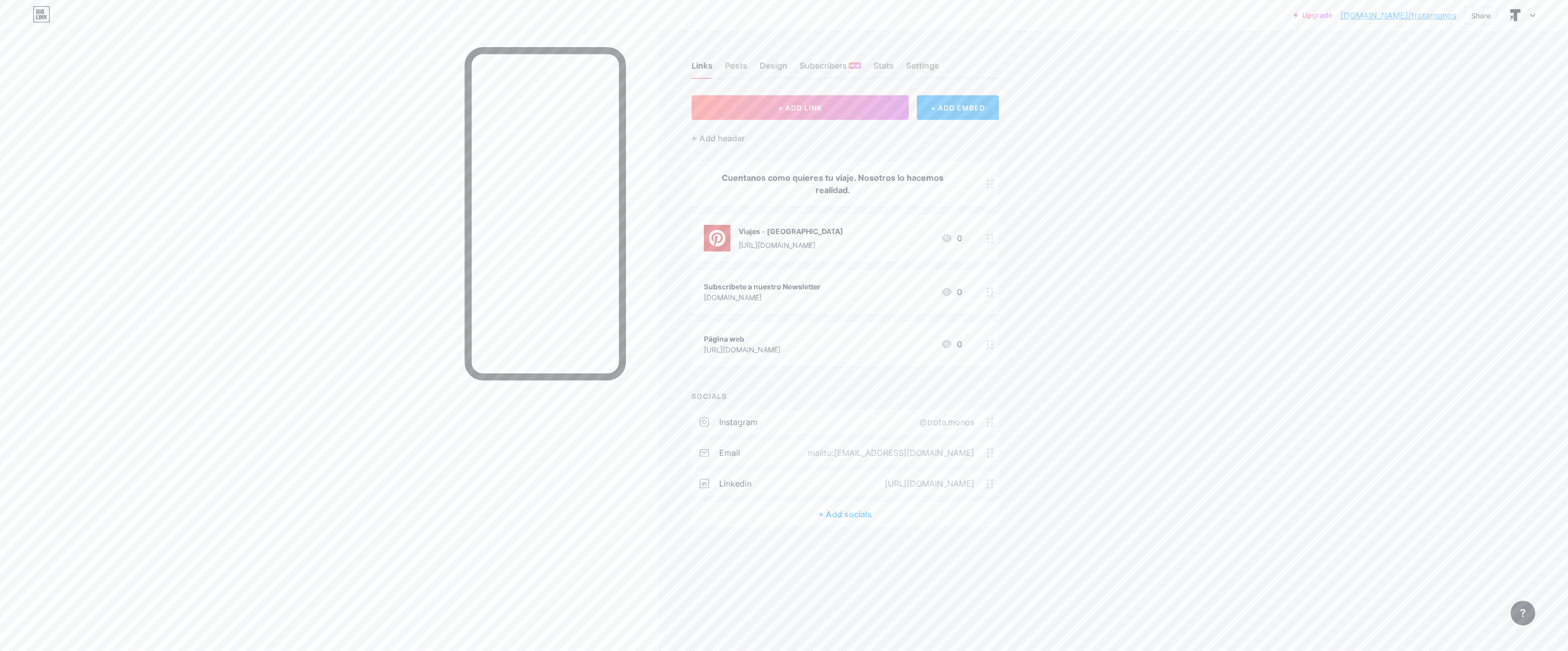
click at [825, 328] on div "Página web [URL][DOMAIN_NAME] 0" at bounding box center [845, 344] width 307 height 44
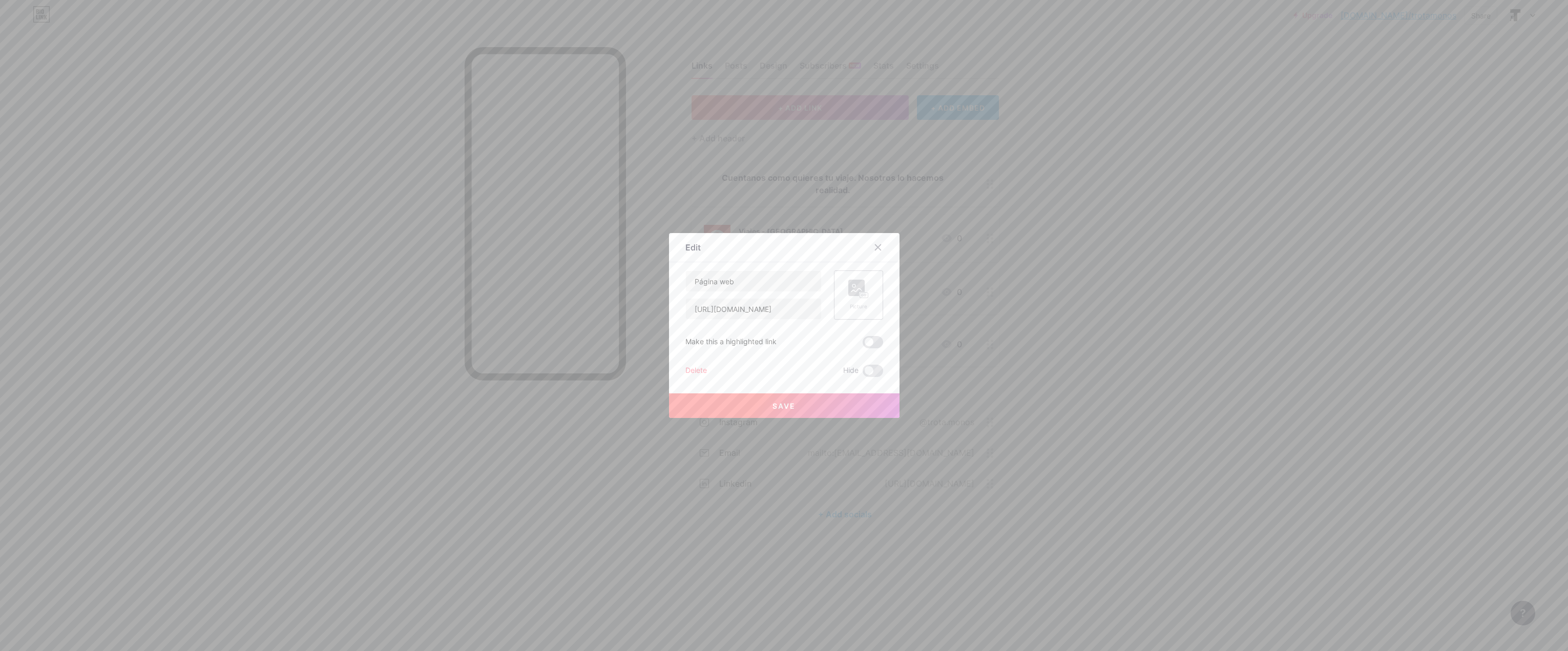
click at [848, 297] on icon at bounding box center [858, 289] width 21 height 19
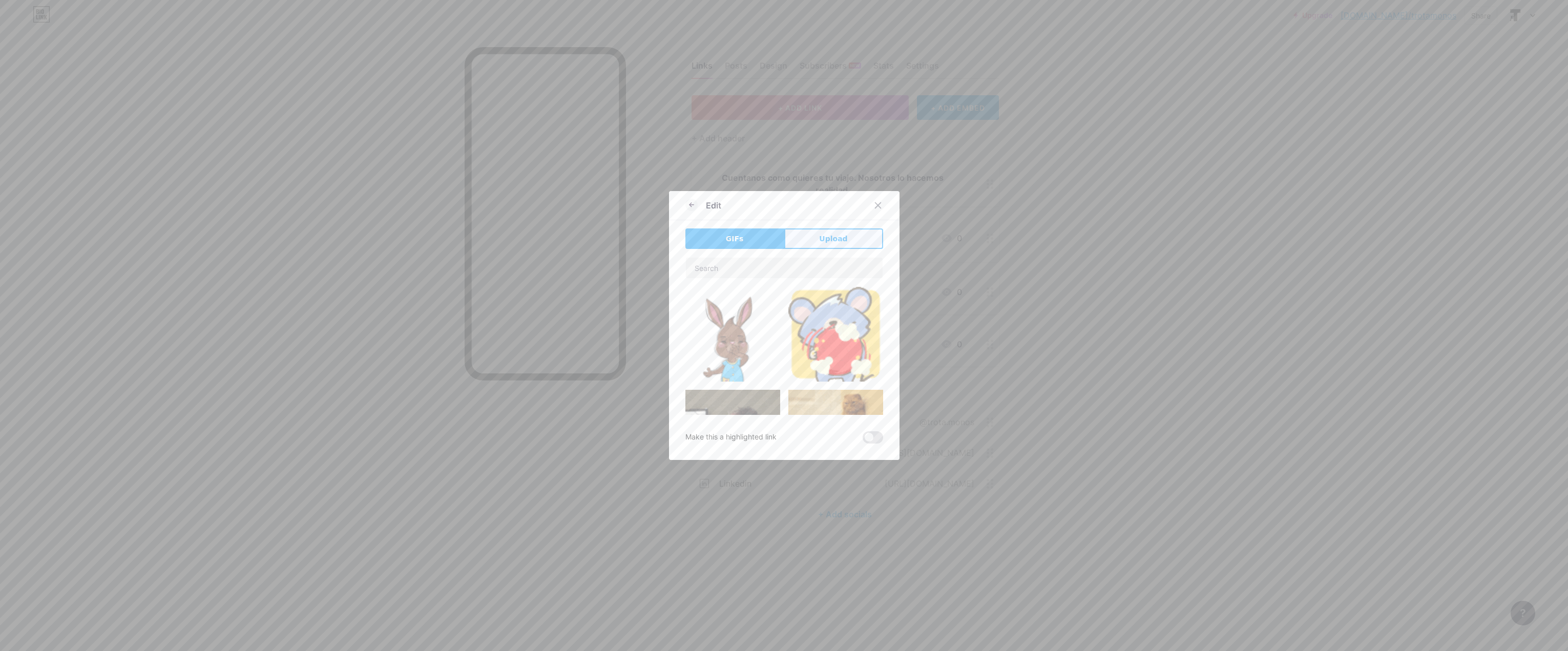
click at [813, 238] on button "Upload" at bounding box center [833, 238] width 99 height 21
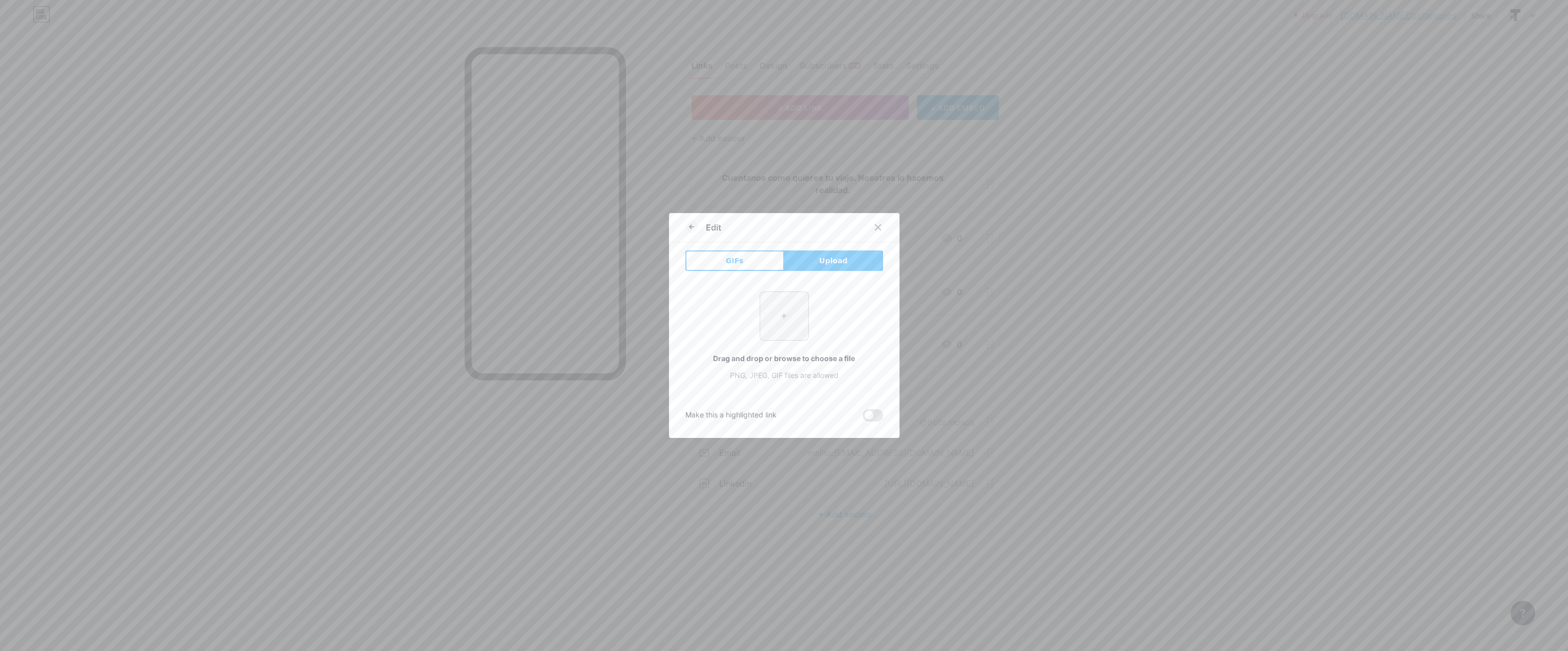
click at [781, 334] on input "file" at bounding box center [784, 316] width 48 height 48
type input "C:\fakepath\Trotamonos Logotipos (1).png"
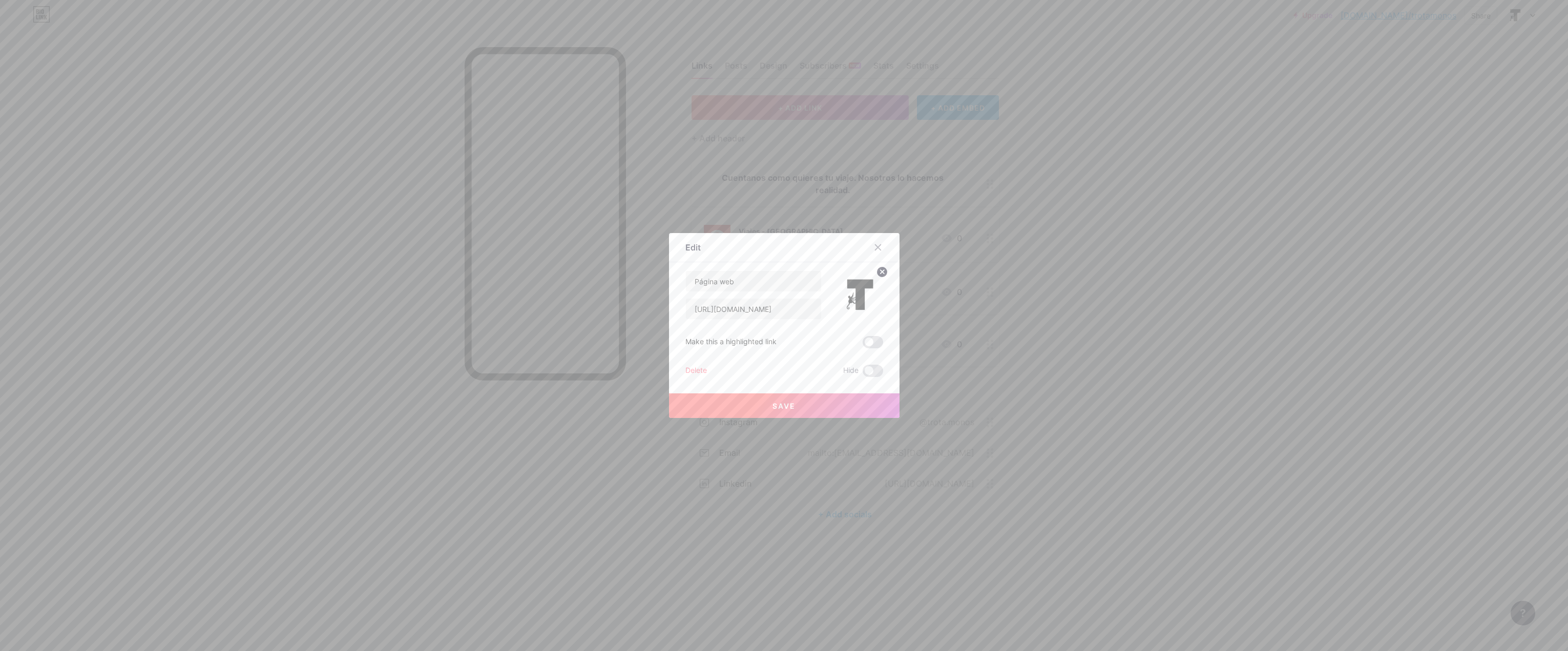
click at [790, 398] on button "Save" at bounding box center [784, 406] width 231 height 25
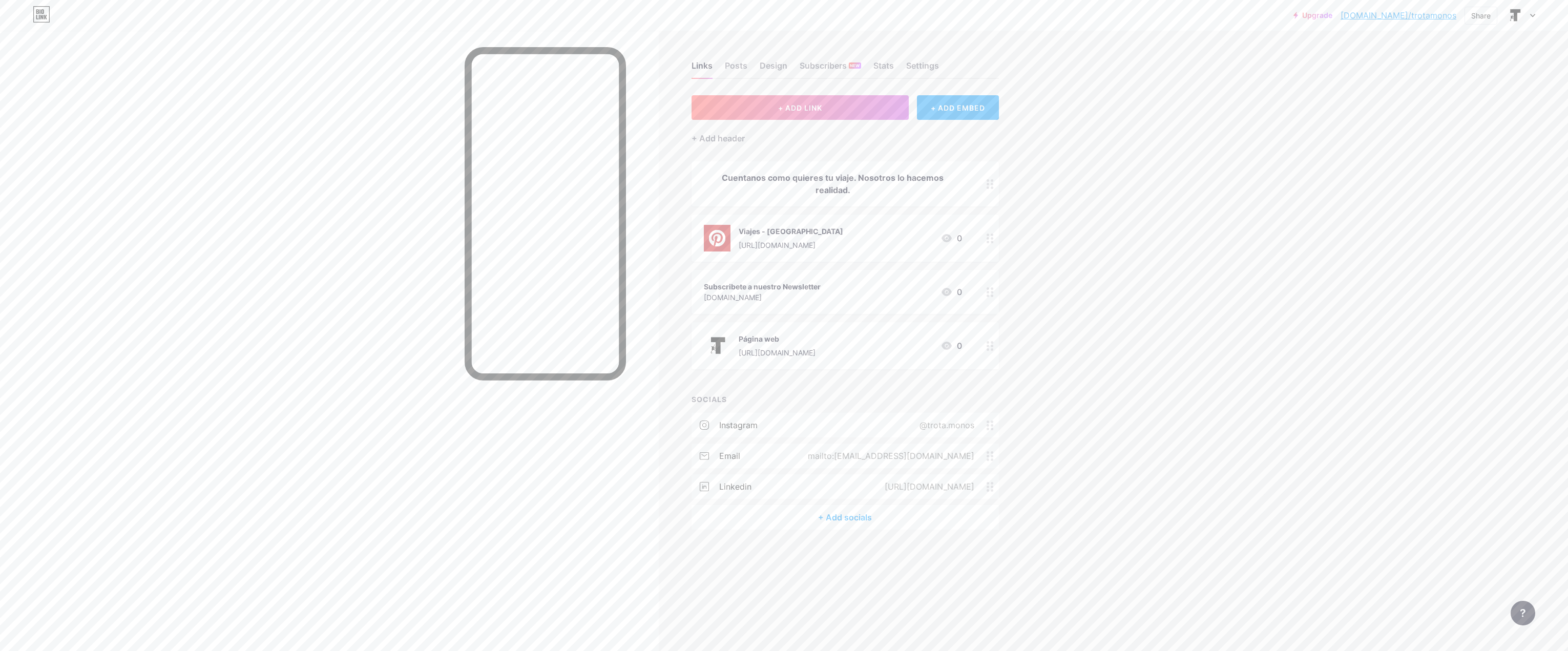
click at [839, 284] on div "Subscribete a nuestro Newsletter [DOMAIN_NAME] 0" at bounding box center [832, 292] width 258 height 24
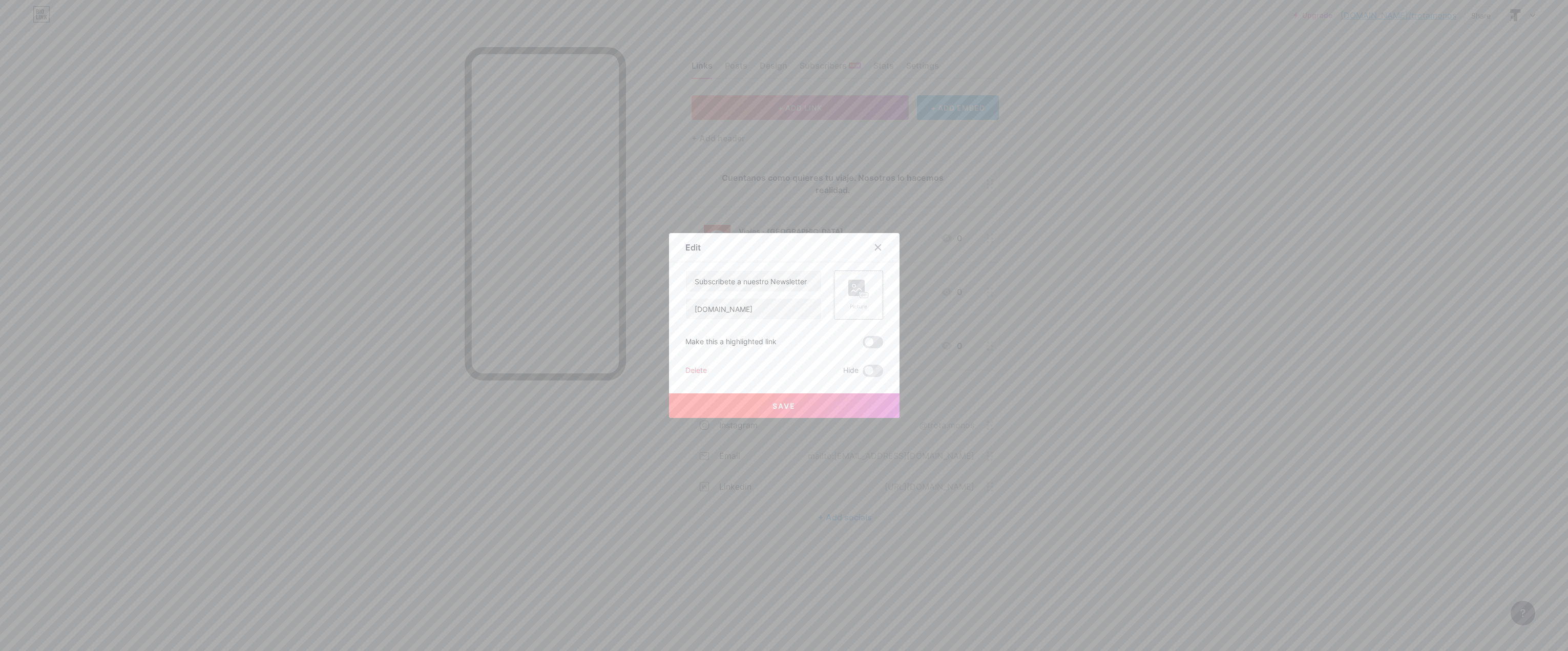
click at [859, 279] on div "Picture" at bounding box center [858, 295] width 49 height 49
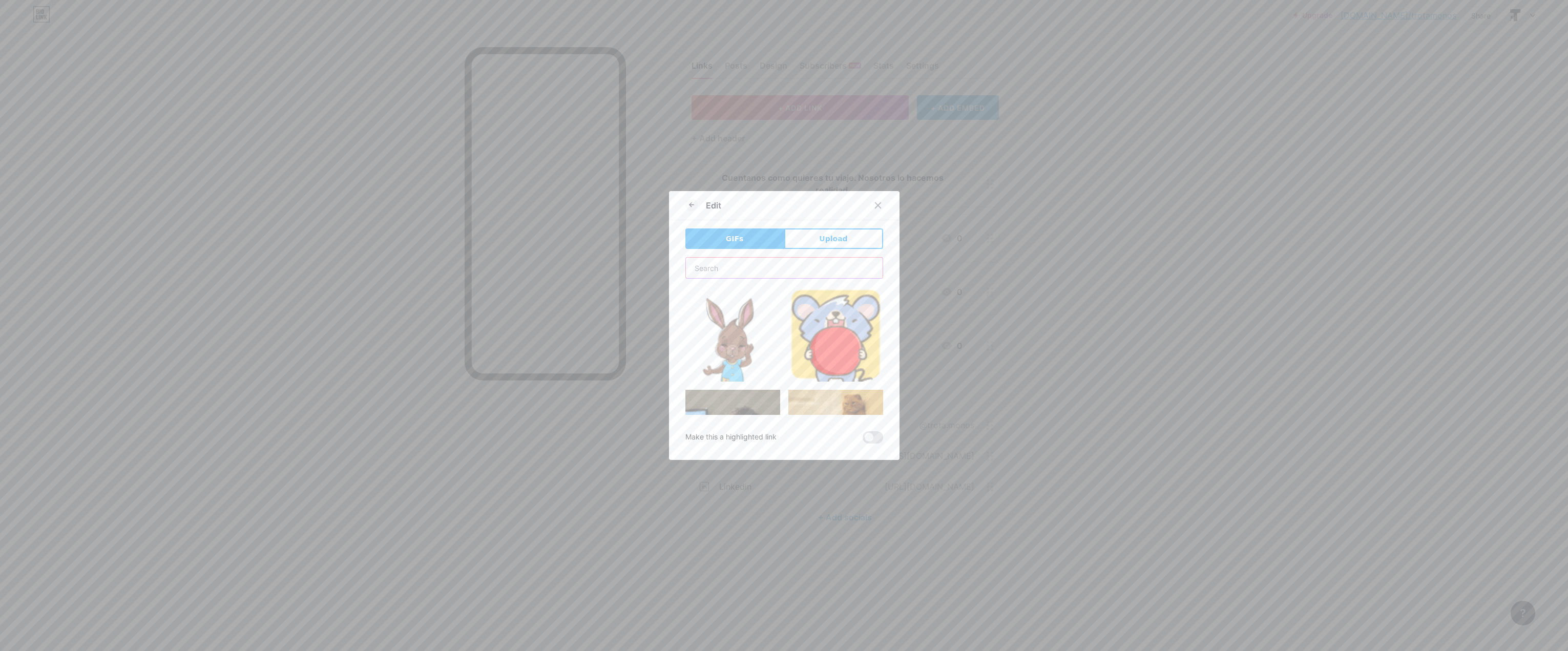
click at [730, 275] on input "text" at bounding box center [784, 267] width 196 height 21
type input "mail"
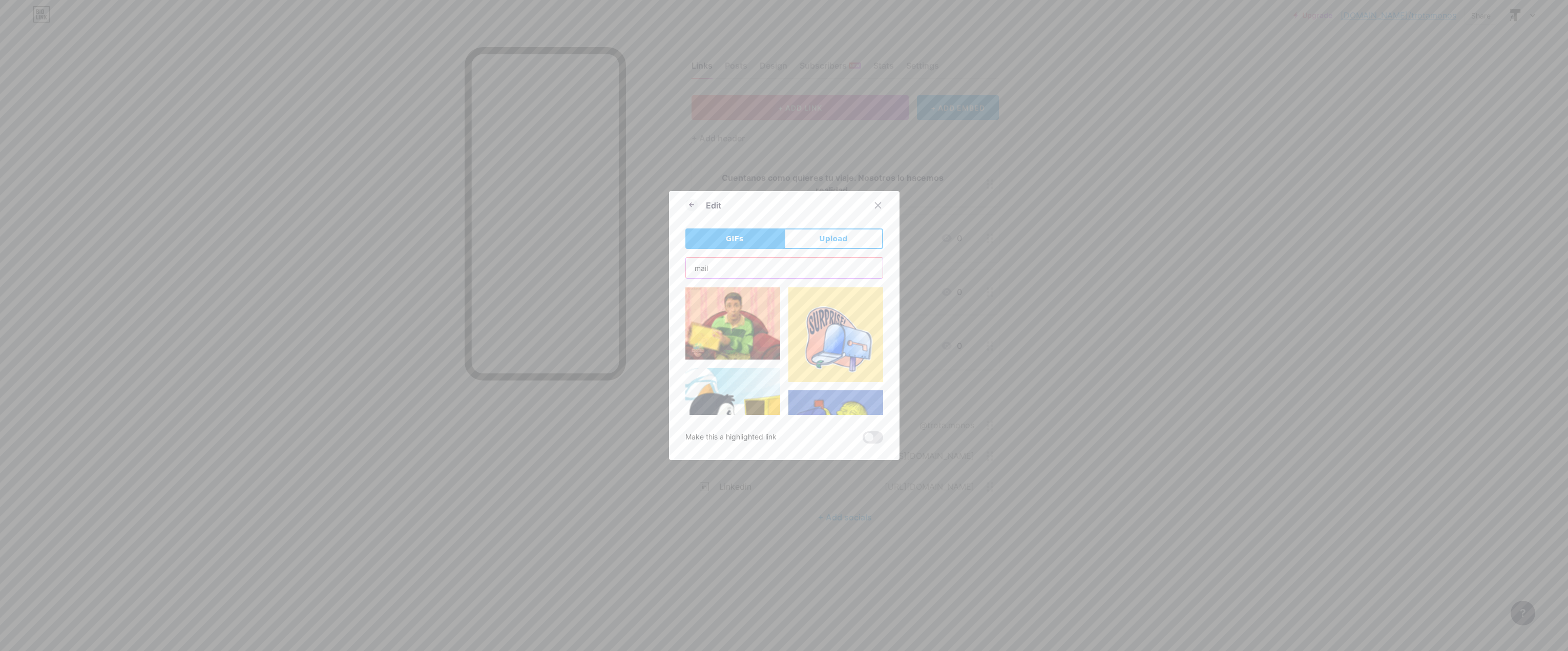
scroll to position [51, 0]
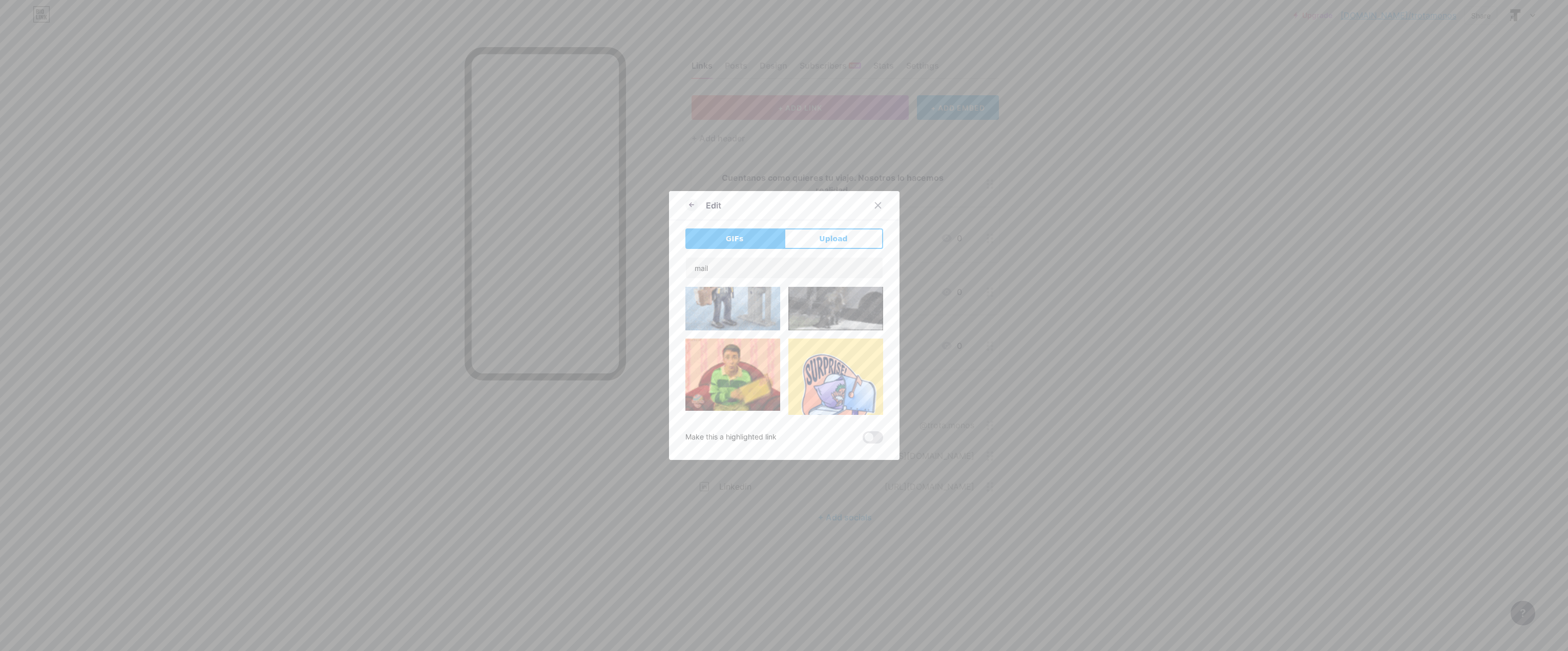
click at [828, 374] on img at bounding box center [836, 386] width 95 height 95
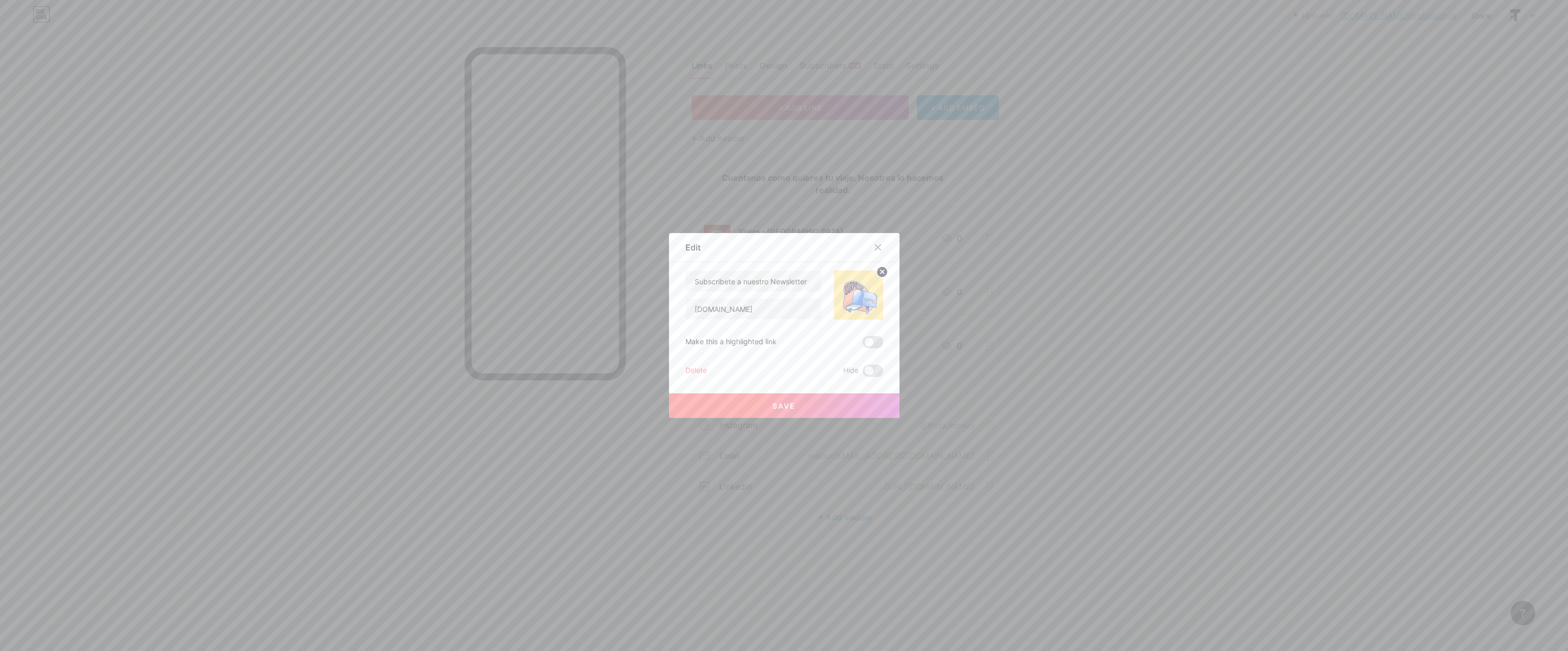
click at [811, 403] on button "Save" at bounding box center [784, 406] width 231 height 25
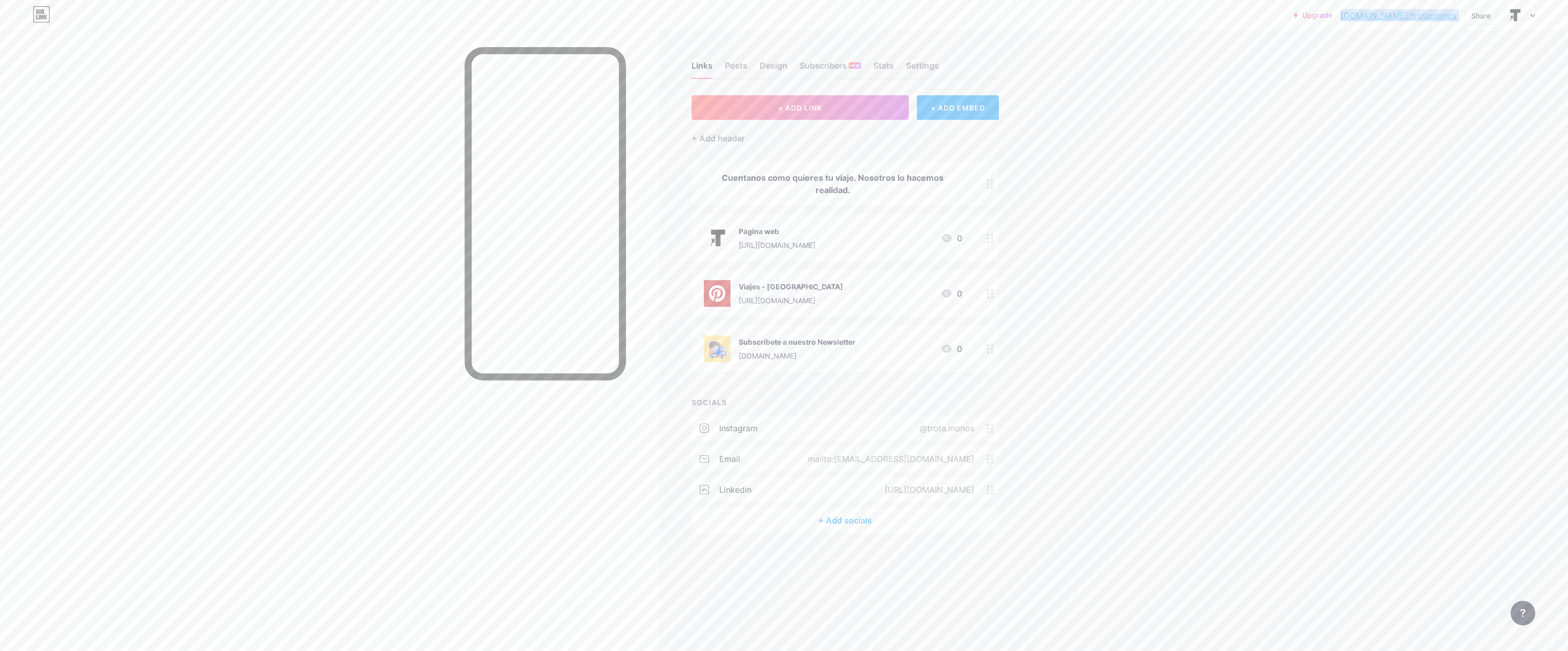
drag, startPoint x: 1464, startPoint y: 16, endPoint x: 1380, endPoint y: 15, distance: 84.0
click at [1380, 15] on div "Upgrade [DOMAIN_NAME]/trotam... [DOMAIN_NAME]/trotamonos Share Switch accounts …" at bounding box center [1414, 16] width 242 height 19
copy div "[DOMAIN_NAME]/trotamonos Share Switch accounts Trotamonos [DOMAIN_NAME]/trotamo…"
